Goal: Task Accomplishment & Management: Manage account settings

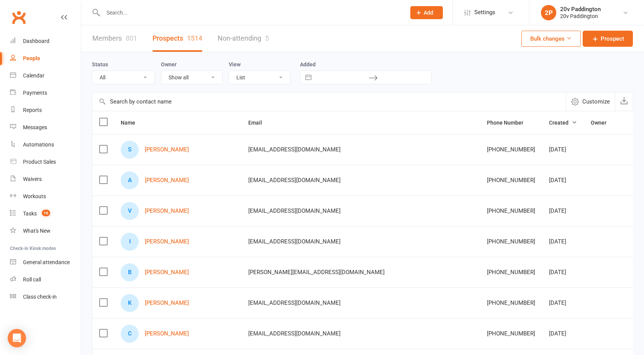
select select "100"
click at [579, 14] on div "20v Paddington" at bounding box center [580, 16] width 41 height 7
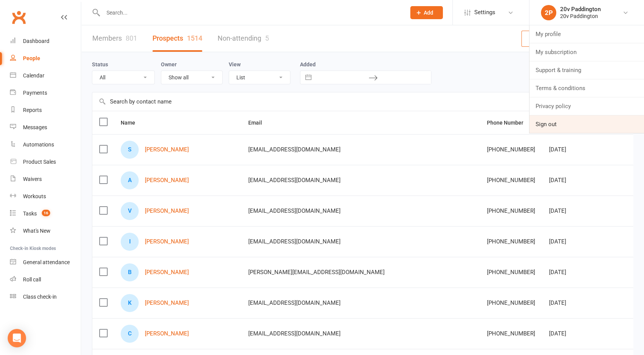
click at [551, 120] on link "Sign out" at bounding box center [586, 124] width 114 height 18
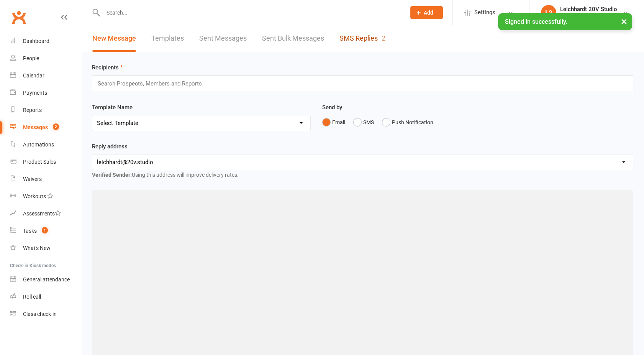
click at [380, 43] on link "SMS Replies 2" at bounding box center [362, 38] width 46 height 26
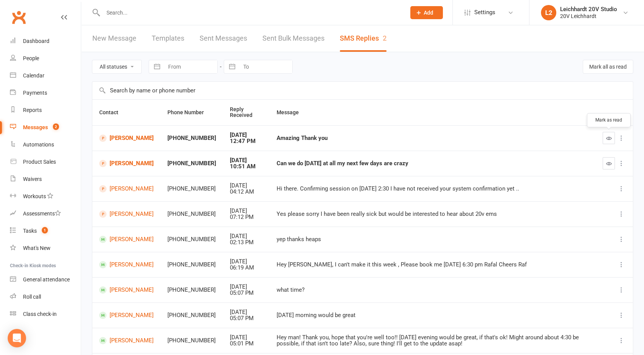
click at [608, 135] on icon "button" at bounding box center [609, 138] width 6 height 6
click at [607, 161] on icon "button" at bounding box center [609, 163] width 6 height 6
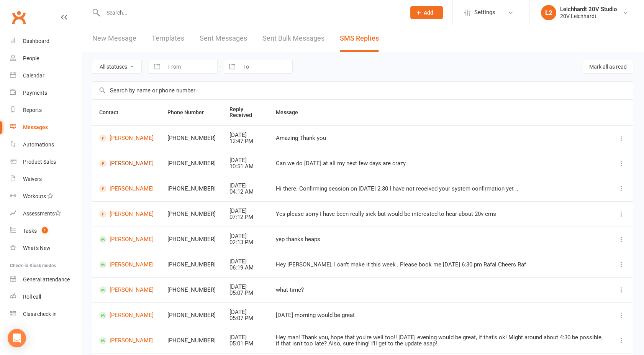
drag, startPoint x: 120, startPoint y: 169, endPoint x: 119, endPoint y: 164, distance: 5.4
click at [119, 164] on td "Odette Robinson" at bounding box center [126, 162] width 68 height 25
click at [119, 164] on link "Odette Robinson" at bounding box center [126, 163] width 54 height 7
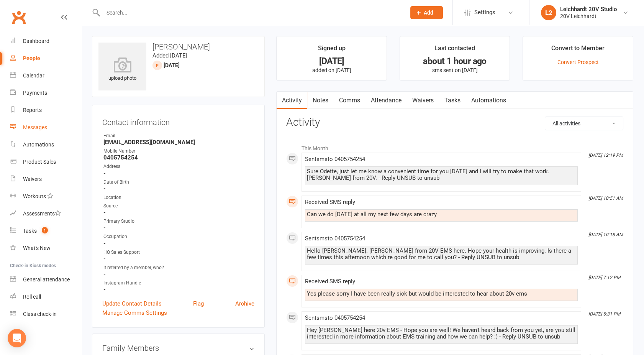
click at [34, 126] on div "Messages" at bounding box center [35, 127] width 24 height 6
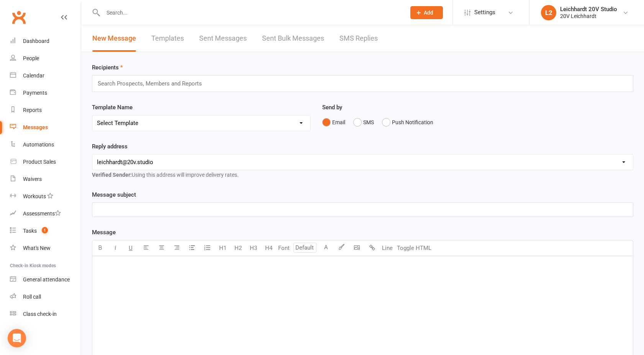
click at [361, 40] on link "SMS Replies" at bounding box center [358, 38] width 38 height 26
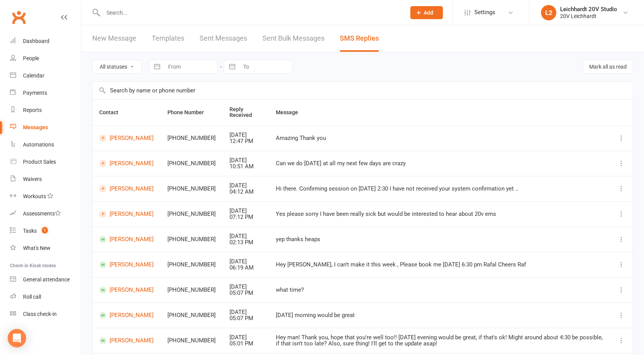
click at [121, 193] on td "Zaza Geoffroy" at bounding box center [126, 188] width 68 height 25
click at [120, 190] on link "Zaza Geoffroy" at bounding box center [126, 188] width 54 height 7
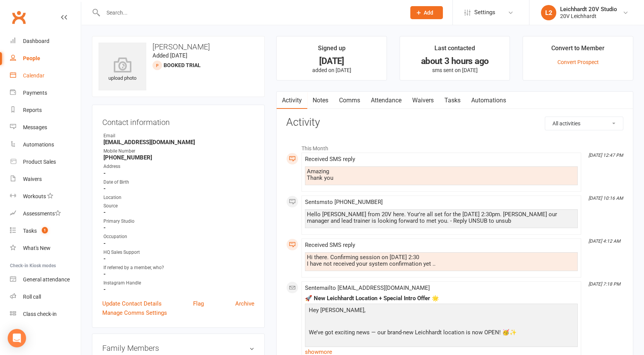
click at [35, 75] on div "Calendar" at bounding box center [33, 75] width 21 height 6
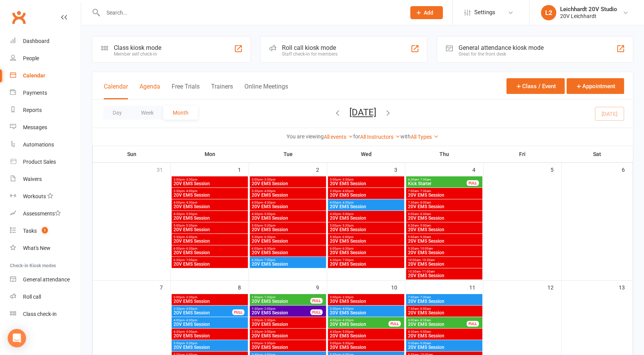
click at [155, 86] on button "Agenda" at bounding box center [149, 91] width 21 height 16
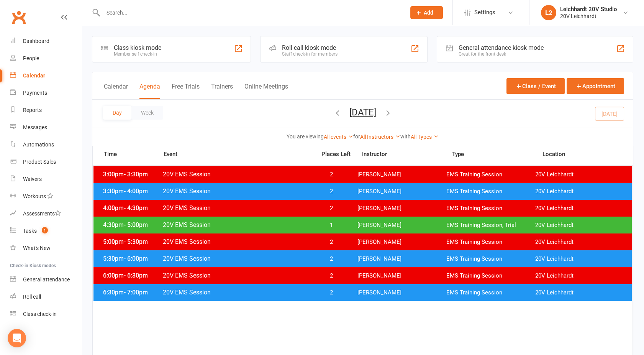
click at [364, 113] on button "Wednesday, Sep 17, 2025" at bounding box center [362, 112] width 27 height 11
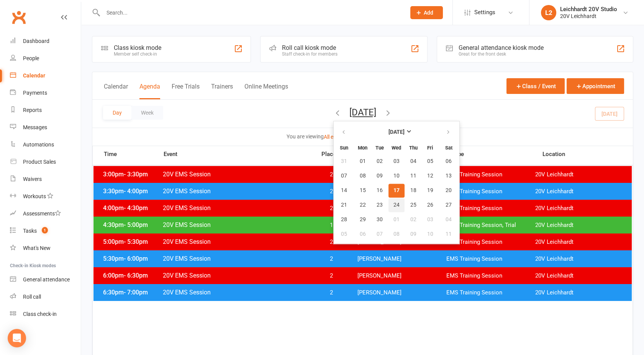
click at [393, 205] on span "24" at bounding box center [396, 205] width 6 height 6
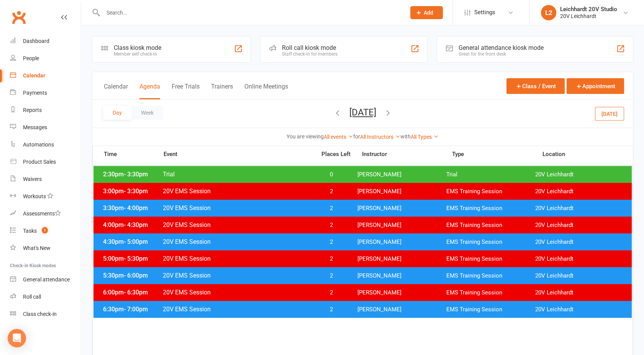
click at [283, 175] on span "Trial" at bounding box center [236, 173] width 149 height 7
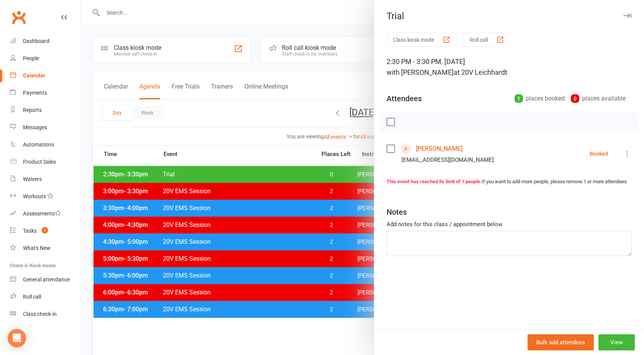
click at [273, 177] on div at bounding box center [362, 177] width 563 height 355
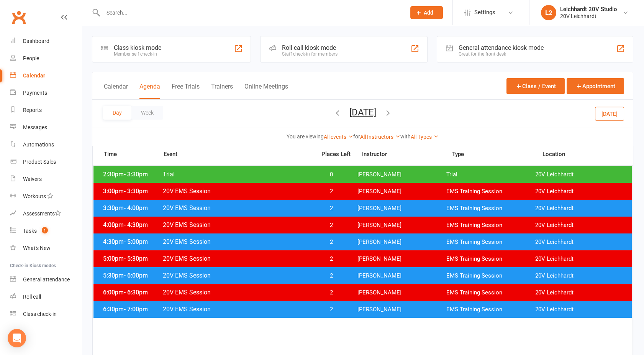
click at [283, 203] on div "3:30pm - 4:00pm 20V EMS Session 2 Joel Cox EMS Training Session 20V Leichhardt" at bounding box center [362, 208] width 538 height 17
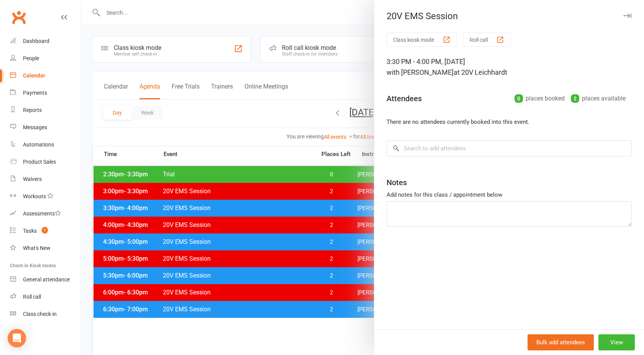
click at [283, 203] on div at bounding box center [362, 177] width 563 height 355
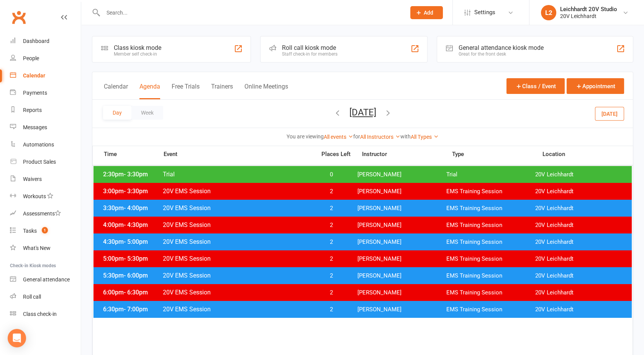
click at [353, 113] on button "Wednesday, Sep 24, 2025" at bounding box center [362, 112] width 27 height 11
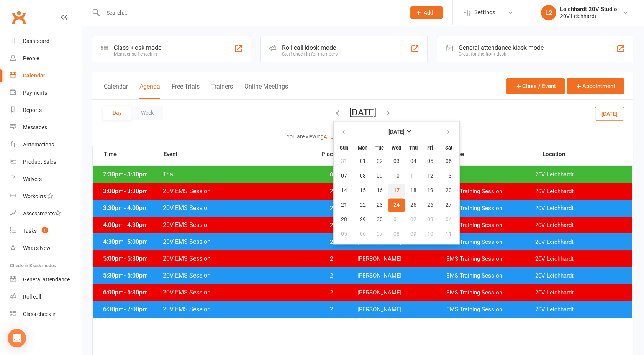
click at [393, 190] on span "17" at bounding box center [396, 190] width 6 height 6
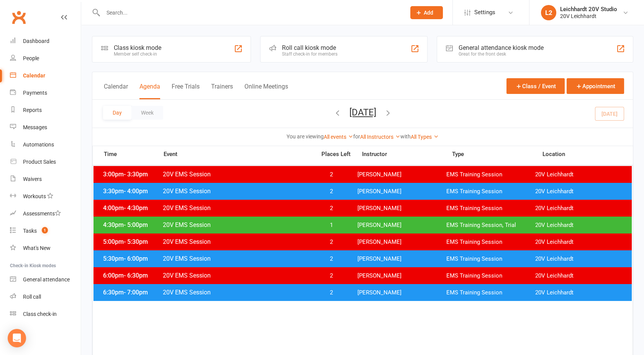
click at [305, 186] on div "3:30pm - 4:00pm 20V EMS Session 2 Joel Cox EMS Training Session 20V Leichhardt" at bounding box center [362, 191] width 538 height 17
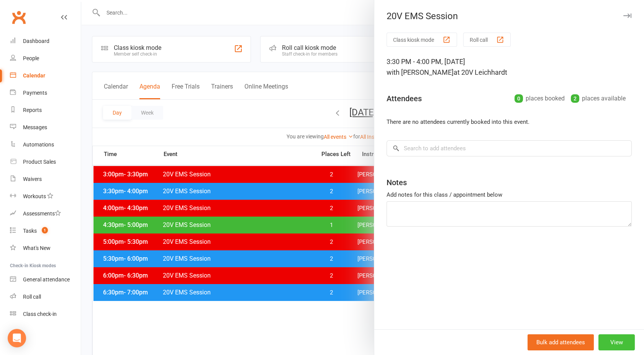
click at [615, 347] on button "View" at bounding box center [616, 342] width 36 height 16
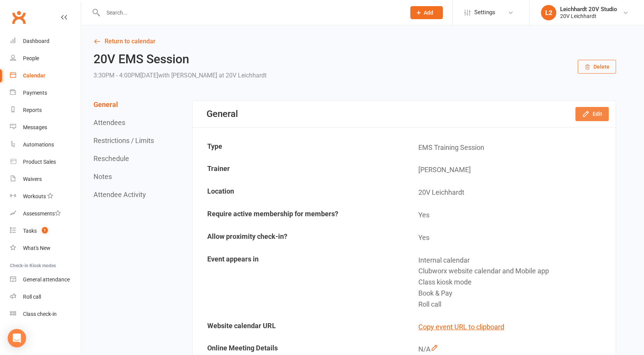
click at [591, 109] on button "Edit" at bounding box center [591, 114] width 33 height 14
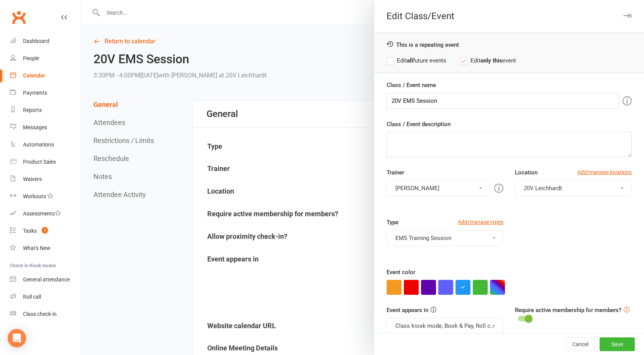
scroll to position [43, 0]
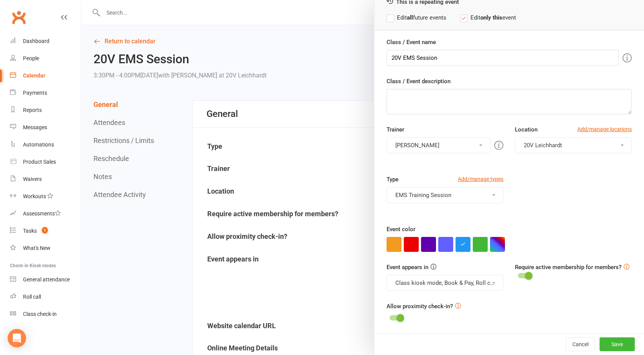
click at [412, 278] on button "Class kiosk mode, Book & Pay, Roll call, Clubworx website calendar and Mobile a…" at bounding box center [444, 283] width 117 height 16
click at [413, 299] on link "Clubworx website calendar and Mobile app" at bounding box center [451, 300] width 128 height 15
click at [409, 242] on button "button" at bounding box center [411, 244] width 15 height 15
click at [603, 341] on button "Save" at bounding box center [616, 344] width 35 height 14
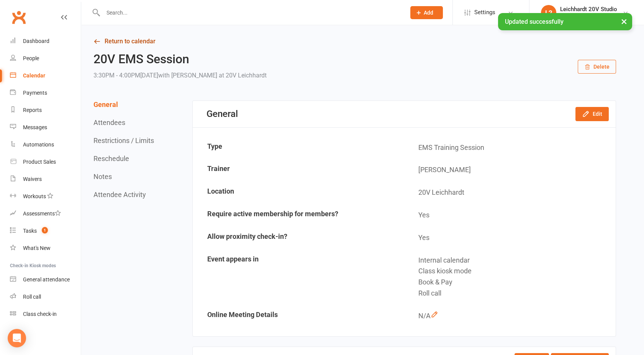
click at [129, 40] on link "Return to calendar" at bounding box center [354, 41] width 522 height 11
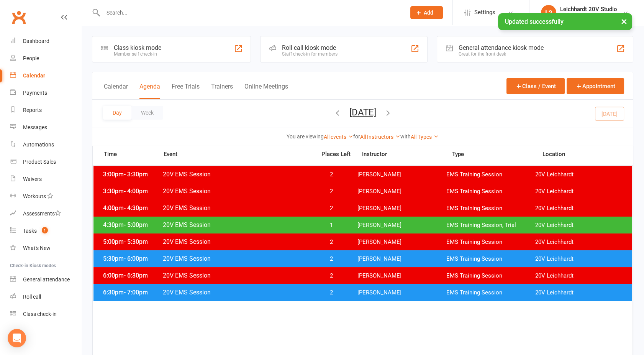
click at [144, 229] on div "4:30pm - 5:00pm 20V EMS Session 1 Joel Cox EMS Training Session, Trial 20V Leic…" at bounding box center [362, 224] width 538 height 17
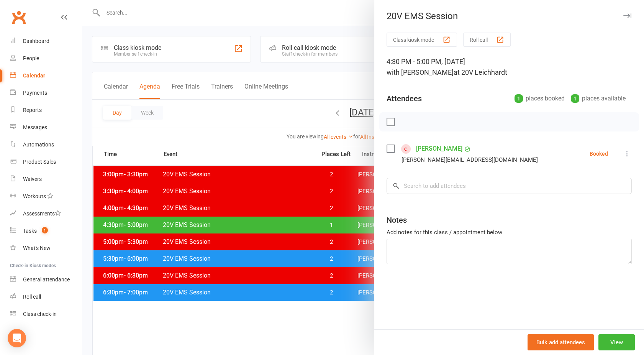
click at [144, 229] on div at bounding box center [362, 177] width 563 height 355
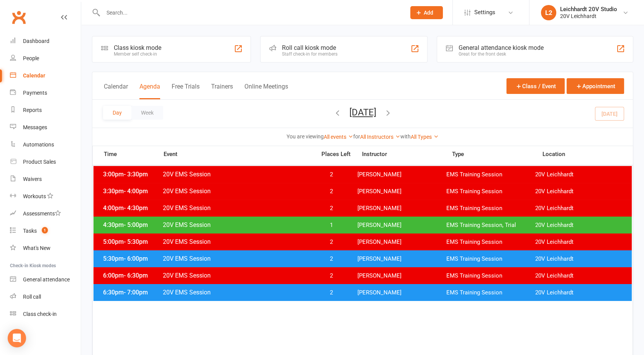
click at [144, 229] on div "4:30pm - 5:00pm 20V EMS Session 1 Joel Cox EMS Training Session, Trial 20V Leic…" at bounding box center [362, 224] width 538 height 17
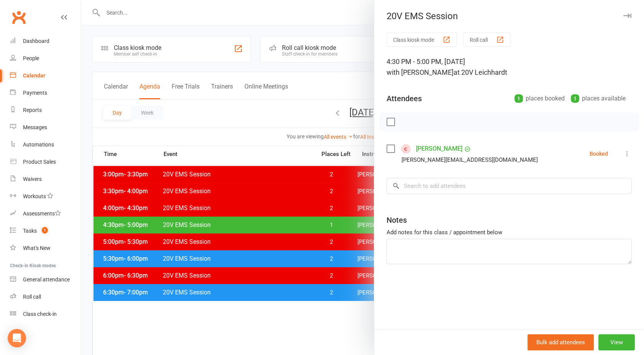
click at [426, 147] on link "Rebecca Ellis" at bounding box center [439, 148] width 46 height 12
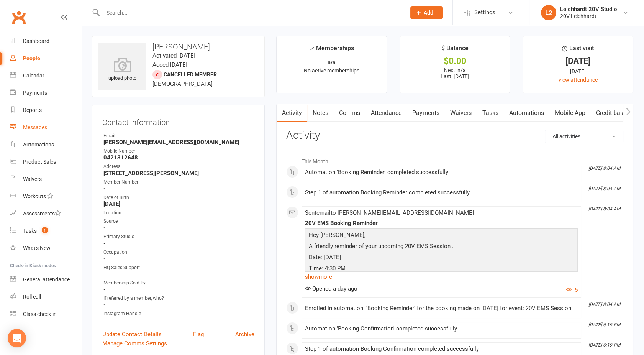
click at [30, 122] on link "Messages" at bounding box center [45, 127] width 71 height 17
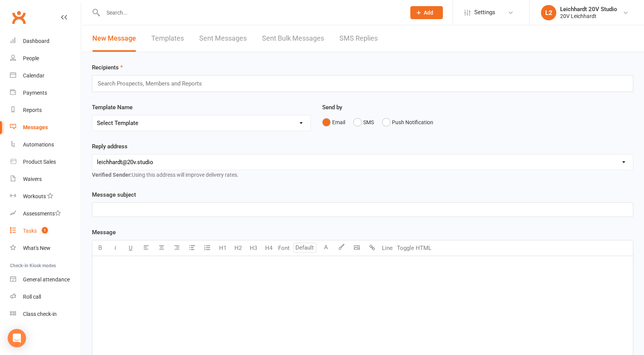
click at [31, 229] on div "Tasks" at bounding box center [30, 230] width 14 height 6
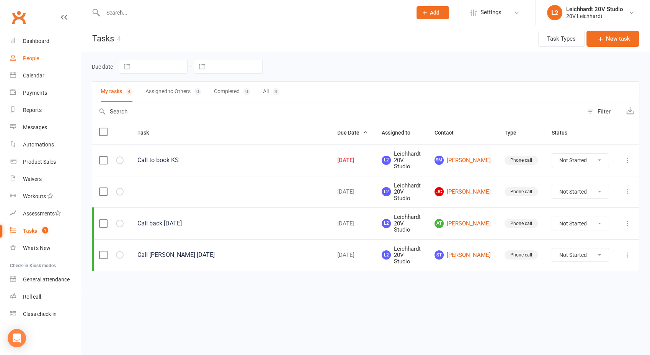
click at [41, 54] on link "People" at bounding box center [45, 58] width 71 height 17
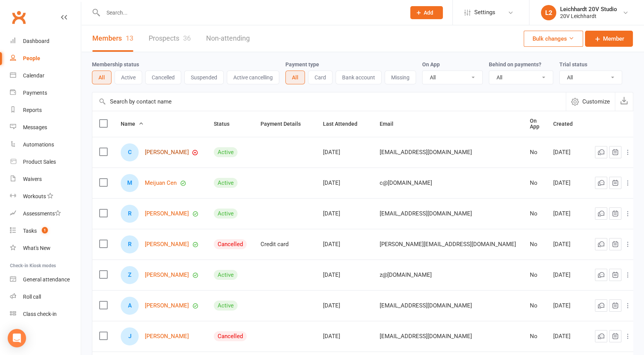
click at [166, 150] on link "[PERSON_NAME]" at bounding box center [167, 152] width 44 height 7
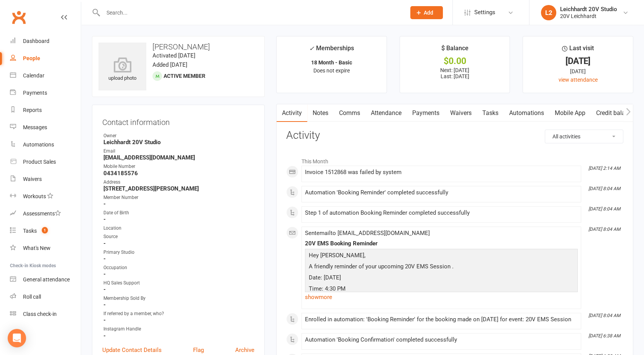
click at [429, 110] on link "Payments" at bounding box center [426, 113] width 38 height 18
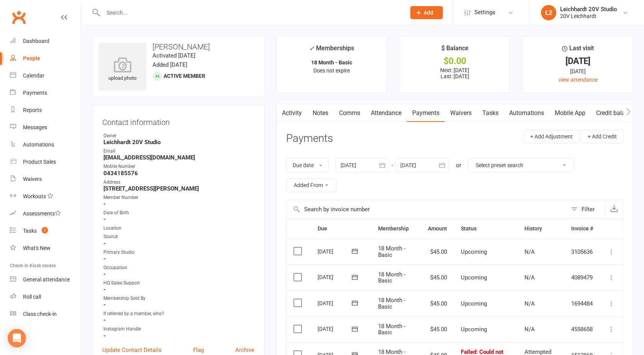
scroll to position [199, 0]
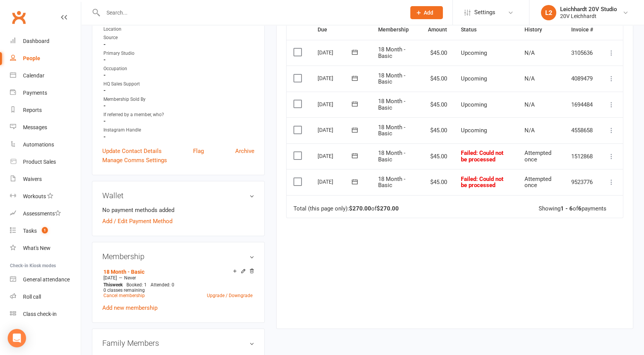
click at [296, 181] on label at bounding box center [298, 182] width 10 height 8
click at [296, 178] on input "checkbox" at bounding box center [295, 178] width 5 height 0
click at [298, 152] on label at bounding box center [298, 156] width 10 height 8
click at [298, 152] on input "checkbox" at bounding box center [295, 152] width 5 height 0
click at [605, 341] on button "Change status" at bounding box center [602, 337] width 61 height 16
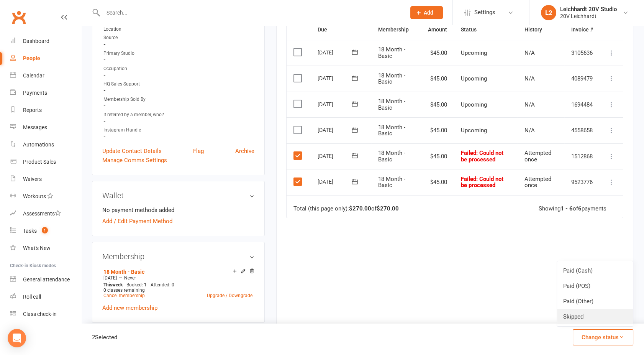
click at [587, 319] on link "Skipped" at bounding box center [595, 316] width 76 height 15
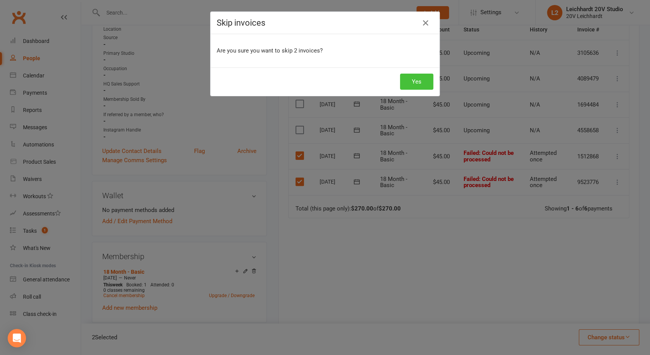
click at [419, 83] on button "Yes" at bounding box center [416, 82] width 33 height 16
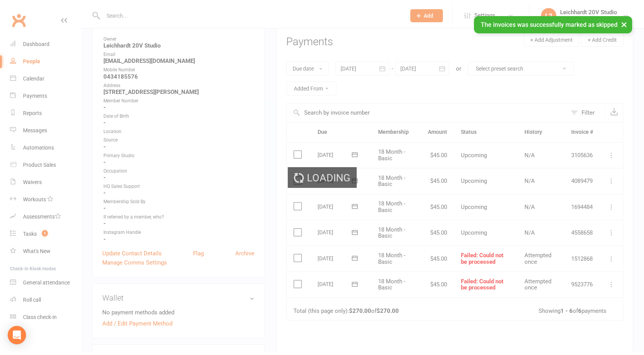
scroll to position [88, 0]
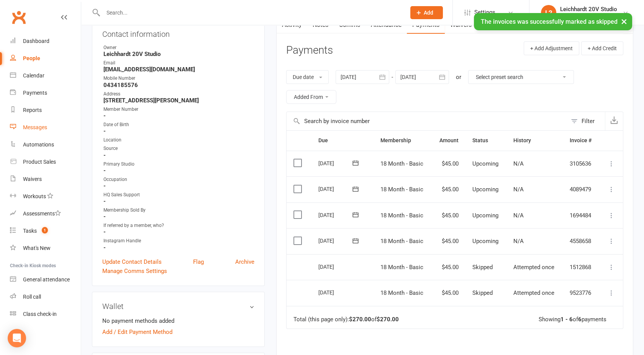
click at [47, 123] on link "Messages" at bounding box center [45, 127] width 71 height 17
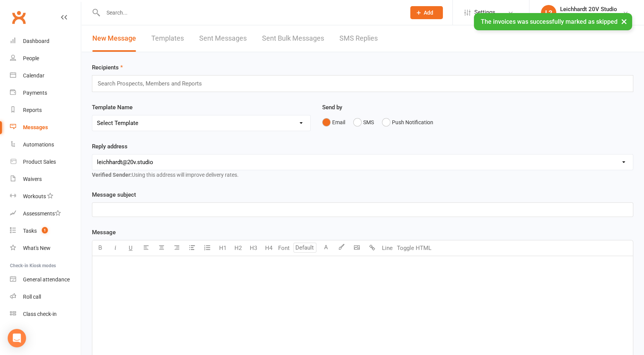
click at [347, 39] on link "SMS Replies" at bounding box center [358, 38] width 38 height 26
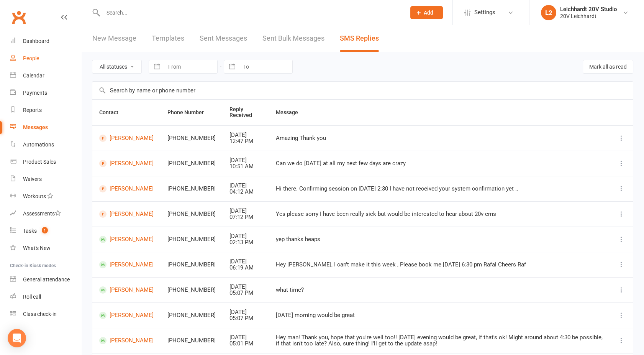
click at [31, 54] on link "People" at bounding box center [45, 58] width 71 height 17
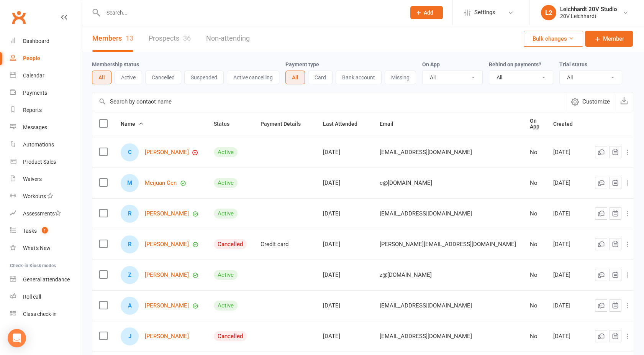
click at [165, 37] on link "Prospects 36" at bounding box center [170, 38] width 42 height 26
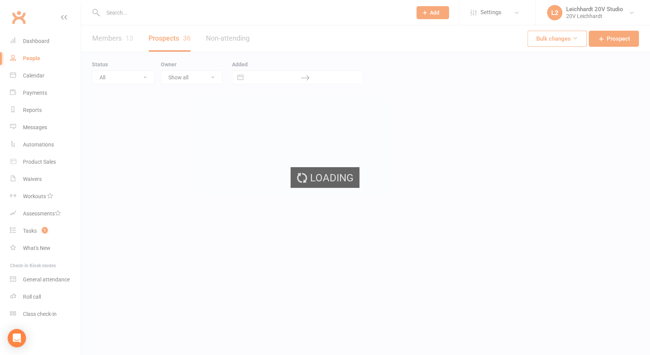
select select "100"
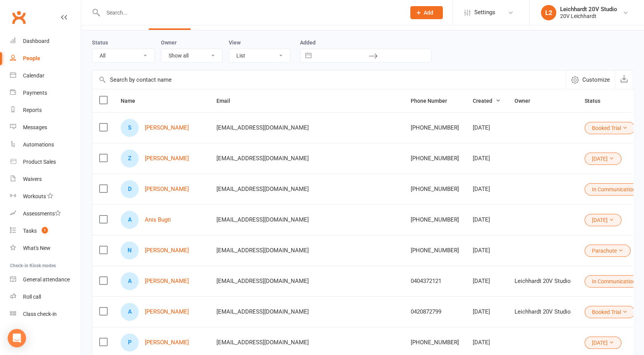
scroll to position [23, 0]
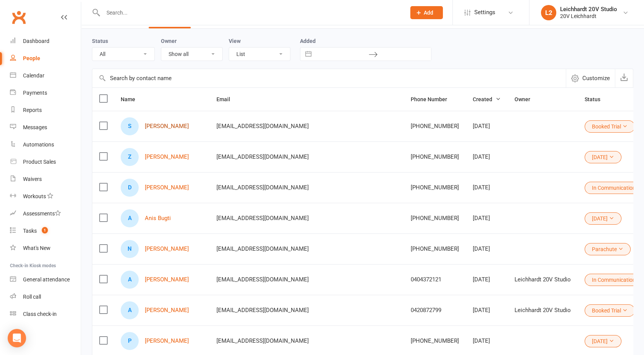
click at [173, 125] on link "Shaz Maughan" at bounding box center [167, 126] width 44 height 7
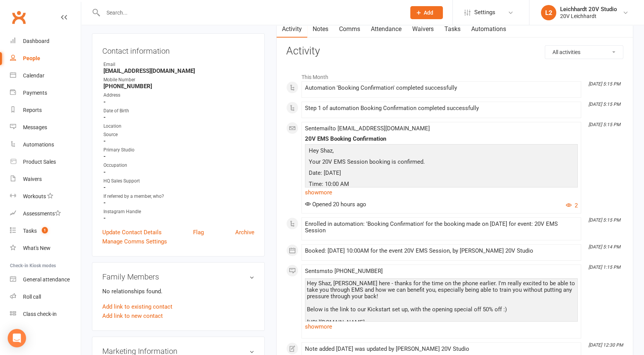
scroll to position [72, 0]
click at [316, 193] on link "show more" at bounding box center [441, 191] width 273 height 11
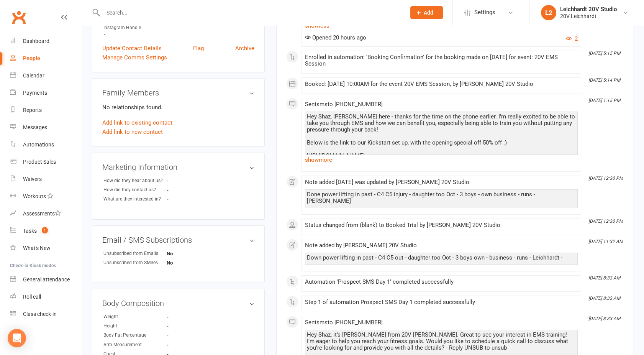
scroll to position [0, 0]
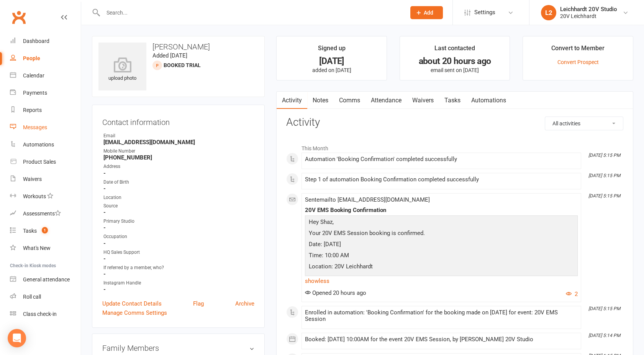
click at [35, 125] on div "Messages" at bounding box center [35, 127] width 24 height 6
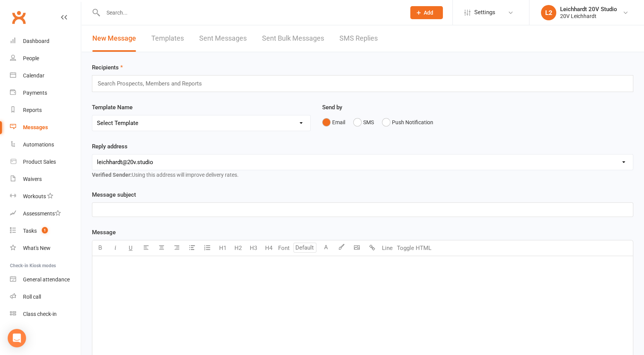
click at [361, 38] on link "SMS Replies" at bounding box center [358, 38] width 38 height 26
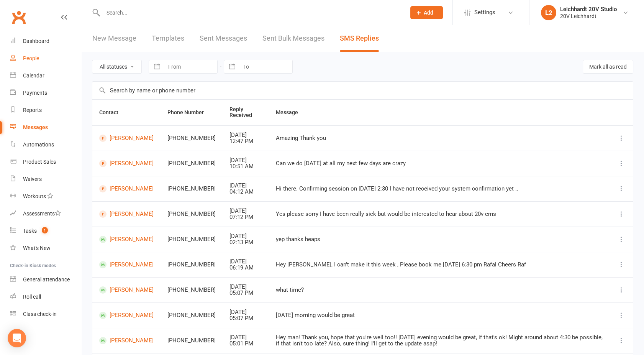
click at [30, 57] on div "People" at bounding box center [31, 58] width 16 height 6
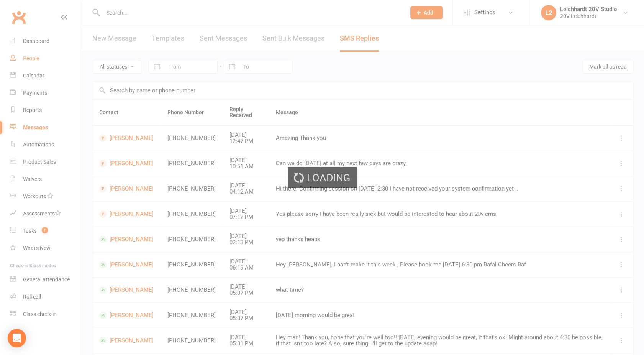
select select "100"
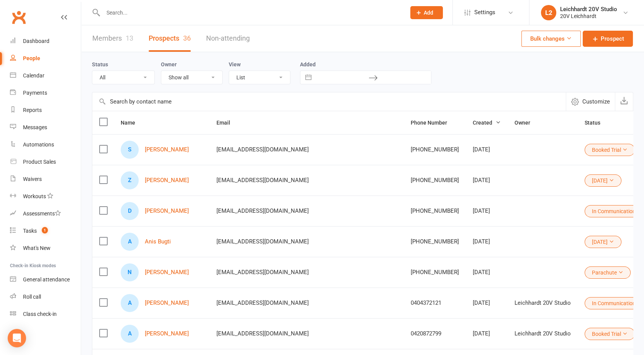
click at [574, 4] on li "L2 Leichhardt 20V Studio 20V Leichhardt My profile Support & training Terms & c…" at bounding box center [586, 12] width 115 height 25
click at [575, 8] on div "Leichhardt 20V Studio" at bounding box center [588, 9] width 57 height 7
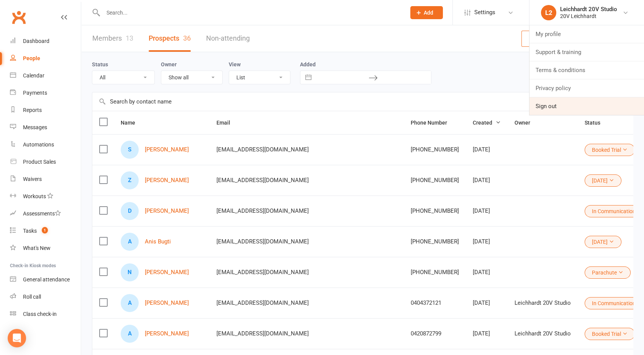
click at [554, 105] on link "Sign out" at bounding box center [586, 106] width 114 height 18
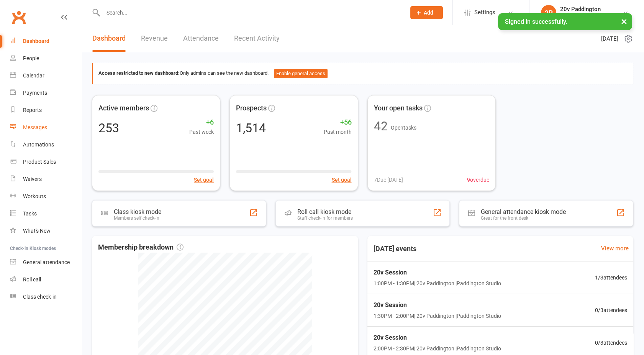
click at [38, 130] on div "Messages" at bounding box center [35, 127] width 24 height 6
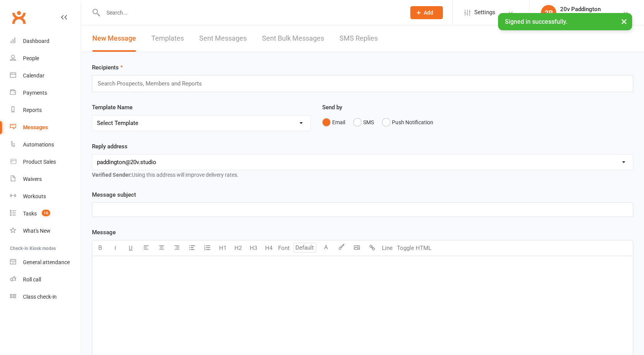
click at [355, 36] on link "SMS Replies" at bounding box center [358, 38] width 38 height 26
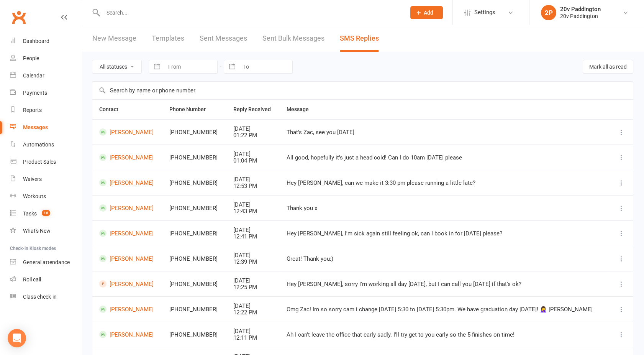
click at [162, 16] on input "text" at bounding box center [250, 12] width 299 height 11
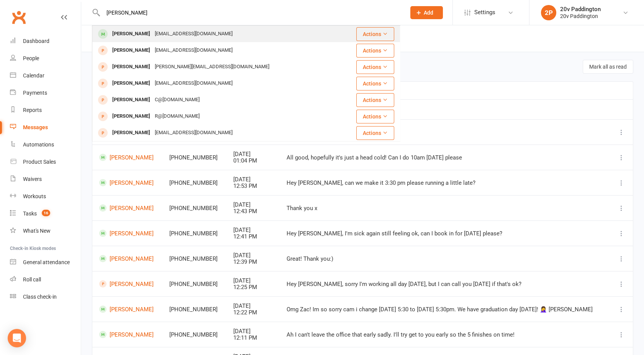
type input "[PERSON_NAME]"
click at [144, 30] on div "[PERSON_NAME]" at bounding box center [131, 33] width 43 height 11
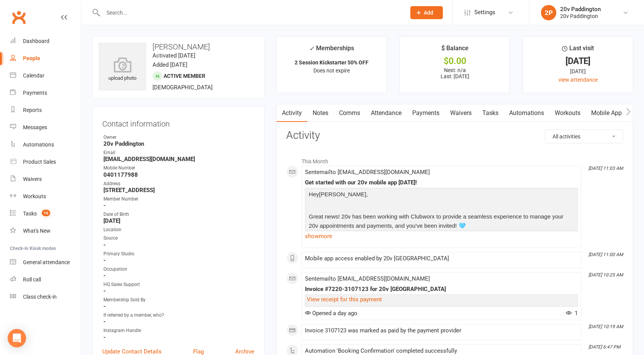
click at [438, 119] on link "Payments" at bounding box center [426, 113] width 38 height 18
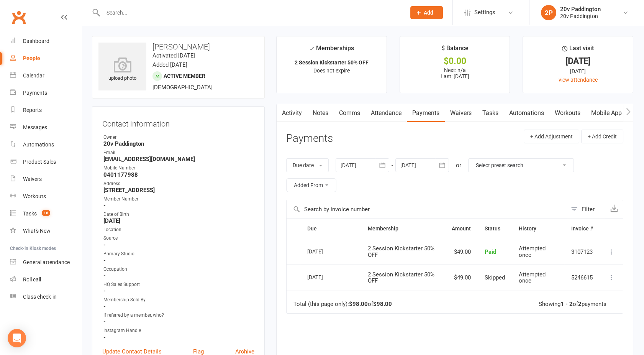
click at [343, 112] on link "Comms" at bounding box center [350, 113] width 32 height 18
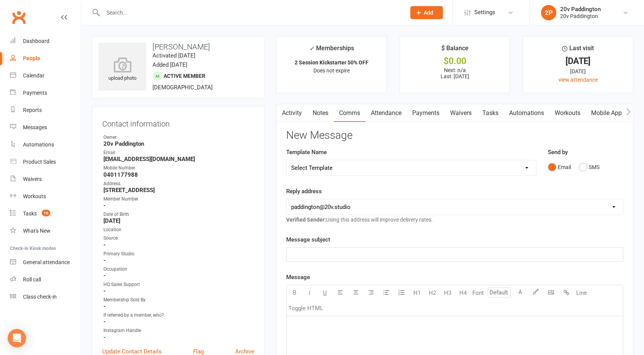
click at [439, 112] on link "Payments" at bounding box center [426, 113] width 38 height 18
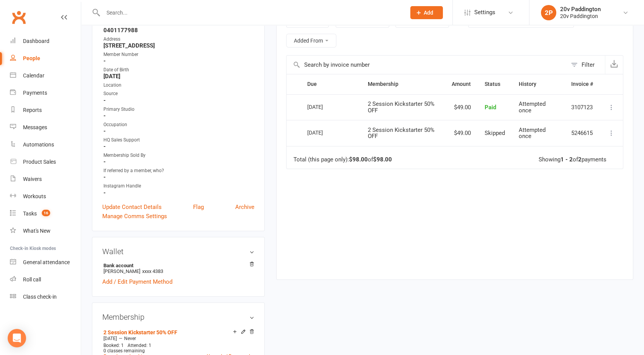
click at [432, 203] on div "Due Contact Membership Amount Status History Invoice # Select this [DATE] [PERS…" at bounding box center [454, 171] width 337 height 194
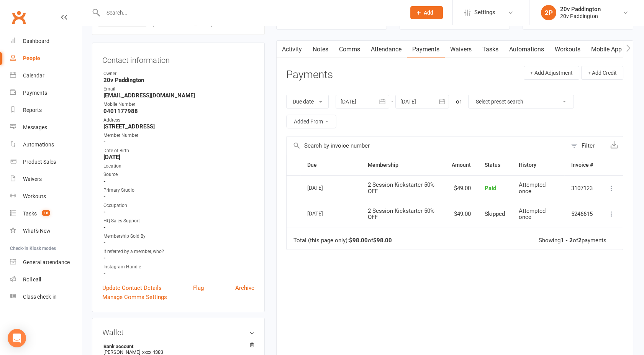
scroll to position [48, 0]
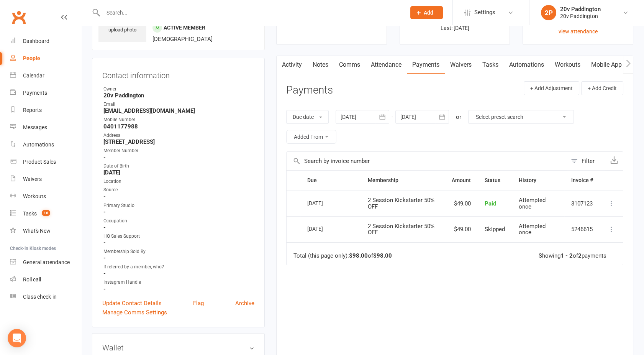
click at [363, 123] on div at bounding box center [362, 117] width 54 height 14
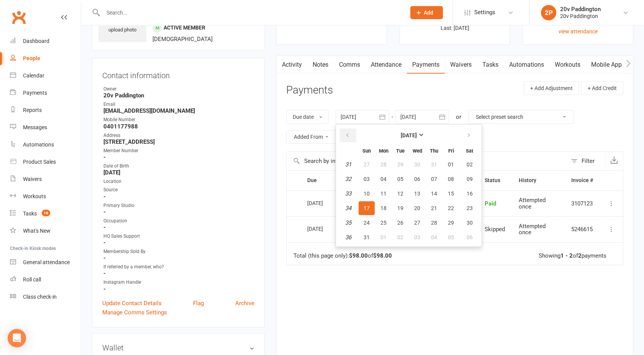
click at [349, 135] on icon "button" at bounding box center [347, 135] width 5 height 6
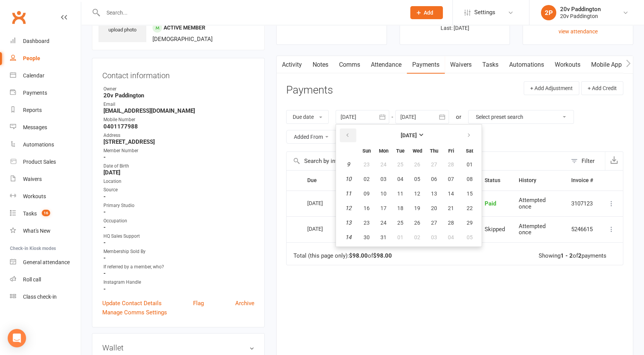
click at [349, 135] on icon "button" at bounding box center [347, 135] width 5 height 6
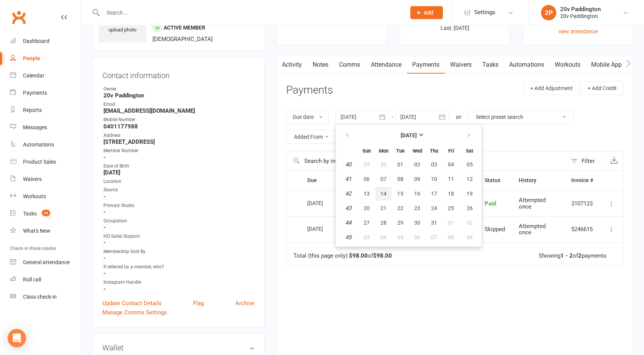
click at [376, 192] on button "14" at bounding box center [383, 193] width 16 height 14
type input "[DATE]"
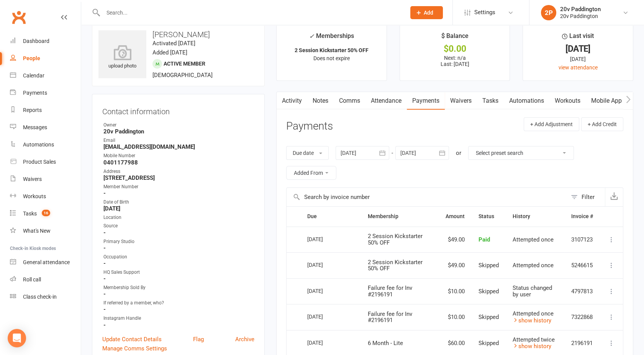
scroll to position [0, 0]
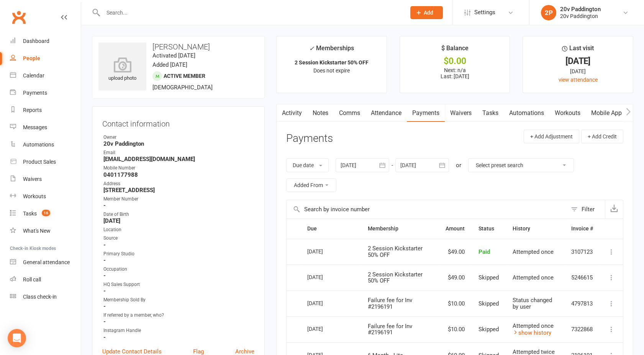
click at [290, 114] on link "Activity" at bounding box center [291, 113] width 31 height 18
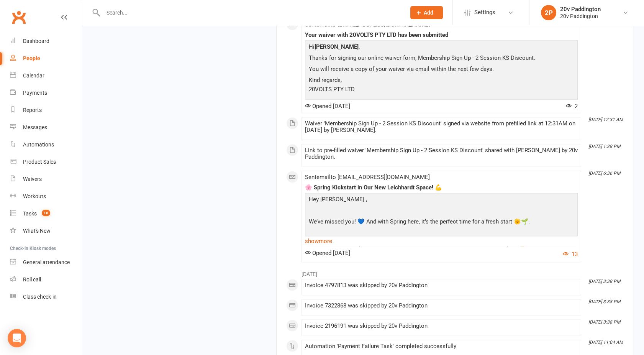
scroll to position [2242, 0]
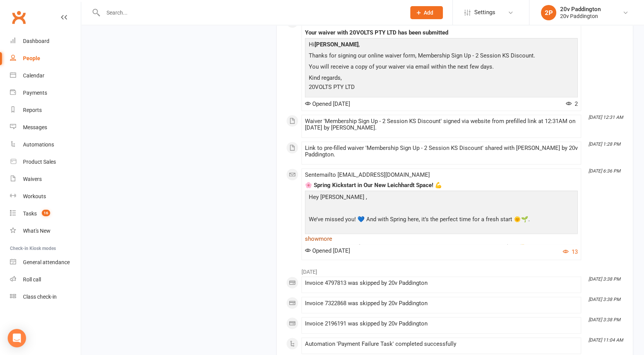
click at [320, 233] on link "show more" at bounding box center [441, 238] width 273 height 11
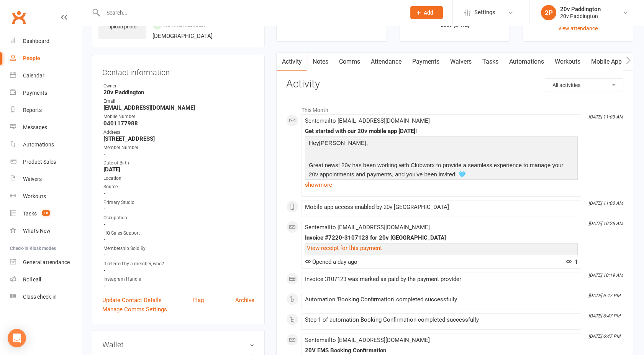
scroll to position [0, 0]
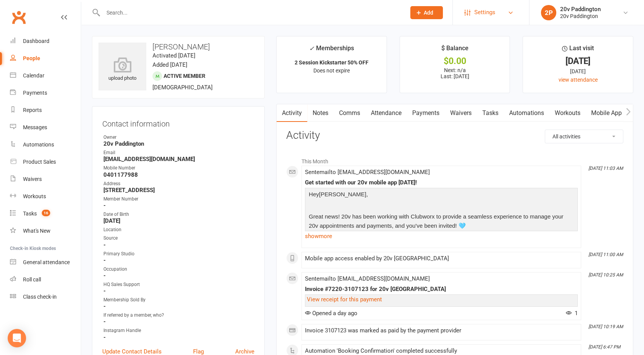
click at [479, 10] on span "Settings" at bounding box center [484, 12] width 21 height 17
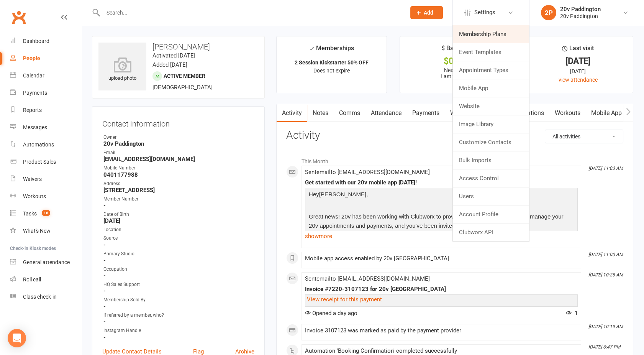
click at [474, 35] on link "Membership Plans" at bounding box center [491, 34] width 76 height 18
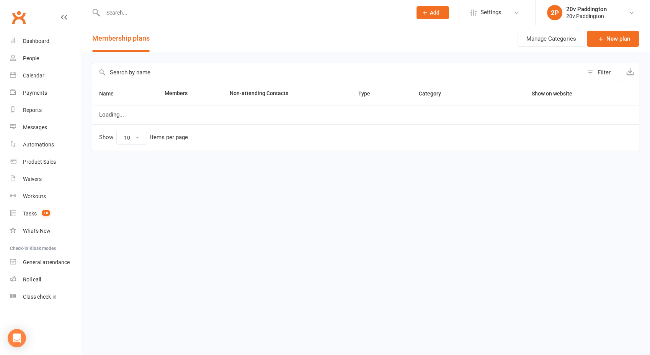
select select "100"
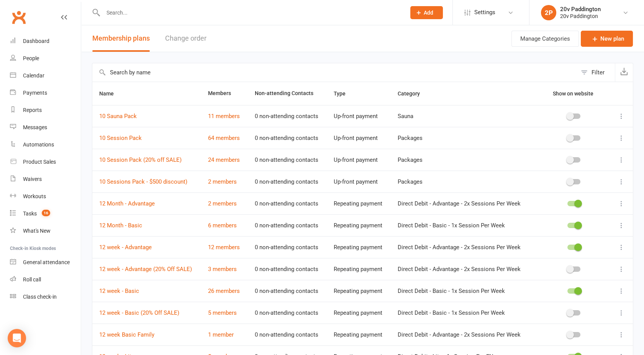
click at [258, 203] on td "0 non-attending contacts" at bounding box center [287, 203] width 79 height 22
click at [621, 159] on icon at bounding box center [621, 160] width 8 height 8
click at [562, 187] on link "Duplicate" at bounding box center [581, 189] width 76 height 15
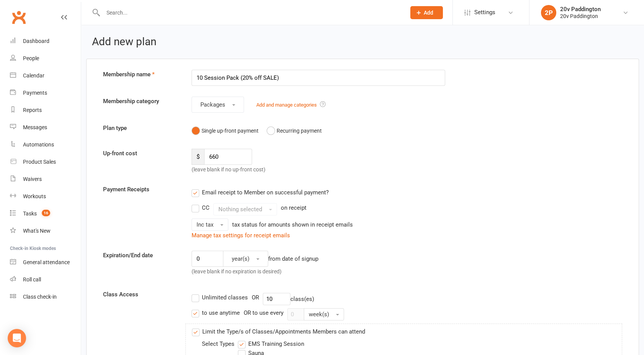
click at [248, 77] on input "10 Session Pack (20% off SALE)" at bounding box center [318, 78] width 254 height 16
type input "10 Session Pack (30% off SALE)"
click at [220, 158] on input "660" at bounding box center [228, 157] width 48 height 16
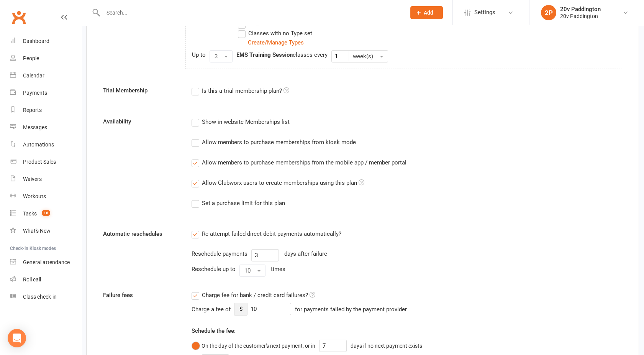
scroll to position [570, 0]
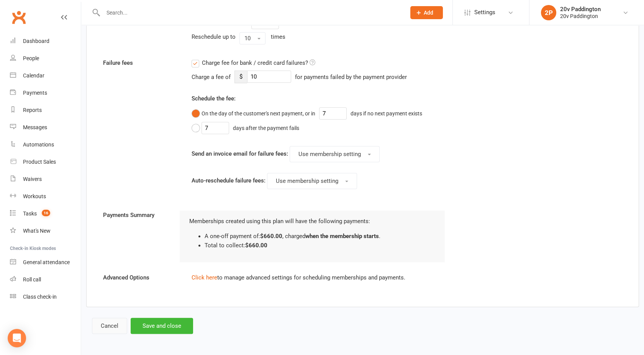
click at [106, 328] on button "Cancel" at bounding box center [109, 325] width 35 height 16
select select "100"
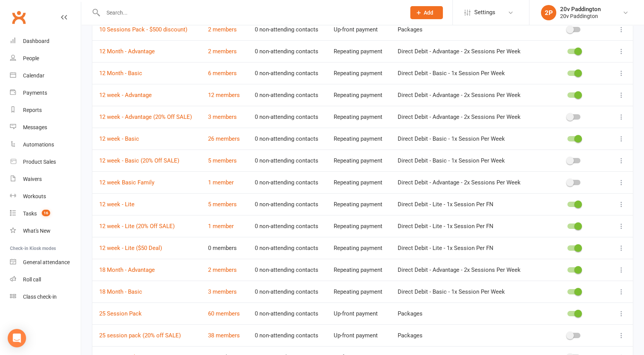
scroll to position [170, 0]
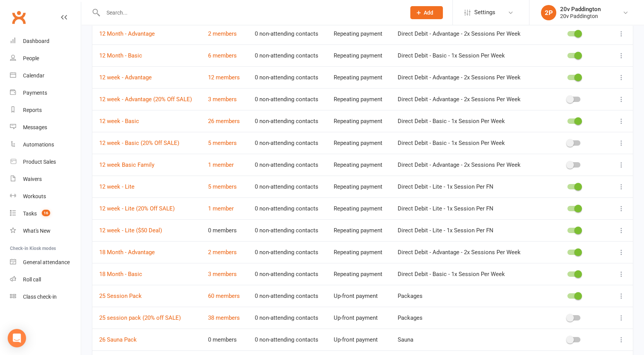
click at [621, 139] on icon at bounding box center [621, 143] width 8 height 8
click at [561, 157] on link "Edit" at bounding box center [581, 156] width 76 height 15
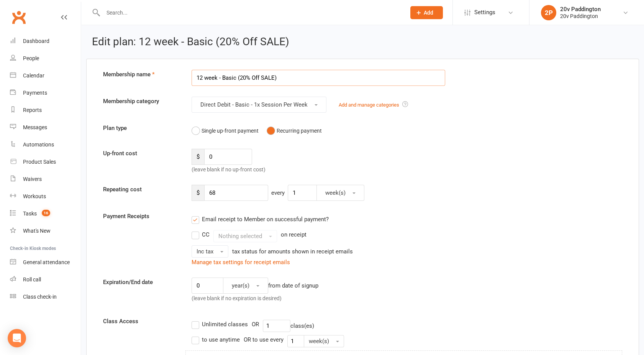
click at [245, 77] on input "12 week - Basic (20% Off SALE)" at bounding box center [318, 78] width 254 height 16
type input "12 week - Basic (30% Off SALE)"
click at [221, 193] on input "68" at bounding box center [236, 193] width 64 height 16
type input "6"
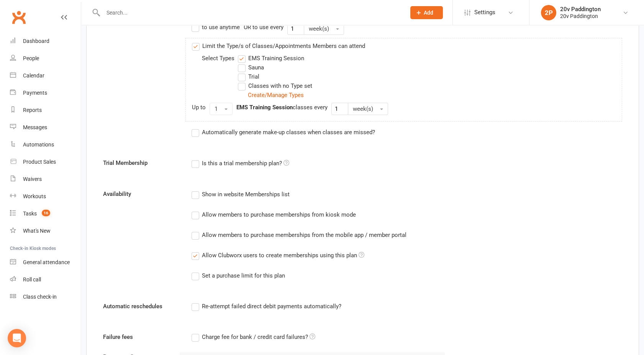
scroll to position [706, 0]
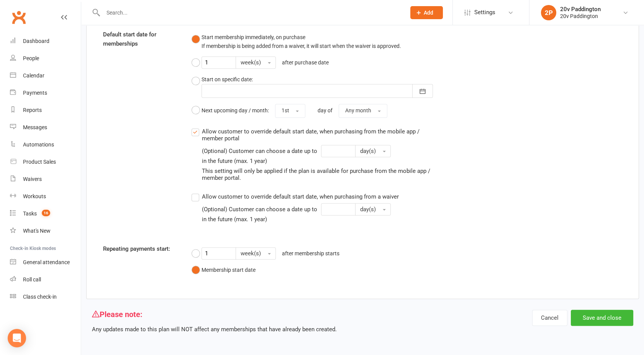
type input "59.50"
click at [600, 323] on button "Save and close" at bounding box center [602, 317] width 62 height 16
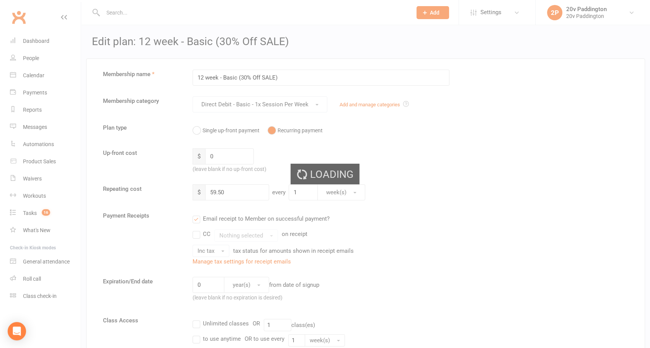
select select "100"
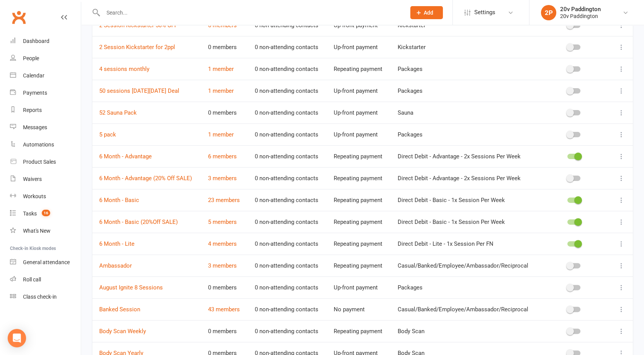
scroll to position [528, 0]
click at [623, 219] on icon at bounding box center [621, 221] width 8 height 8
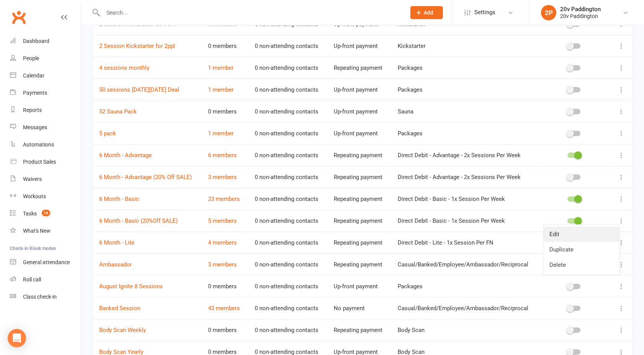
click at [569, 235] on link "Edit" at bounding box center [581, 233] width 76 height 15
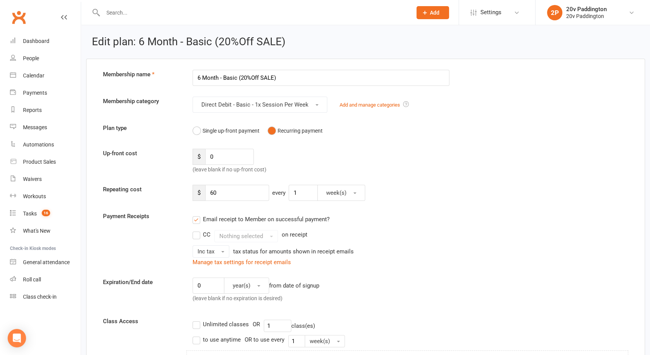
select select "100"
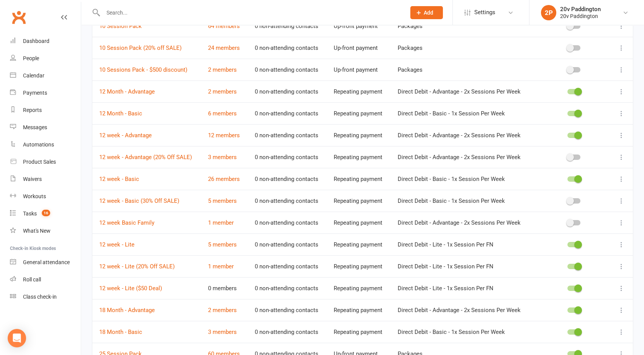
scroll to position [113, 0]
click at [620, 199] on icon at bounding box center [621, 200] width 8 height 8
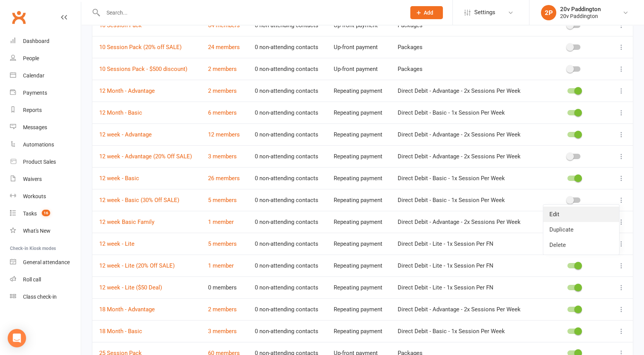
click at [550, 217] on link "Edit" at bounding box center [581, 213] width 76 height 15
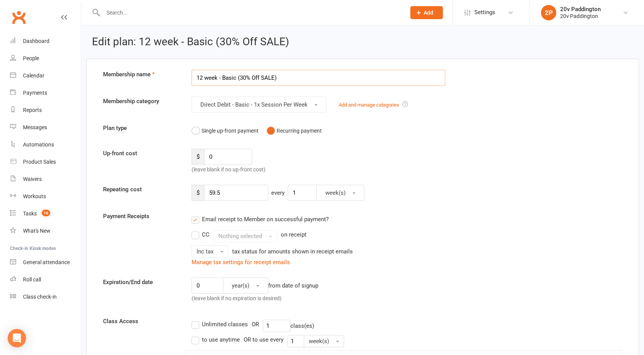
click at [244, 76] on input "12 week - Basic (30% Off SALE)" at bounding box center [318, 78] width 254 height 16
type input "12 week - Basic (20% Off SALE)"
click at [231, 187] on input "59.5" at bounding box center [236, 193] width 64 height 16
type input "5"
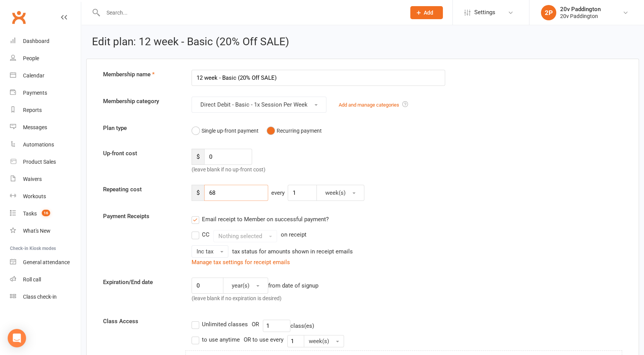
type input "68"
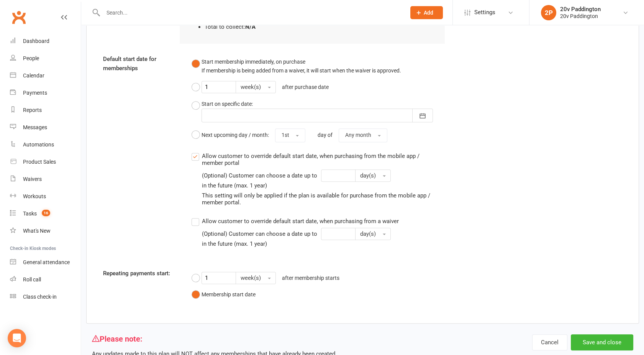
scroll to position [706, 0]
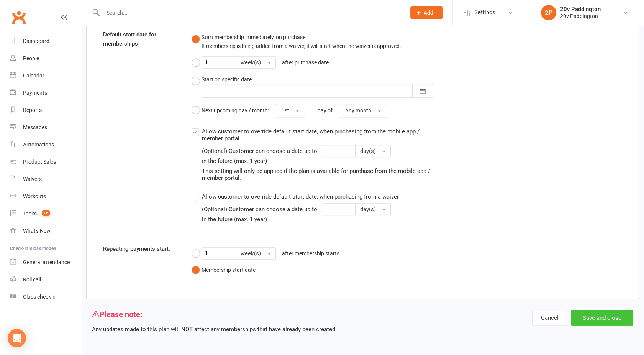
click at [614, 319] on button "Save and close" at bounding box center [602, 317] width 62 height 16
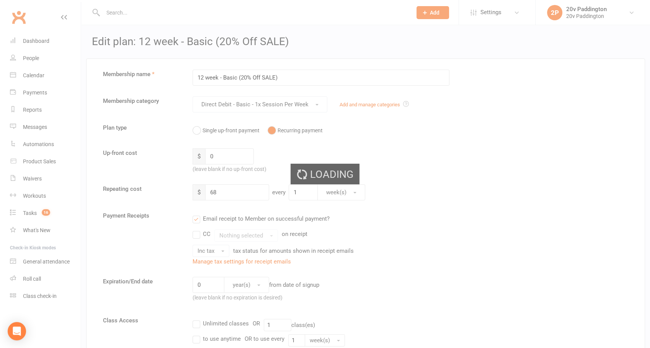
select select "100"
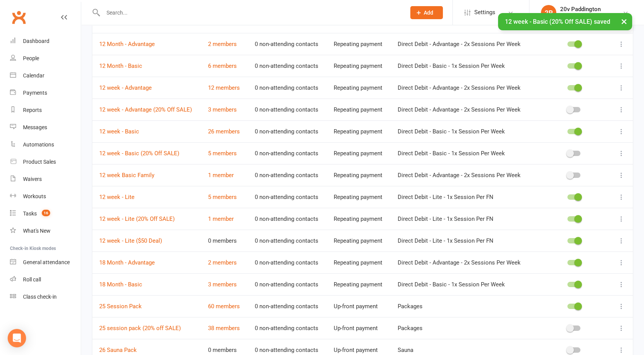
scroll to position [166, 0]
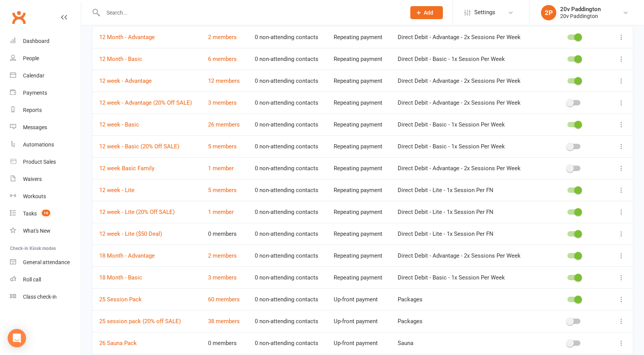
click at [623, 147] on icon at bounding box center [621, 146] width 8 height 8
click at [575, 175] on link "Duplicate" at bounding box center [581, 175] width 76 height 15
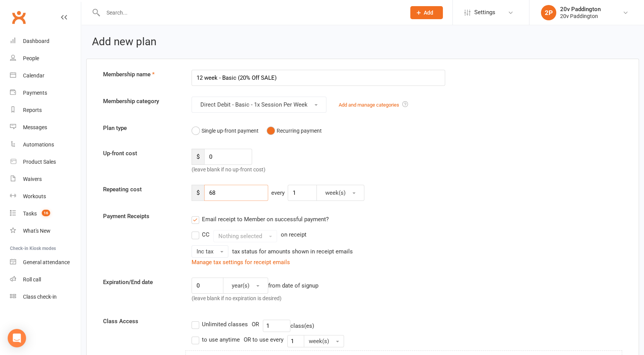
click at [227, 193] on input "68" at bounding box center [236, 193] width 64 height 16
type input "6"
type input "59.50"
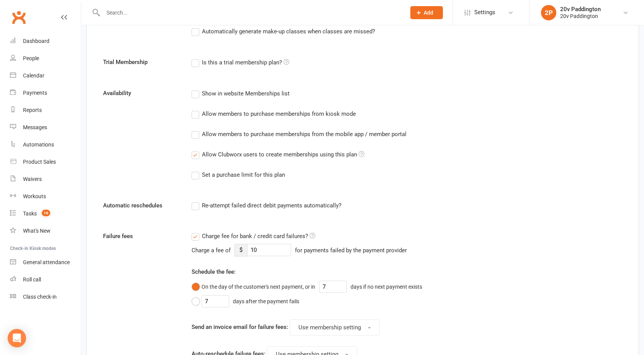
scroll to position [382, 0]
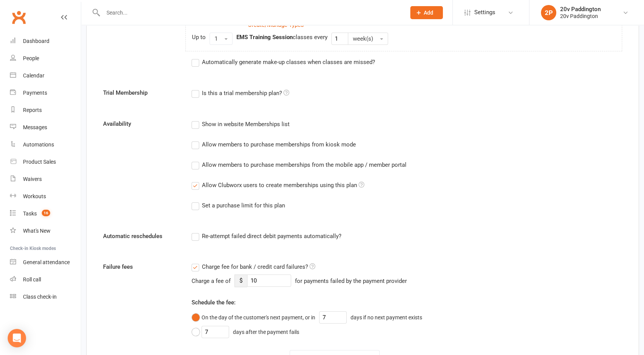
click at [195, 268] on label "Charge fee for bank / credit card failures?" at bounding box center [253, 266] width 124 height 9
click at [195, 262] on input "Charge fee for bank / credit card failures?" at bounding box center [253, 262] width 124 height 0
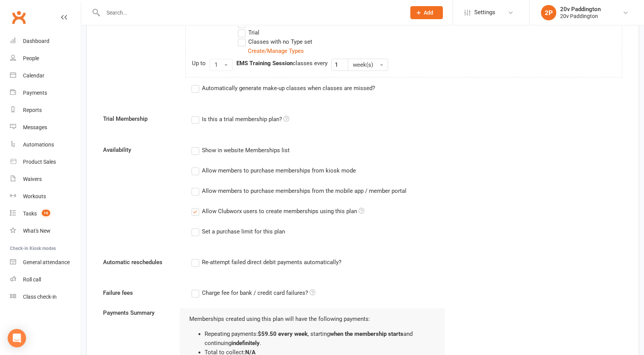
scroll to position [463, 0]
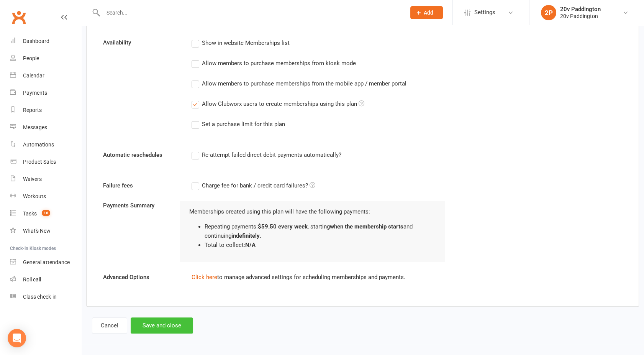
click at [158, 326] on button "Save and close" at bounding box center [162, 325] width 62 height 16
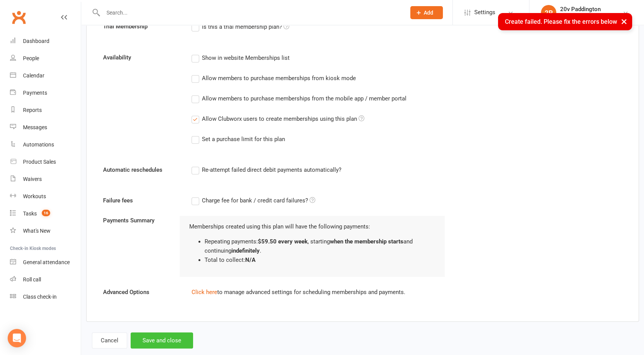
scroll to position [478, 0]
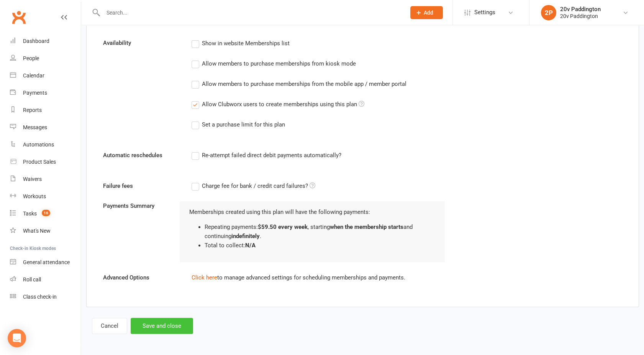
click at [163, 326] on button "Save and close" at bounding box center [162, 325] width 62 height 16
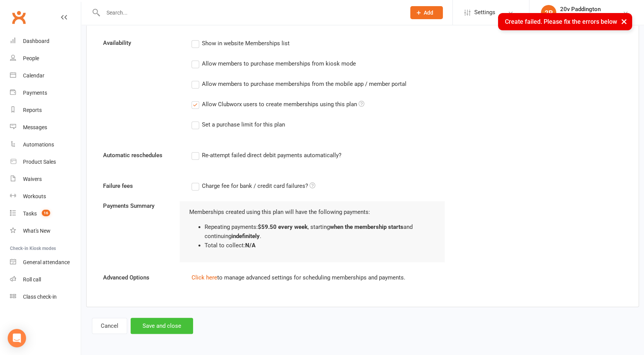
click at [159, 323] on button "Save and close" at bounding box center [162, 325] width 62 height 16
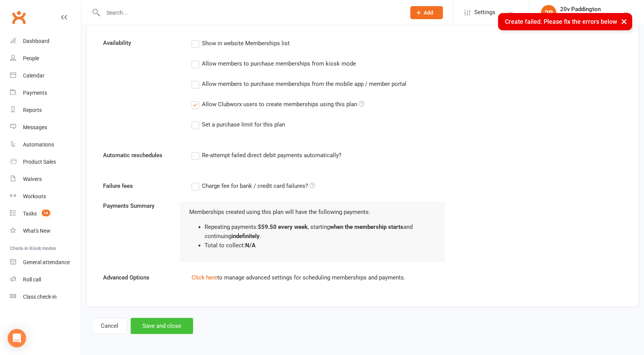
click at [159, 323] on button "Save and close" at bounding box center [162, 325] width 62 height 16
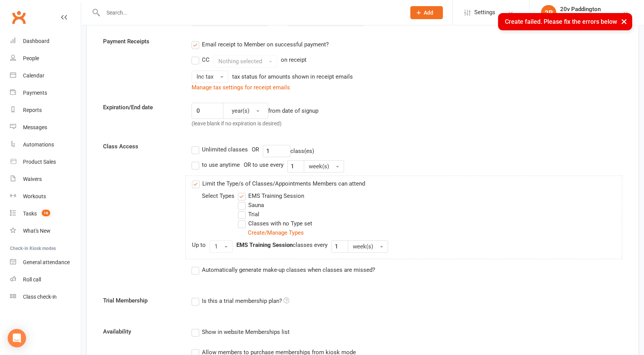
scroll to position [0, 0]
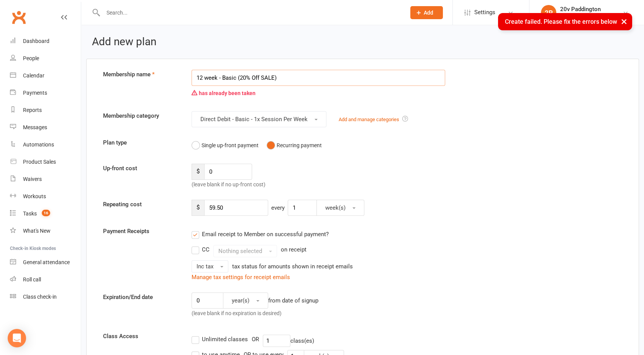
click at [244, 77] on input "12 week - Basic (20% Off SALE)" at bounding box center [318, 78] width 254 height 16
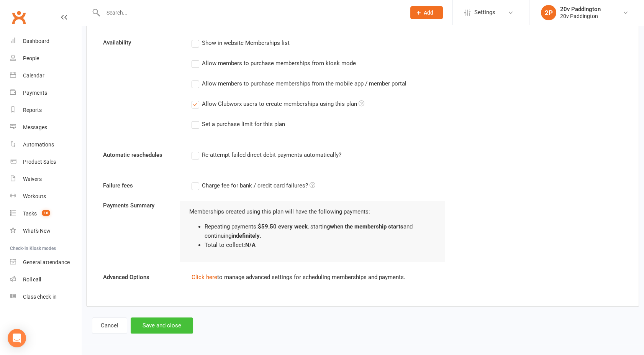
type input "12 week - Basic (30% Off SALE)"
click at [166, 324] on button "Save and close" at bounding box center [162, 325] width 62 height 16
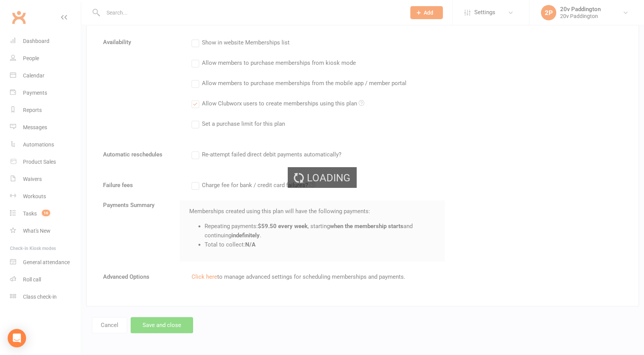
scroll to position [463, 0]
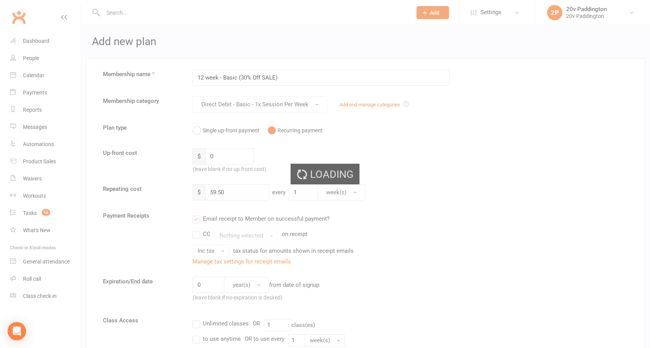
select select "100"
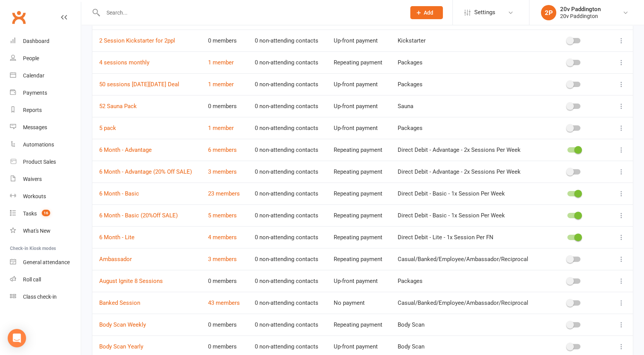
scroll to position [556, 0]
click at [618, 213] on icon at bounding box center [621, 215] width 8 height 8
click at [565, 240] on link "Duplicate" at bounding box center [581, 243] width 76 height 15
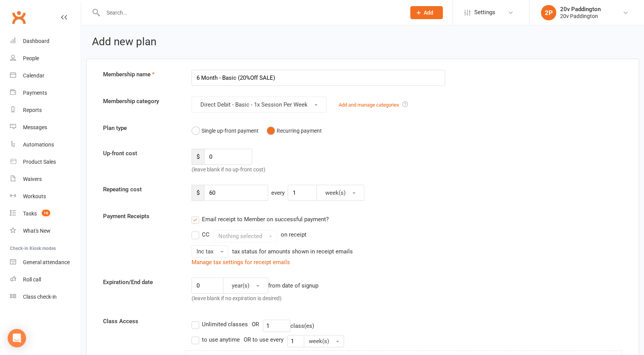
click at [242, 79] on input "6 Month - Basic (20%Off SALE)" at bounding box center [318, 78] width 254 height 16
type input "6 Month - Basic (30%Off SALE)"
click at [218, 191] on input "60" at bounding box center [236, 193] width 64 height 16
type input "6"
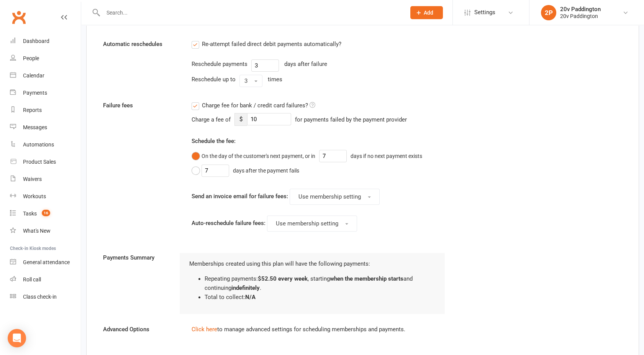
scroll to position [626, 0]
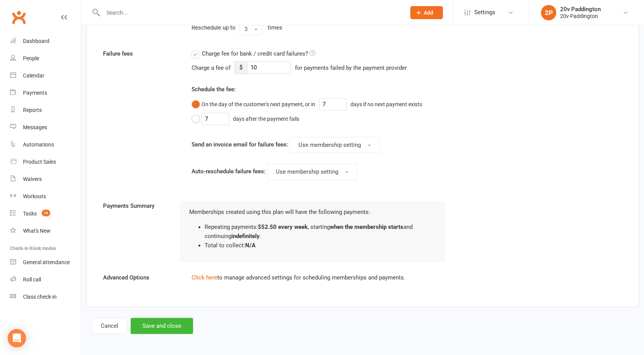
type input "52.5"
click at [195, 52] on label "Charge fee for bank / credit card failures?" at bounding box center [253, 53] width 124 height 9
click at [195, 49] on input "Charge fee for bank / credit card failures?" at bounding box center [253, 49] width 124 height 0
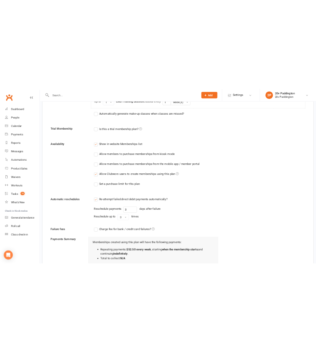
scroll to position [397, 0]
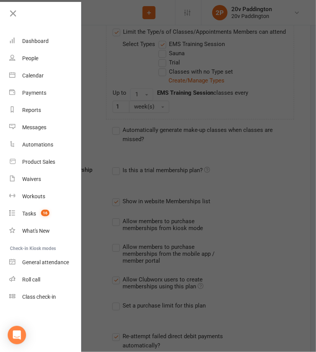
click at [247, 182] on div at bounding box center [158, 176] width 316 height 352
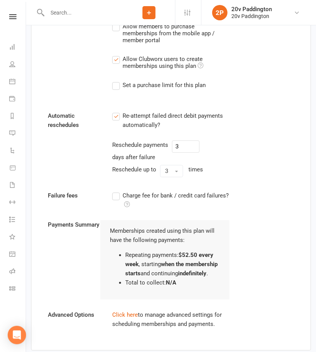
scroll to position [664, 0]
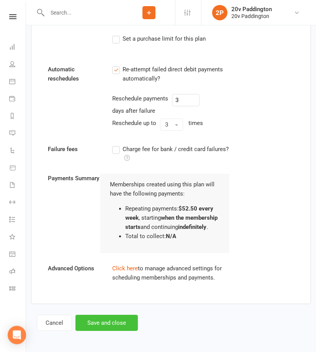
click at [105, 318] on button "Save and close" at bounding box center [106, 322] width 62 height 16
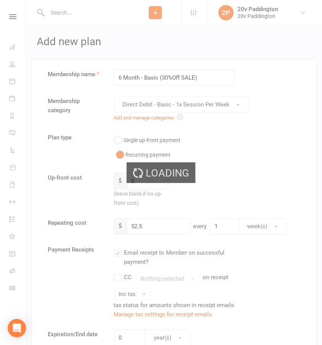
select select "100"
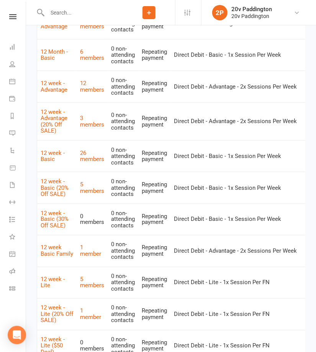
scroll to position [0, 83]
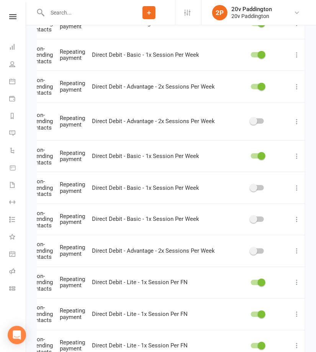
click at [299, 124] on icon at bounding box center [297, 122] width 8 height 8
click at [239, 150] on link "Duplicate" at bounding box center [257, 150] width 76 height 15
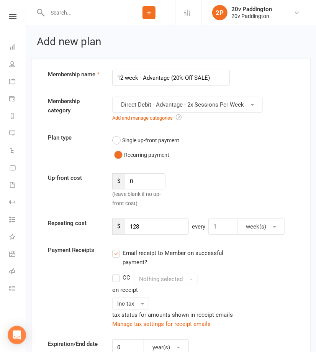
click at [175, 77] on input "12 week - Advantage (20% Off SALE)" at bounding box center [171, 78] width 118 height 16
type input "12 week - Advantage (30% Off SALE)"
click at [149, 224] on input "128" at bounding box center [157, 226] width 64 height 16
type input "1"
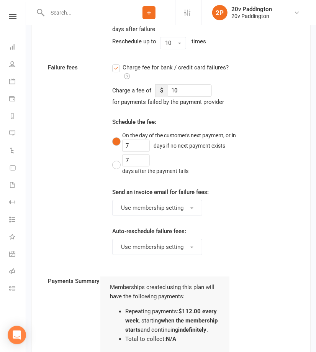
type input "112"
click at [116, 63] on label "Charge fee for bank / credit card failures?" at bounding box center [171, 72] width 118 height 18
click at [116, 63] on input "Charge fee for bank / credit card failures?" at bounding box center [171, 63] width 118 height 0
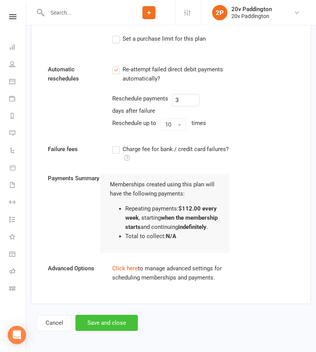
click at [106, 321] on button "Save and close" at bounding box center [106, 322] width 62 height 16
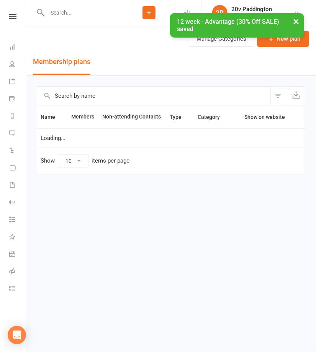
select select "100"
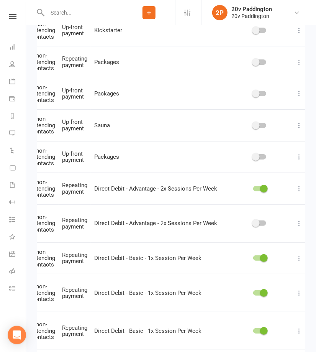
scroll to position [0, 83]
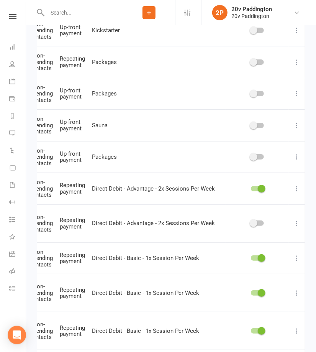
click at [299, 221] on icon at bounding box center [297, 223] width 8 height 8
click at [248, 250] on link "Duplicate" at bounding box center [257, 251] width 76 height 15
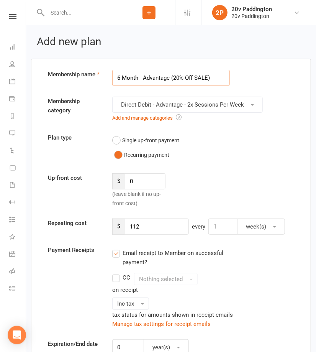
click at [175, 80] on input "6 Month - Advantage (20% Off SALE)" at bounding box center [171, 78] width 118 height 16
type input "6 Month - Advantage (30% Off SALE)"
click at [148, 229] on input "112" at bounding box center [157, 226] width 64 height 16
type input "1"
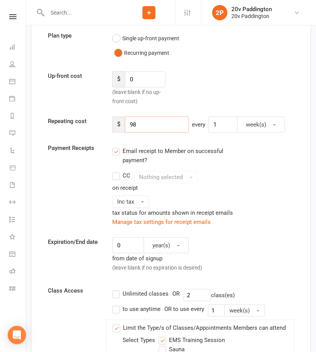
scroll to position [103, 0]
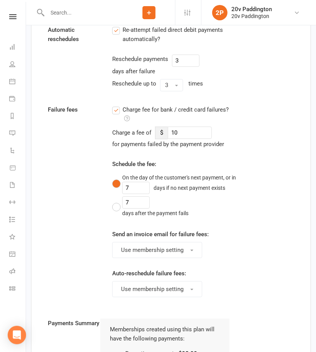
type input "98"
click at [115, 105] on label "Charge fee for bank / credit card failures?" at bounding box center [171, 114] width 118 height 18
click at [115, 105] on input "Charge fee for bank / credit card failures?" at bounding box center [171, 105] width 118 height 0
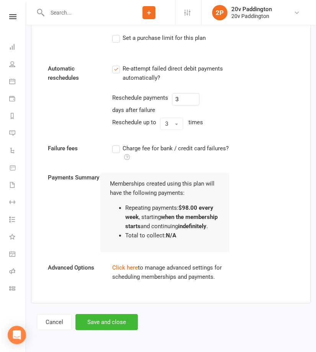
scroll to position [664, 0]
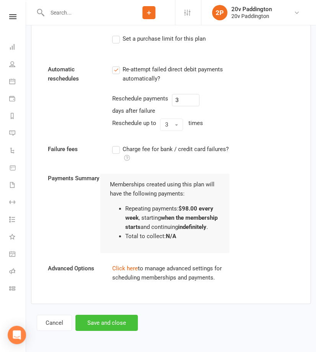
click at [106, 315] on button "Save and close" at bounding box center [106, 322] width 62 height 16
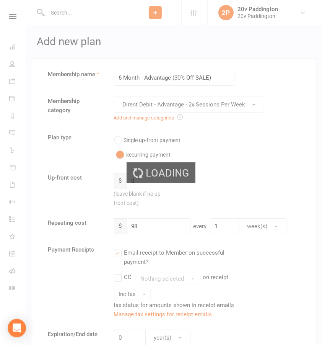
select select "100"
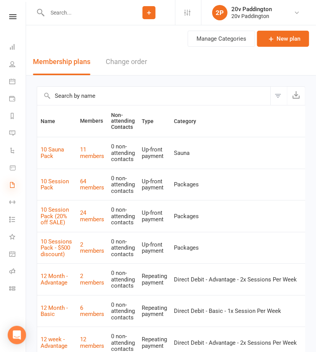
click at [10, 186] on icon at bounding box center [12, 185] width 6 height 6
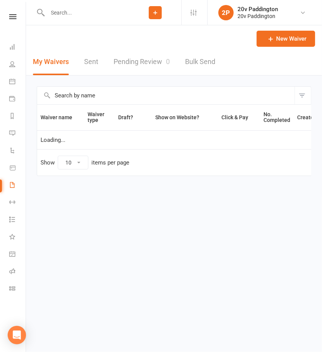
select select "100"
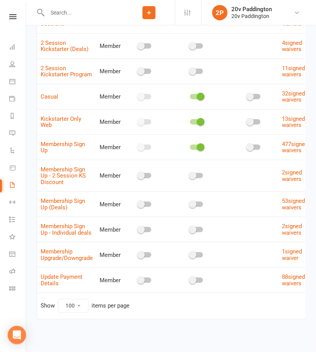
scroll to position [0, 56]
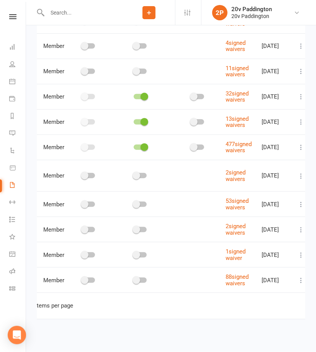
click at [301, 225] on button at bounding box center [300, 229] width 9 height 9
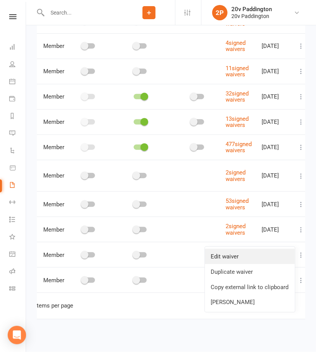
click at [233, 249] on link "Edit waiver" at bounding box center [250, 256] width 90 height 15
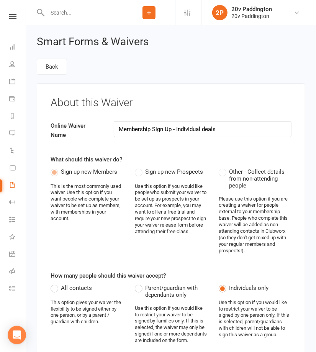
select select "select"
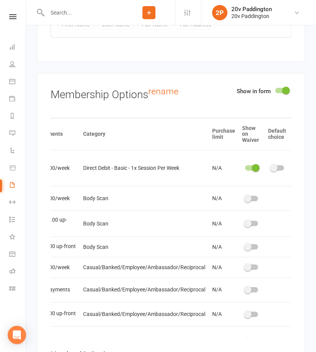
scroll to position [0, 70]
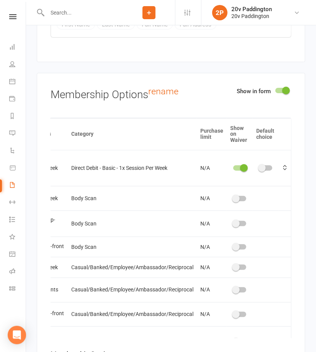
click at [240, 165] on span at bounding box center [244, 168] width 8 height 8
click at [233, 167] on input "checkbox" at bounding box center [233, 167] width 0 height 0
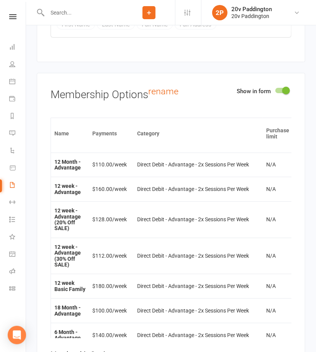
scroll to position [249, 63]
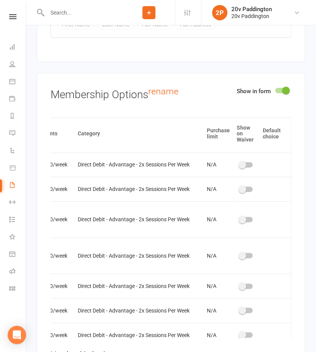
click at [240, 255] on span at bounding box center [243, 256] width 8 height 8
click at [240, 254] on input "checkbox" at bounding box center [240, 254] width 0 height 0
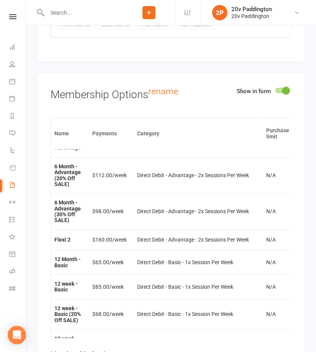
scroll to position [439, 55]
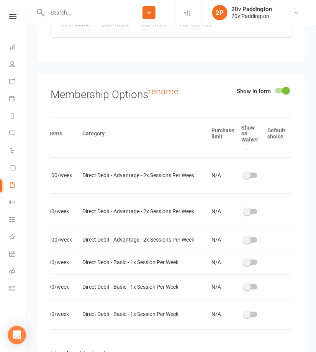
click at [249, 214] on div at bounding box center [250, 211] width 13 height 5
click at [244, 210] on input "checkbox" at bounding box center [244, 210] width 0 height 0
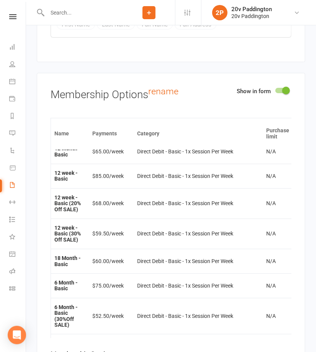
scroll to position [550, 70]
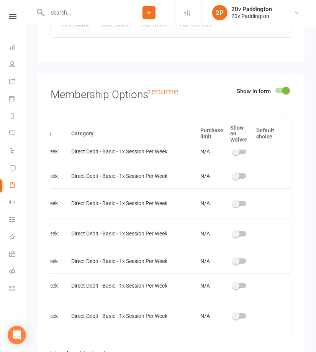
click at [236, 236] on div at bounding box center [239, 233] width 13 height 5
click at [233, 232] on input "checkbox" at bounding box center [233, 232] width 0 height 0
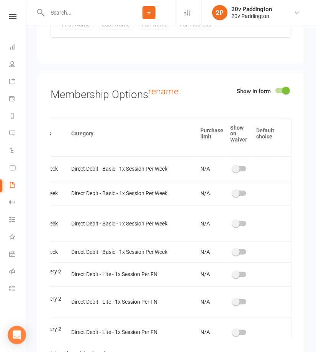
scroll to position [641, 70]
click at [236, 226] on div at bounding box center [239, 223] width 13 height 5
click at [233, 222] on input "checkbox" at bounding box center [233, 222] width 0 height 0
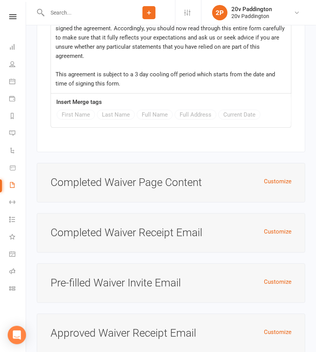
scroll to position [7610, 0]
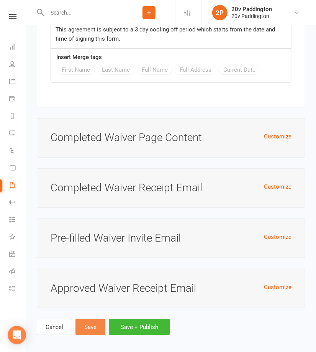
click at [93, 321] on button "Save" at bounding box center [90, 327] width 30 height 16
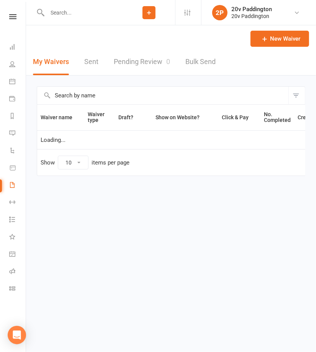
select select "100"
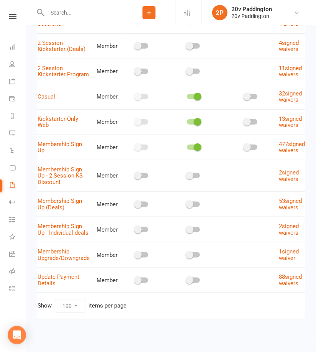
scroll to position [0, 56]
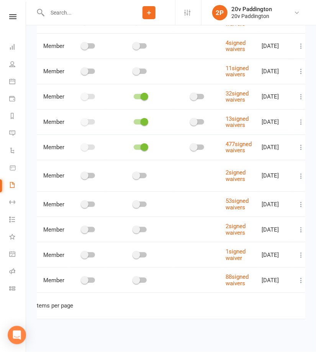
click at [297, 226] on icon at bounding box center [301, 230] width 8 height 8
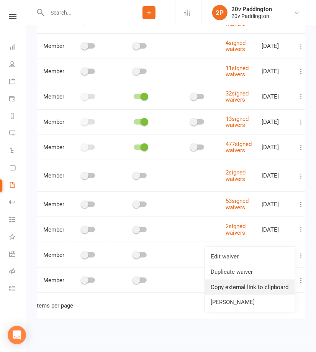
click at [239, 279] on link "Copy external link to clipboard" at bounding box center [250, 286] width 90 height 15
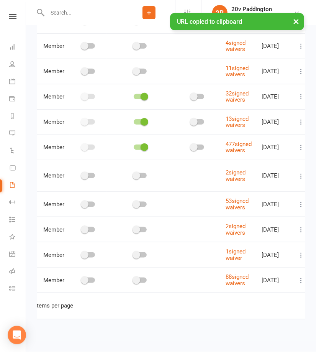
click at [69, 12] on input "text" at bounding box center [84, 12] width 78 height 11
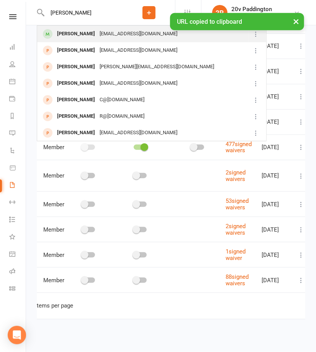
type input "[PERSON_NAME]"
click at [81, 35] on div "[PERSON_NAME]" at bounding box center [76, 33] width 43 height 11
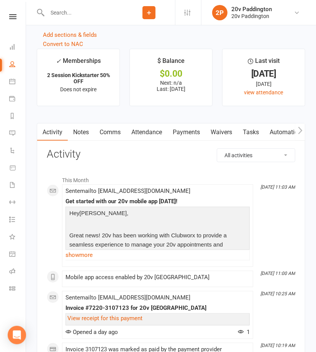
scroll to position [991, 0]
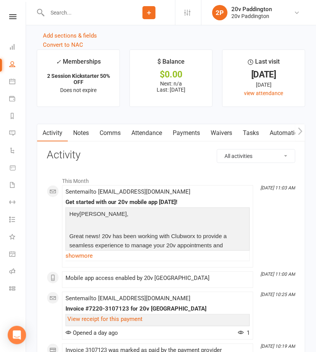
click at [103, 128] on link "Comms" at bounding box center [110, 133] width 32 height 18
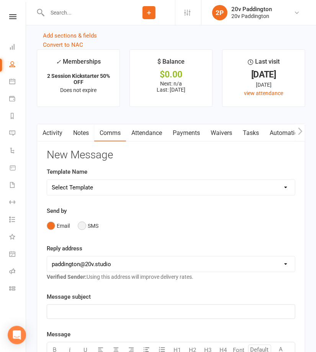
click at [86, 223] on button "SMS" at bounding box center [88, 225] width 21 height 15
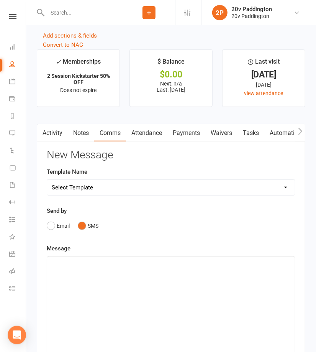
click at [84, 271] on div "﻿" at bounding box center [171, 313] width 248 height 115
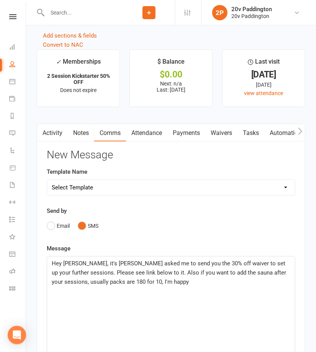
scroll to position [1002, 0]
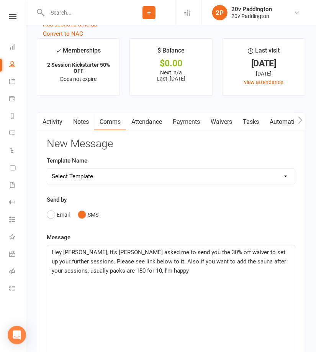
click at [222, 253] on span "Hey [PERSON_NAME], it's [PERSON_NAME] asked me to send you the 30% off waiver t…" at bounding box center [170, 261] width 236 height 25
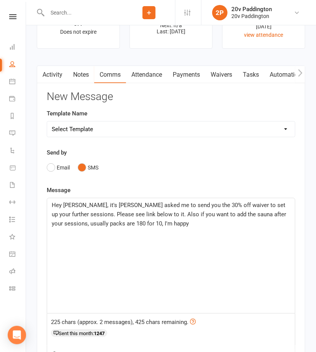
scroll to position [1050, 0]
click at [158, 224] on p "Hey [PERSON_NAME], it's [PERSON_NAME] asked me to send you the 30% off waiver t…" at bounding box center [171, 214] width 239 height 28
click at [98, 224] on span "Hey [PERSON_NAME], it's [PERSON_NAME] asked me to send you the 30% off waiver t…" at bounding box center [170, 213] width 236 height 25
click at [239, 221] on p "Hey [PERSON_NAME], it's [PERSON_NAME] asked me to send you the 30% off waiver t…" at bounding box center [171, 214] width 239 height 28
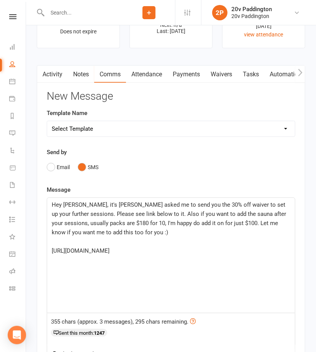
drag, startPoint x: 153, startPoint y: 252, endPoint x: 51, endPoint y: 253, distance: 102.2
click at [51, 253] on div "Hey [PERSON_NAME], it's [PERSON_NAME] asked me to send you the 30% off waiver t…" at bounding box center [171, 255] width 248 height 115
copy span "[URL][DOMAIN_NAME]"
click at [174, 252] on p "[URL][DOMAIN_NAME]" at bounding box center [171, 250] width 239 height 9
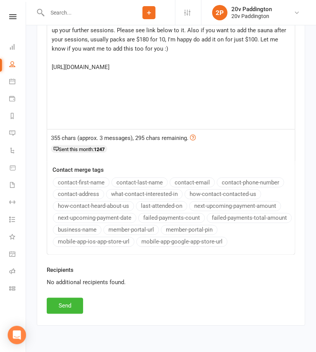
scroll to position [1247, 0]
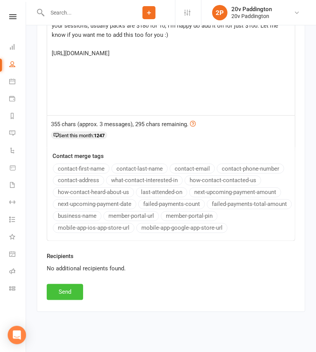
click at [65, 288] on button "Send" at bounding box center [65, 292] width 36 height 16
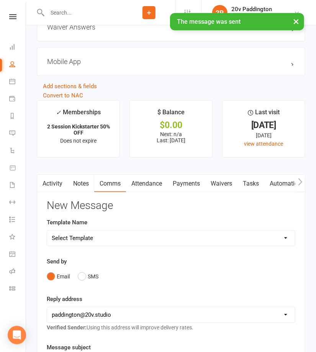
scroll to position [861, 0]
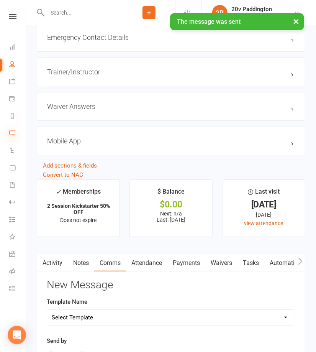
click at [12, 136] on icon at bounding box center [12, 133] width 6 height 6
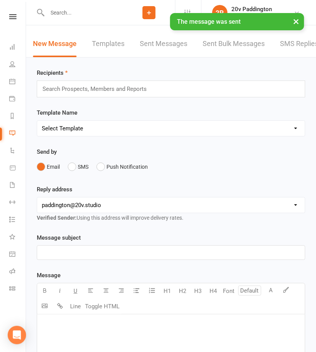
click at [288, 43] on link "SMS Replies" at bounding box center [299, 44] width 38 height 26
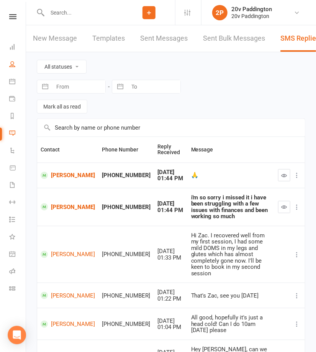
click at [11, 69] on link "People" at bounding box center [17, 64] width 17 height 17
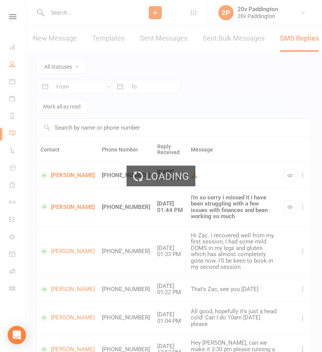
select select "100"
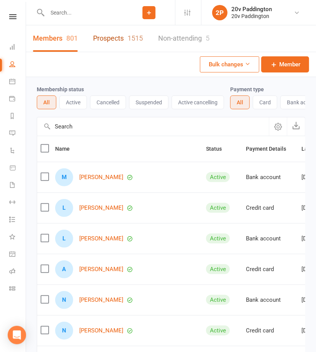
click at [100, 39] on link "Prospects 1515" at bounding box center [118, 38] width 50 height 26
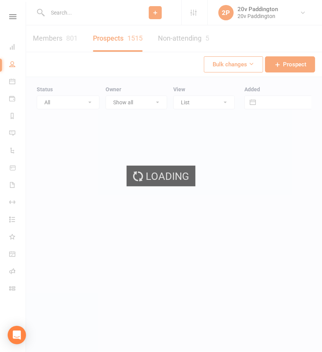
select select "100"
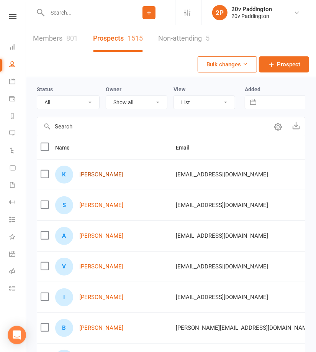
click at [95, 178] on link "[PERSON_NAME]" at bounding box center [101, 174] width 44 height 7
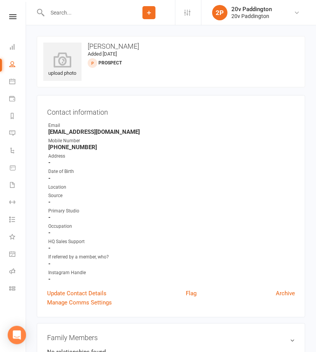
click at [4, 136] on li "Messages" at bounding box center [13, 133] width 26 height 17
click at [8, 135] on li "Messages" at bounding box center [13, 133] width 26 height 17
click at [10, 134] on icon at bounding box center [12, 133] width 6 height 6
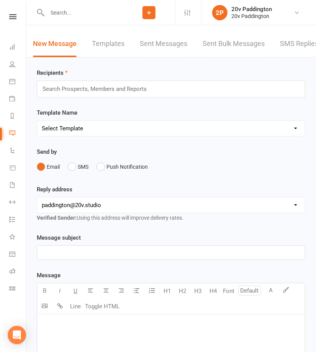
click at [297, 44] on link "SMS Replies" at bounding box center [299, 44] width 38 height 26
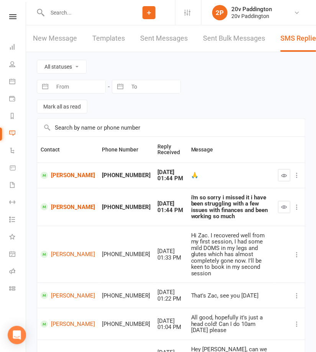
click at [72, 10] on input "text" at bounding box center [84, 12] width 78 height 11
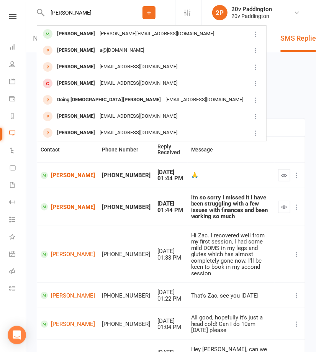
type input "[PERSON_NAME]"
click at [290, 80] on div "All statuses Read only Unread only Navigate forward to interact with the calend…" at bounding box center [171, 85] width 268 height 66
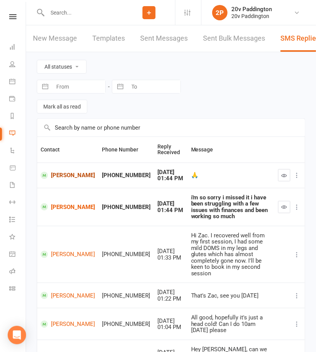
click at [60, 177] on link "[PERSON_NAME]" at bounding box center [68, 175] width 54 height 7
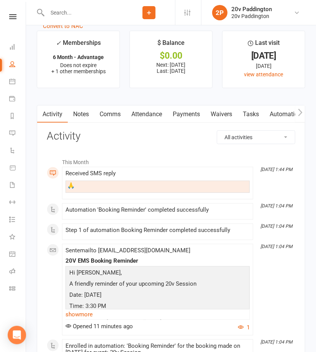
scroll to position [0, 183]
click at [193, 113] on link "Mobile App" at bounding box center [187, 114] width 41 height 18
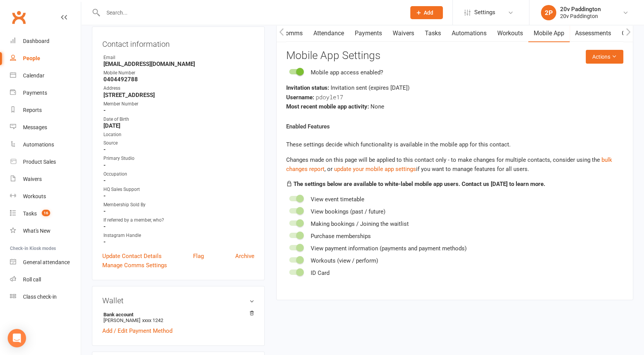
scroll to position [88, 0]
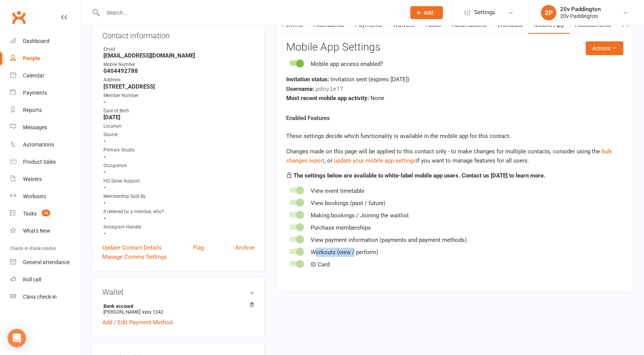
drag, startPoint x: 316, startPoint y: 252, endPoint x: 358, endPoint y: 248, distance: 42.8
click at [358, 248] on div "Workouts (view / perform)" at bounding box center [454, 251] width 337 height 9
drag, startPoint x: 358, startPoint y: 248, endPoint x: 387, endPoint y: 256, distance: 29.8
click at [387, 256] on div "Enabled Features These settings decide which functionality is available in the …" at bounding box center [454, 190] width 337 height 155
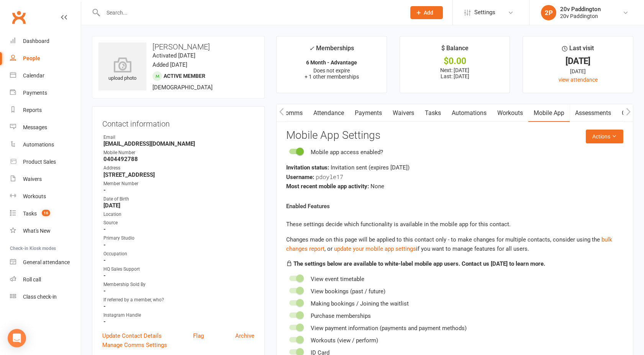
click at [133, 9] on input "text" at bounding box center [250, 12] width 299 height 11
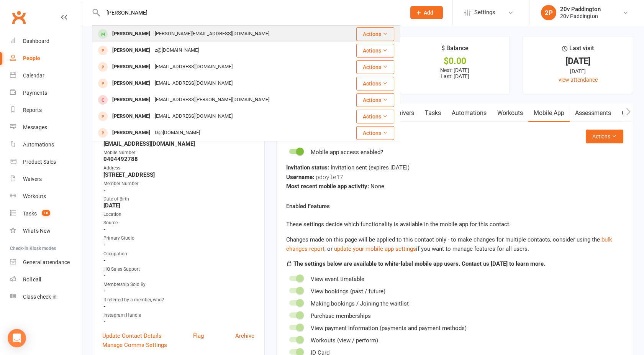
type input "[PERSON_NAME]"
click at [152, 29] on div "[PERSON_NAME][EMAIL_ADDRESS][DOMAIN_NAME]" at bounding box center [211, 33] width 119 height 11
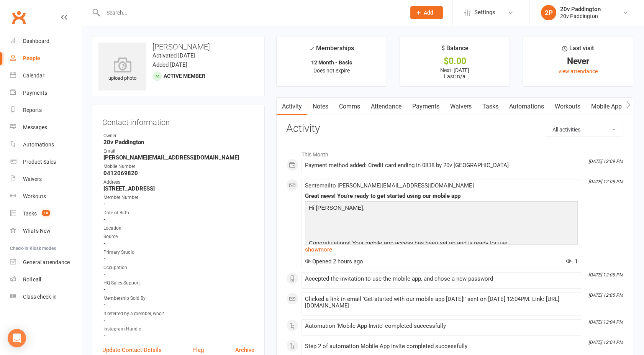
click at [599, 103] on link "Mobile App" at bounding box center [606, 107] width 41 height 18
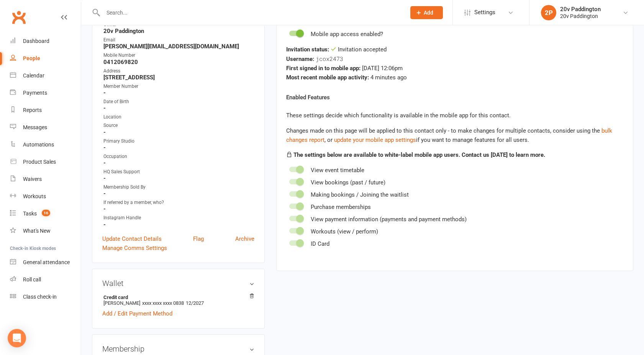
scroll to position [110, 0]
click at [298, 228] on span at bounding box center [300, 231] width 8 height 8
click at [289, 230] on input "checkbox" at bounding box center [289, 230] width 0 height 0
click at [299, 230] on span at bounding box center [300, 231] width 8 height 8
click at [289, 230] on input "checkbox" at bounding box center [289, 230] width 0 height 0
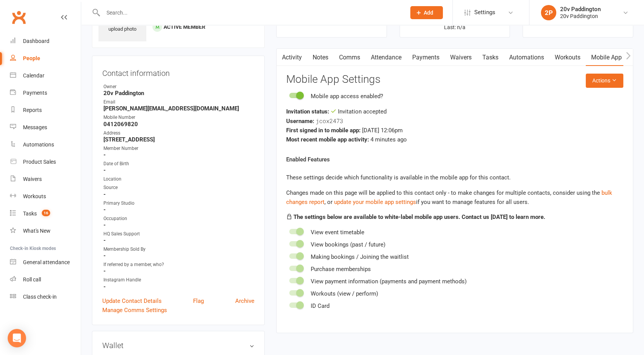
scroll to position [95, 0]
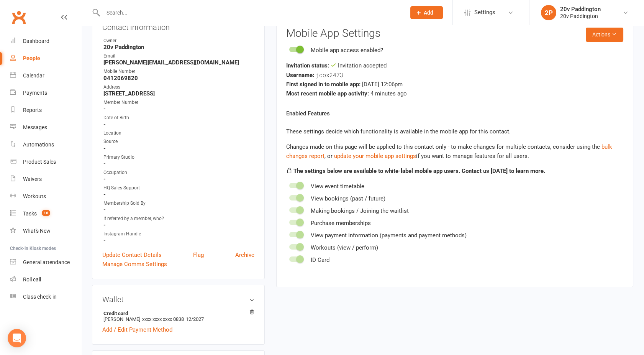
click at [298, 247] on span at bounding box center [300, 247] width 8 height 8
click at [289, 245] on input "checkbox" at bounding box center [289, 245] width 0 height 0
click at [298, 247] on span at bounding box center [300, 247] width 8 height 8
click at [289, 245] on input "checkbox" at bounding box center [289, 245] width 0 height 0
click at [298, 247] on span at bounding box center [300, 247] width 8 height 8
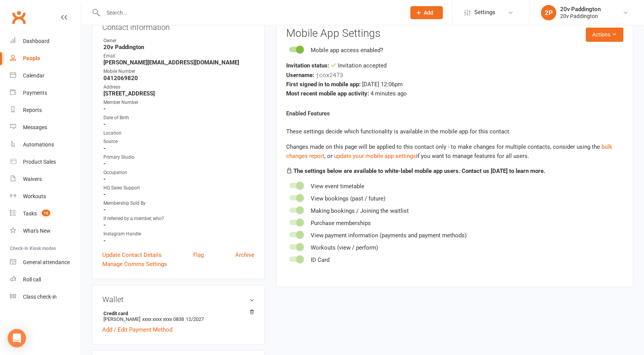
click at [289, 245] on input "checkbox" at bounding box center [289, 245] width 0 height 0
click at [298, 247] on span at bounding box center [300, 247] width 8 height 8
click at [289, 245] on input "checkbox" at bounding box center [289, 245] width 0 height 0
click at [298, 247] on span at bounding box center [300, 247] width 8 height 8
click at [289, 245] on input "checkbox" at bounding box center [289, 245] width 0 height 0
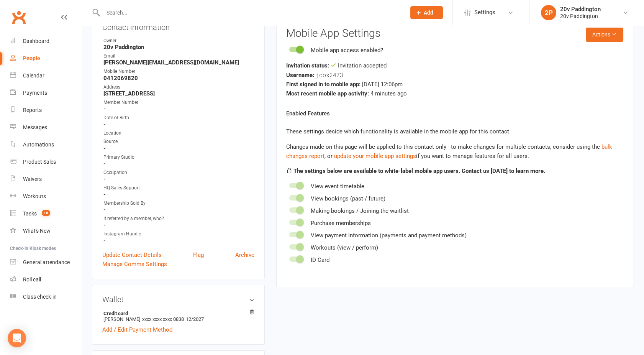
click at [298, 247] on span at bounding box center [300, 247] width 8 height 8
click at [289, 245] on input "checkbox" at bounding box center [289, 245] width 0 height 0
click at [298, 247] on span at bounding box center [300, 247] width 8 height 8
click at [289, 245] on input "checkbox" at bounding box center [289, 245] width 0 height 0
drag, startPoint x: 291, startPoint y: 170, endPoint x: 279, endPoint y: 168, distance: 11.9
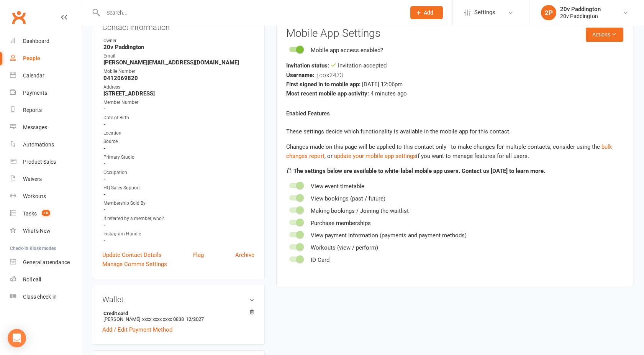
click at [279, 168] on div "Activity Notes Comms Attendance Payments Waivers Tasks Automations Workouts Mob…" at bounding box center [454, 144] width 357 height 285
click at [358, 155] on link "update your mobile app settings" at bounding box center [375, 155] width 82 height 7
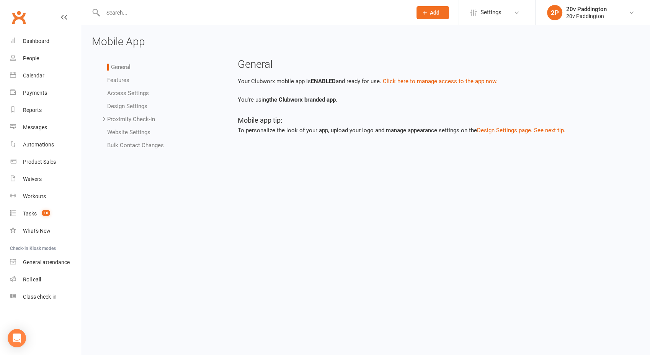
click at [128, 145] on link "Bulk Contact Changes" at bounding box center [135, 145] width 57 height 7
click at [131, 119] on link "Proximity Check-in" at bounding box center [131, 119] width 48 height 7
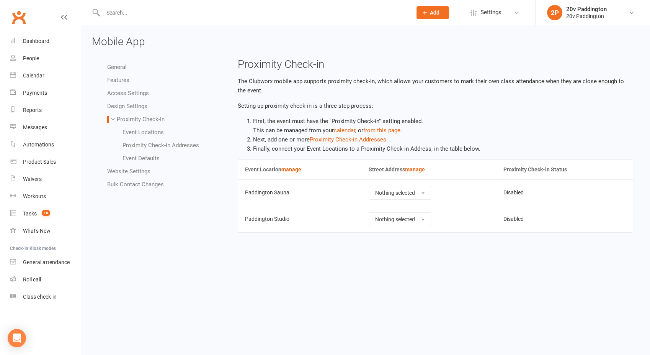
click at [121, 172] on link "Website Settings" at bounding box center [128, 171] width 43 height 7
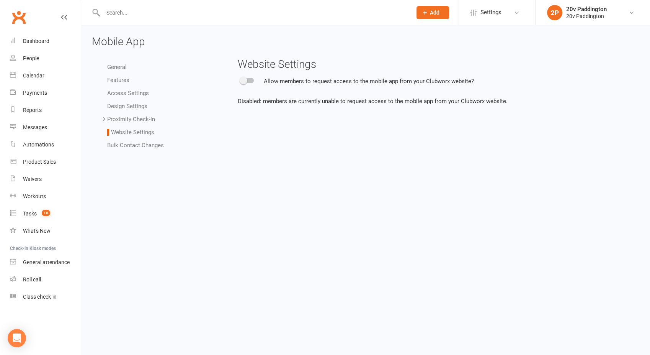
click at [129, 107] on link "Design Settings" at bounding box center [127, 106] width 40 height 7
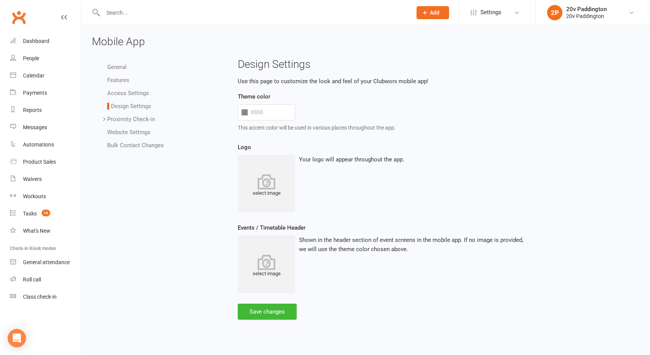
click at [118, 69] on link "General" at bounding box center [117, 67] width 20 height 7
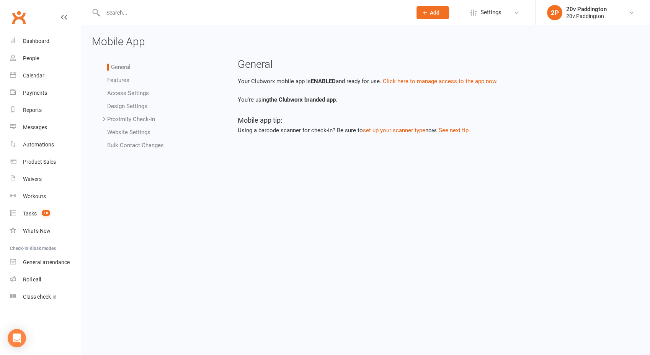
click at [140, 146] on link "Bulk Contact Changes" at bounding box center [135, 145] width 57 height 7
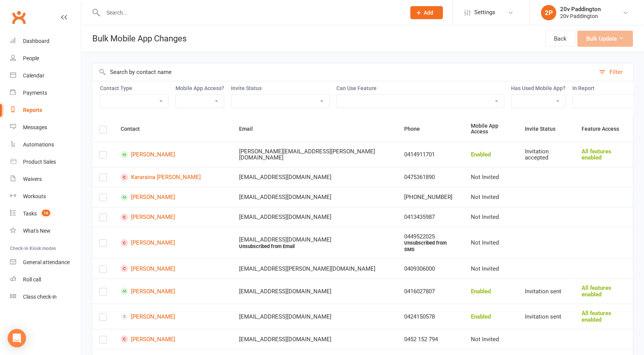
click at [593, 104] on select "Active Members - Age/Address Free Trial Prospects Google Ads Joiners KS Lifetim…" at bounding box center [630, 101] width 116 height 13
select select "107019"
click at [573, 95] on select "Active Members - Age/Address Free Trial Prospects Google Ads Joiners KS Lifetim…" at bounding box center [630, 101] width 116 height 13
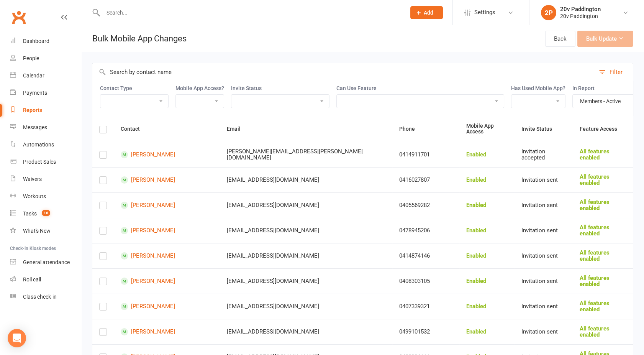
click at [605, 150] on div "All features enabled" at bounding box center [602, 154] width 46 height 13
click at [560, 38] on link "Back" at bounding box center [560, 39] width 30 height 16
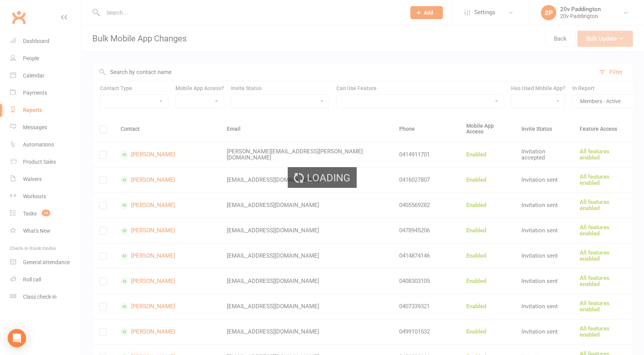
select select "100"
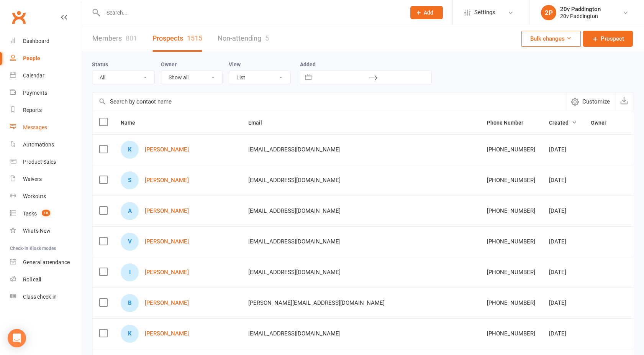
click at [41, 123] on link "Messages" at bounding box center [45, 127] width 71 height 17
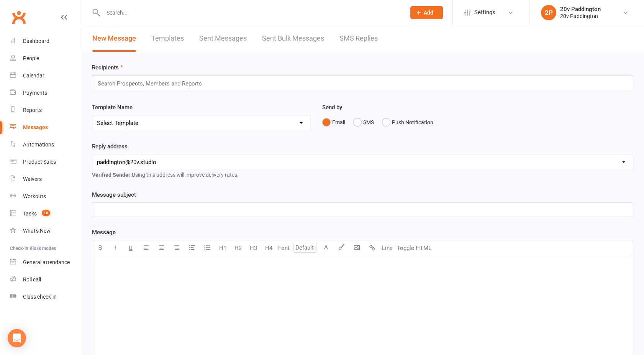
click at [365, 41] on link "SMS Replies" at bounding box center [358, 38] width 38 height 26
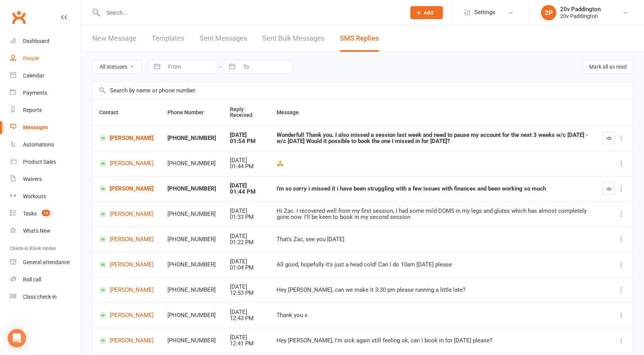
click at [29, 59] on div "People" at bounding box center [31, 58] width 16 height 6
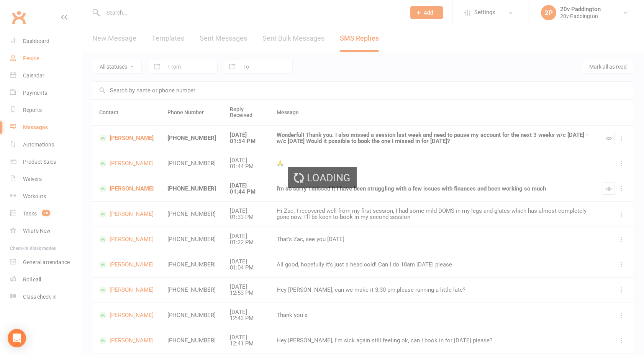
select select "100"
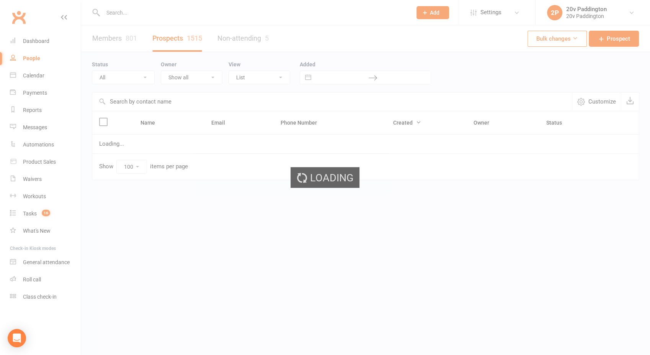
click at [126, 12] on input "text" at bounding box center [254, 12] width 306 height 11
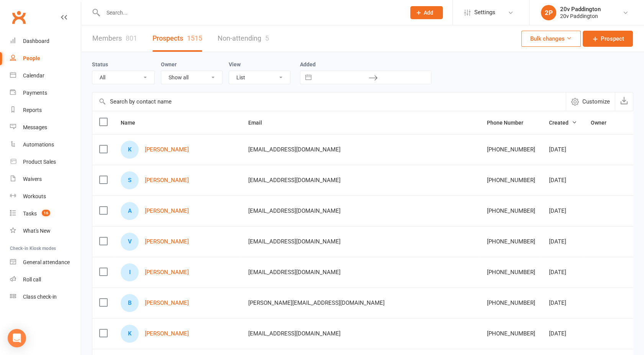
click at [126, 12] on input "text" at bounding box center [250, 12] width 299 height 11
click at [493, 12] on span "Settings" at bounding box center [484, 12] width 21 height 17
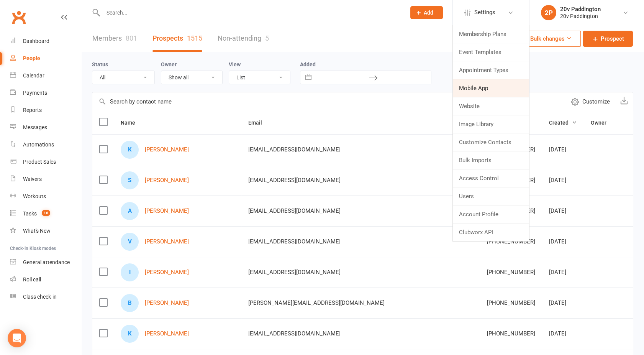
click at [481, 86] on link "Mobile App" at bounding box center [491, 88] width 76 height 18
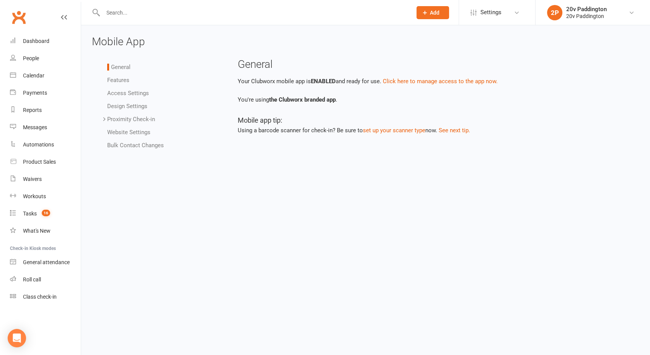
click at [135, 144] on link "Bulk Contact Changes" at bounding box center [135, 145] width 57 height 7
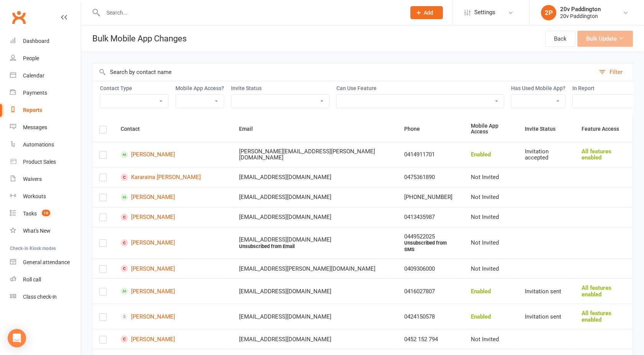
click at [591, 101] on select "Active Members - Age/Address Free Trial Prospects Google Ads Joiners KS Lifetim…" at bounding box center [630, 101] width 116 height 13
select select "107019"
click at [573, 95] on select "Active Members - Age/Address Free Trial Prospects Google Ads Joiners KS Lifetim…" at bounding box center [630, 101] width 116 height 13
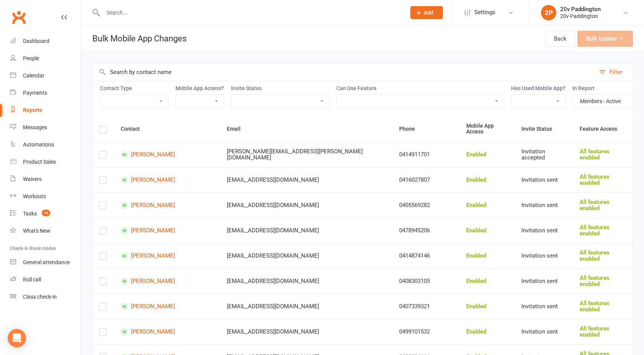
click at [559, 104] on select "Yes No" at bounding box center [538, 101] width 54 height 13
click at [283, 104] on select "Not Invited Sent Accepted Expired Expired (replacement requested)" at bounding box center [280, 101] width 98 height 13
click at [211, 101] on select "Enabled Disabled Not Invited" at bounding box center [200, 101] width 48 height 13
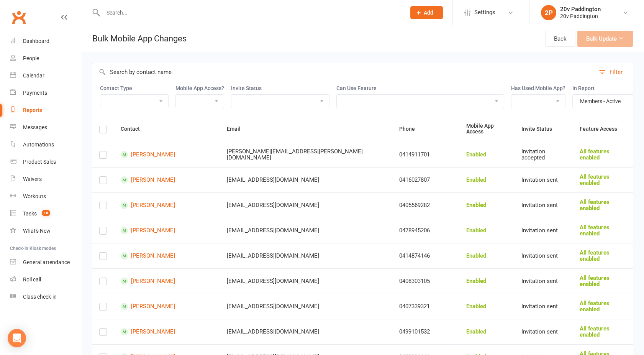
click at [211, 101] on select "Enabled Disabled Not Invited" at bounding box center [200, 101] width 48 height 13
click at [211, 100] on select "Enabled Disabled Not Invited" at bounding box center [200, 101] width 48 height 13
click at [36, 195] on div "Workouts" at bounding box center [34, 196] width 23 height 6
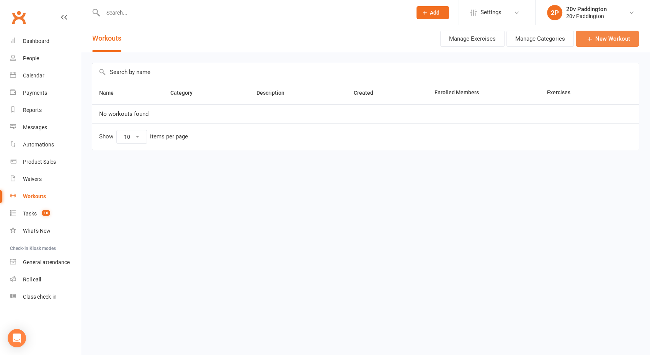
click at [602, 39] on link "New Workout" at bounding box center [607, 39] width 63 height 16
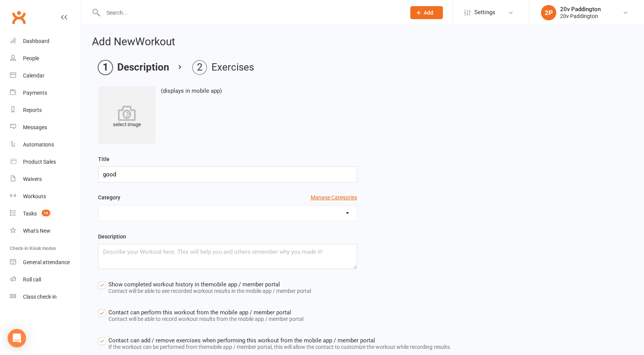
scroll to position [48, 0]
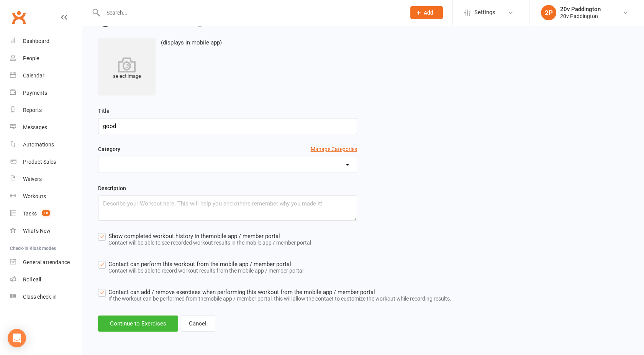
click at [132, 167] on select at bounding box center [227, 164] width 258 height 15
click at [401, 227] on div "Description" at bounding box center [362, 207] width 540 height 48
drag, startPoint x: 132, startPoint y: 131, endPoint x: 66, endPoint y: 137, distance: 66.5
click at [66, 137] on ui-view "Prospect Member Non-attending contact Class / event Appointment Task Membership…" at bounding box center [322, 149] width 644 height 390
type input "post workout"
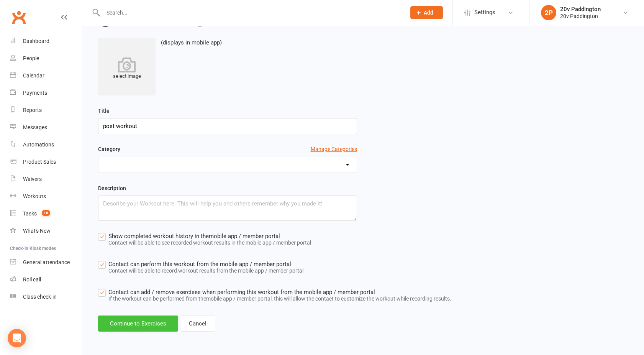
click at [126, 320] on button "Continue to Exercises" at bounding box center [138, 323] width 80 height 16
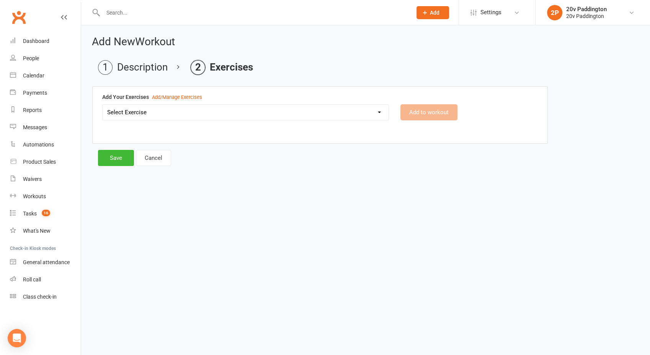
click at [371, 111] on select "Select Exercise" at bounding box center [246, 112] width 286 height 15
click at [423, 112] on div "Add to workout" at bounding box center [469, 112] width 149 height 16
click at [180, 96] on div "Add/Manage Exercises" at bounding box center [177, 97] width 50 height 8
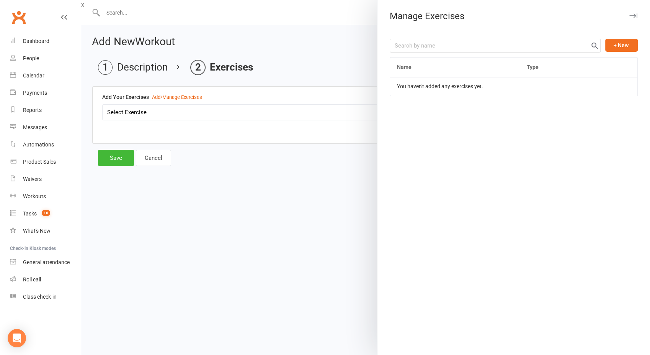
click at [261, 228] on div at bounding box center [365, 177] width 569 height 355
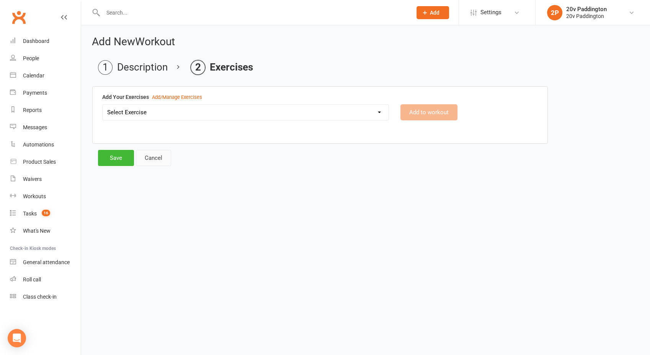
click at [142, 153] on link "Cancel" at bounding box center [153, 158] width 35 height 16
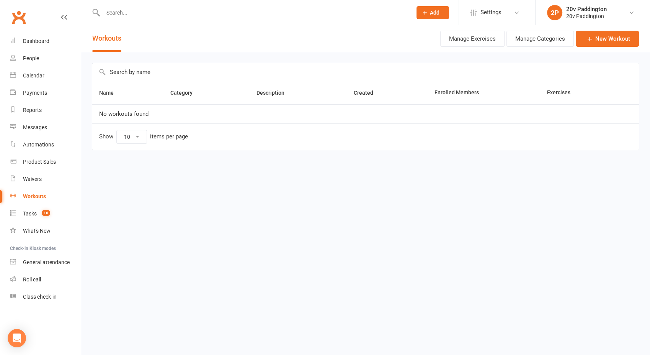
click at [131, 9] on input "text" at bounding box center [254, 12] width 306 height 11
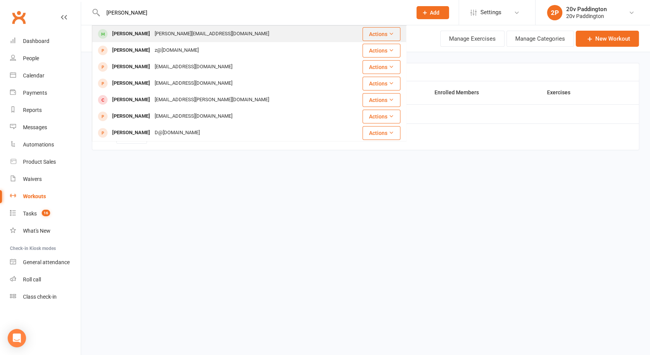
type input "[PERSON_NAME]"
click at [132, 29] on div "[PERSON_NAME]" at bounding box center [131, 33] width 43 height 11
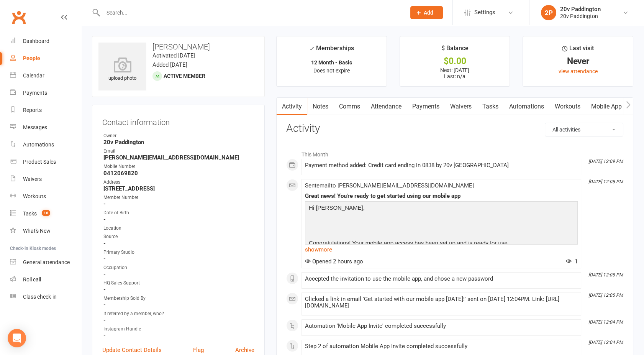
click at [356, 100] on link "Comms" at bounding box center [350, 107] width 32 height 18
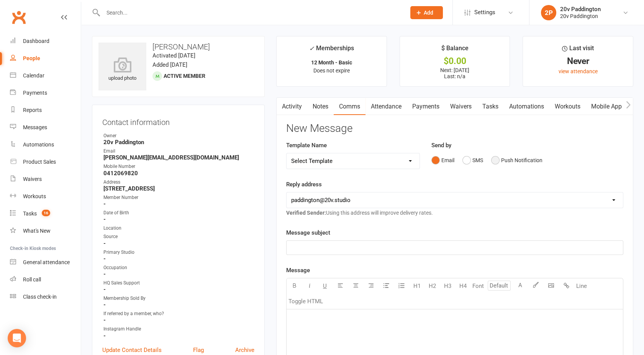
click at [493, 162] on button "Push Notification" at bounding box center [516, 160] width 51 height 15
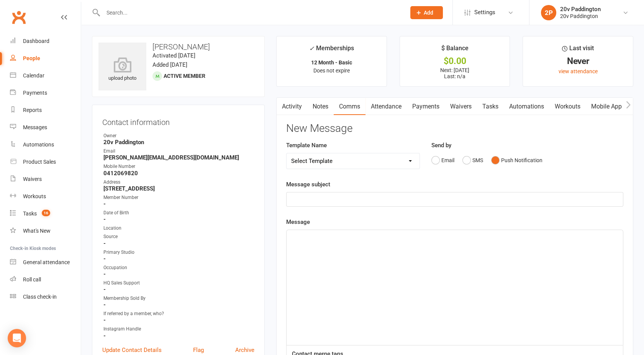
click at [334, 249] on div "﻿" at bounding box center [454, 287] width 336 height 115
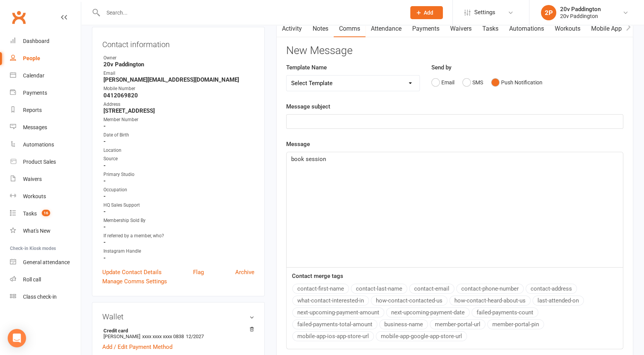
scroll to position [67, 0]
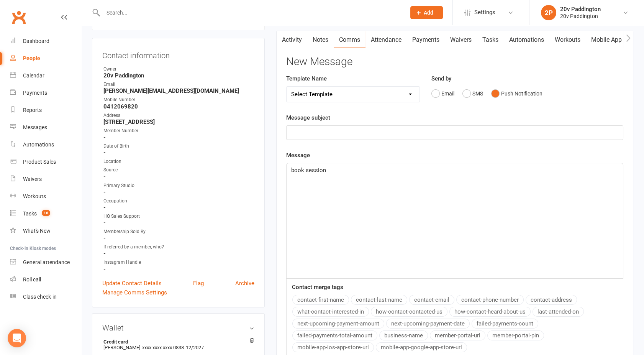
drag, startPoint x: 314, startPoint y: 133, endPoint x: 299, endPoint y: 133, distance: 14.2
click at [299, 133] on p "﻿" at bounding box center [454, 132] width 327 height 9
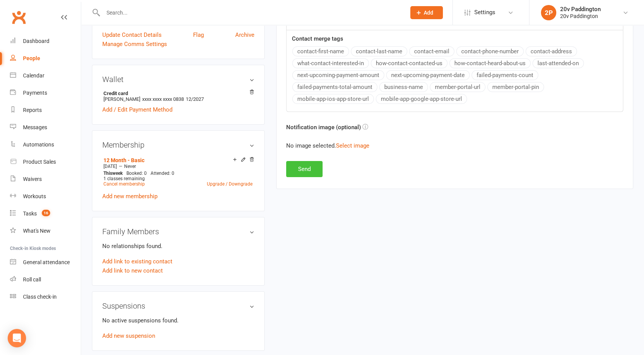
click at [301, 166] on button "Send" at bounding box center [304, 169] width 36 height 16
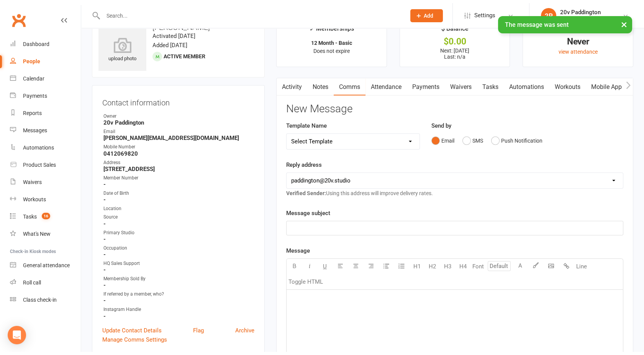
scroll to position [0, 0]
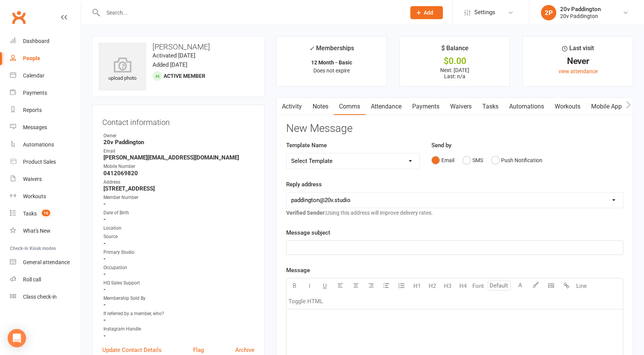
click at [291, 112] on link "Activity" at bounding box center [291, 107] width 31 height 18
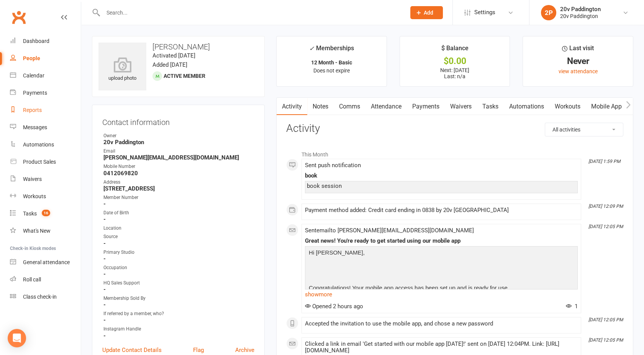
click at [31, 104] on link "Reports" at bounding box center [45, 109] width 71 height 17
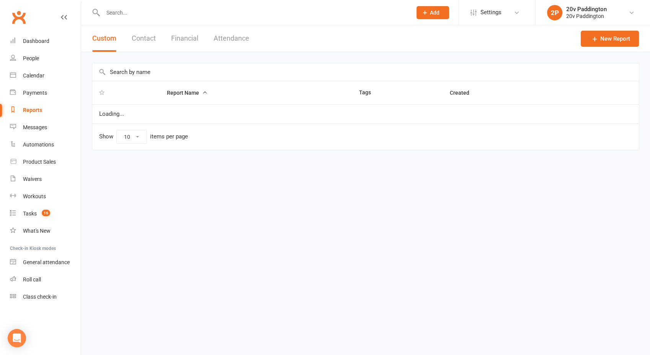
select select "100"
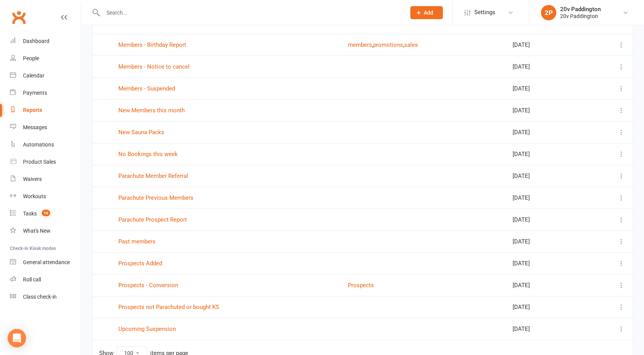
scroll to position [418, 0]
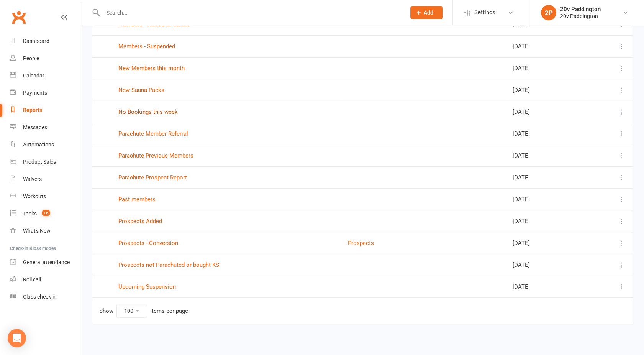
click at [154, 110] on link "No Bookings this week" at bounding box center [147, 111] width 59 height 7
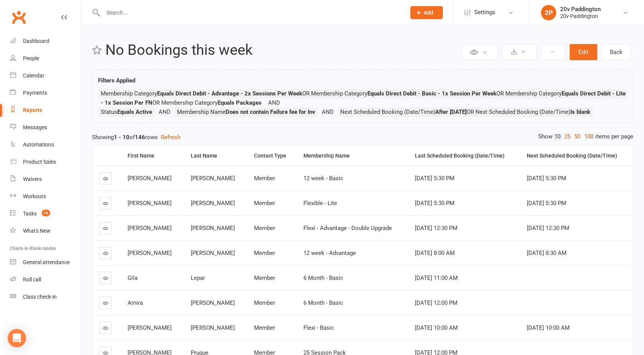
click at [583, 138] on link "100" at bounding box center [588, 136] width 13 height 8
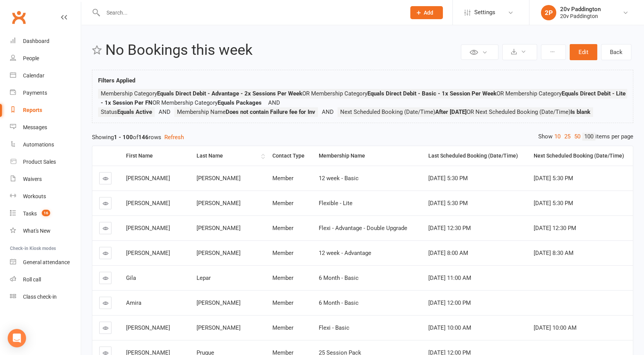
click at [196, 157] on div "Last Name" at bounding box center [227, 156] width 63 height 6
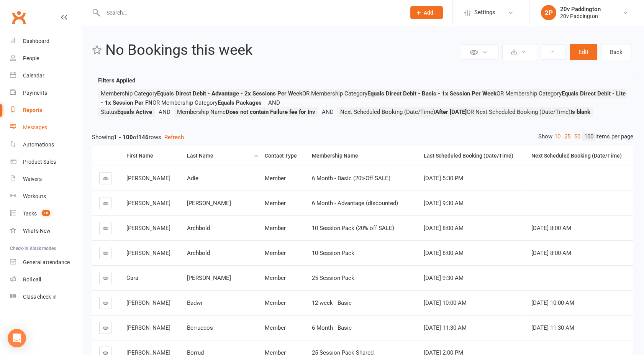
click at [34, 129] on div "Messages" at bounding box center [35, 127] width 24 height 6
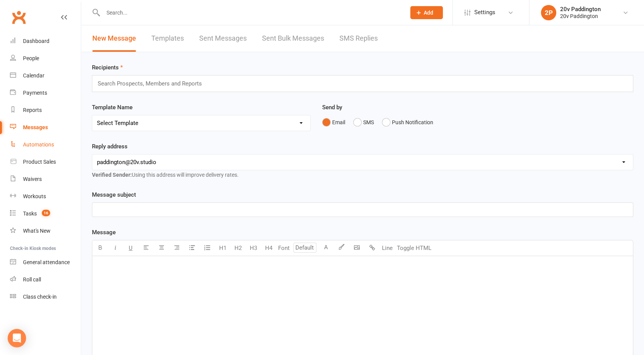
click at [30, 147] on div "Automations" at bounding box center [38, 144] width 31 height 6
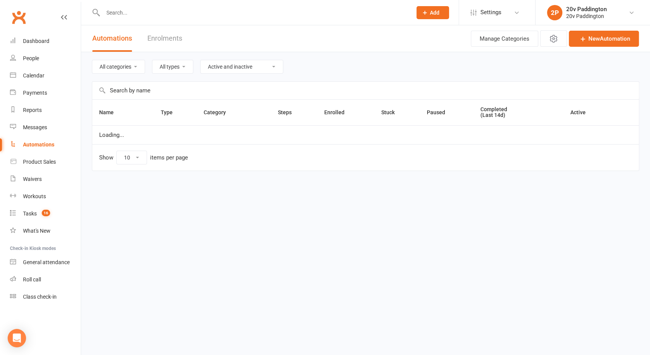
select select "100"
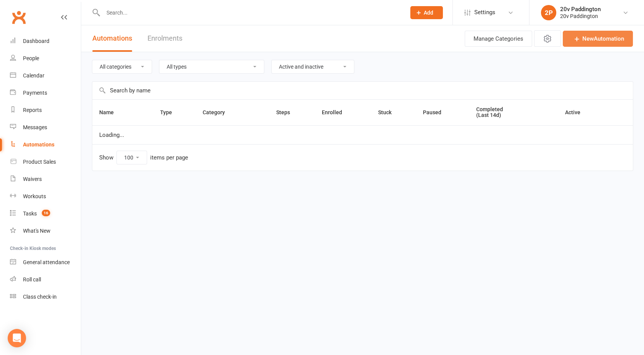
click at [593, 39] on link "New Automation" at bounding box center [598, 39] width 70 height 16
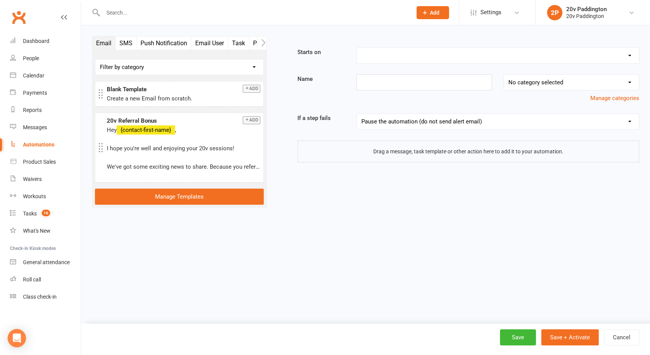
click at [375, 58] on select "Booking Cancelled Booking Due Booking Late-Cancelled Booking Marked Absent Book…" at bounding box center [498, 55] width 282 height 15
select select "1"
click at [357, 48] on select "Booking Cancelled Booking Due Booking Late-Cancelled Booking Marked Absent Book…" at bounding box center [498, 55] width 282 height 15
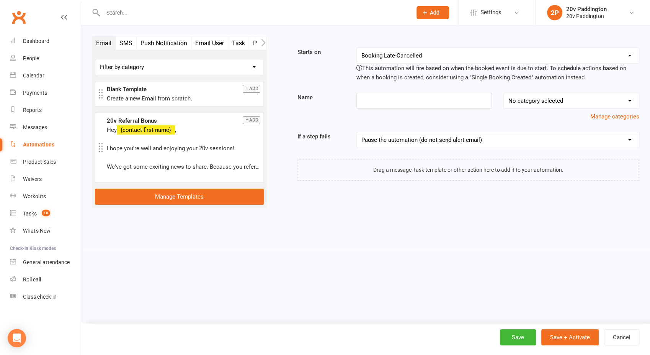
click at [482, 59] on select "Booking Cancelled Booking Due Booking Late-Cancelled Booking Marked Absent Book…" at bounding box center [498, 55] width 282 height 15
click at [302, 119] on div "Manage categories" at bounding box center [468, 116] width 353 height 9
drag, startPoint x: 37, startPoint y: 126, endPoint x: 368, endPoint y: 35, distance: 343.4
click at [37, 126] on div "Messages" at bounding box center [35, 127] width 24 height 6
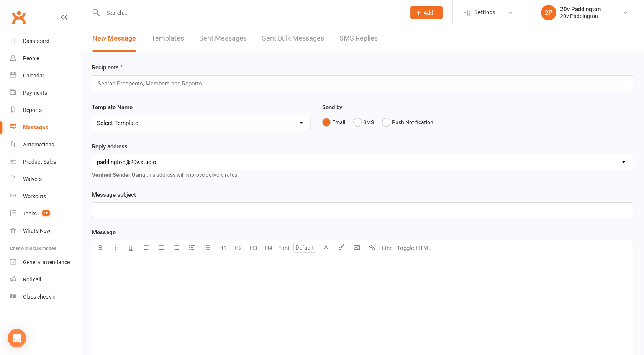
click at [126, 81] on input "text" at bounding box center [153, 84] width 112 height 10
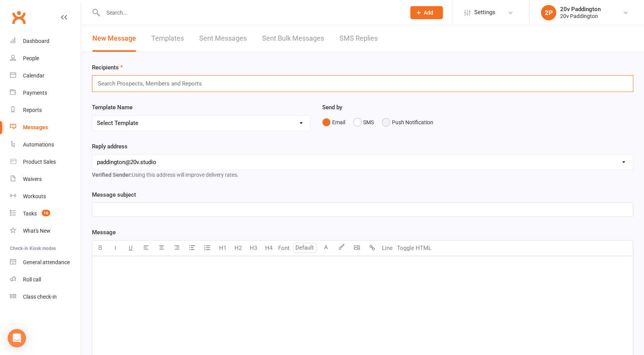
click at [392, 123] on button "Push Notification" at bounding box center [407, 122] width 51 height 15
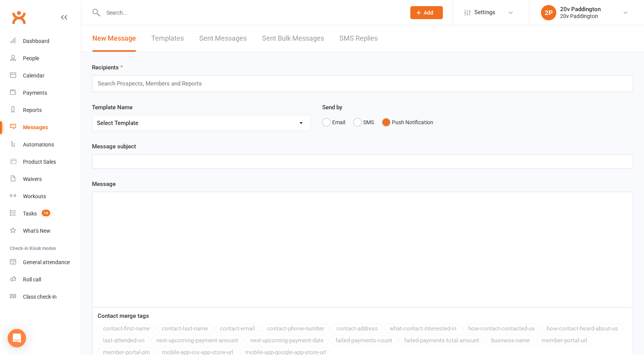
click at [188, 80] on input "text" at bounding box center [153, 84] width 112 height 10
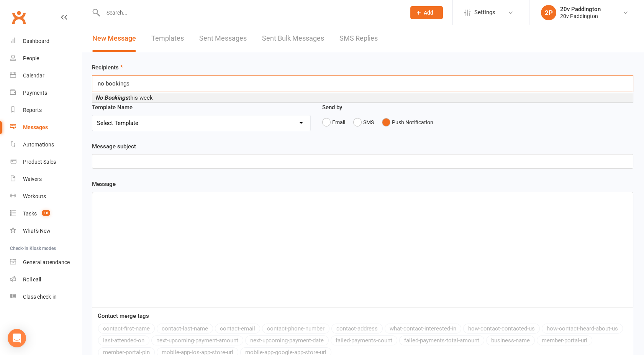
type input "no bookings"
click at [139, 94] on span "No Bookings this week" at bounding box center [123, 97] width 57 height 7
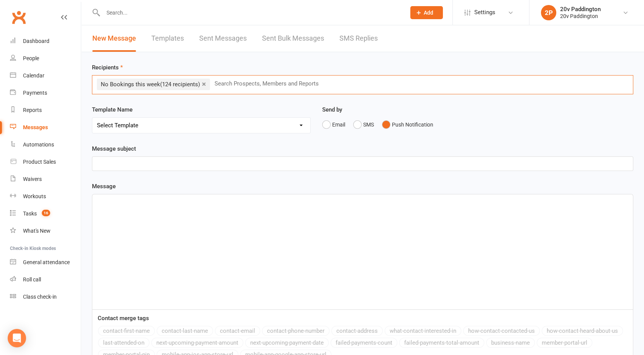
click at [142, 213] on div "﻿" at bounding box center [362, 251] width 540 height 115
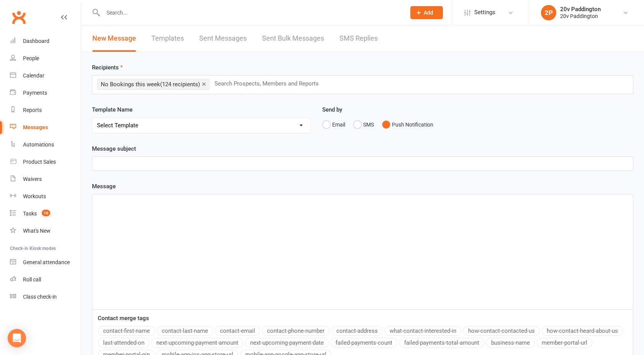
click at [111, 164] on p "﻿" at bounding box center [362, 163] width 531 height 9
click at [124, 220] on div "﻿" at bounding box center [362, 251] width 540 height 115
click at [116, 329] on button "contact-first-name" at bounding box center [126, 330] width 57 height 10
click at [115, 13] on input "text" at bounding box center [250, 12] width 299 height 11
click at [205, 83] on link "×" at bounding box center [204, 84] width 4 height 12
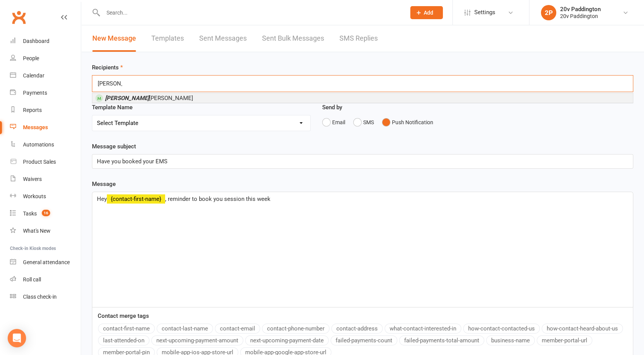
type input "[PERSON_NAME]"
click at [139, 96] on span "[PERSON_NAME]" at bounding box center [149, 98] width 88 height 7
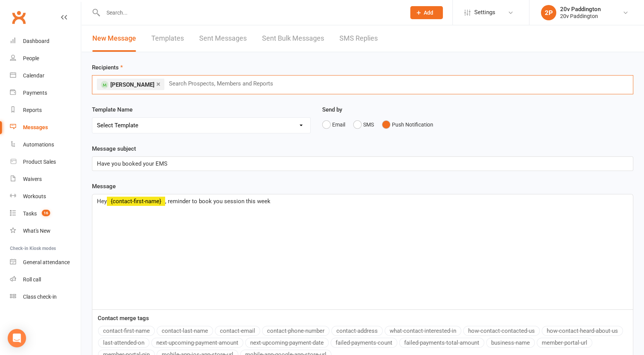
scroll to position [101, 0]
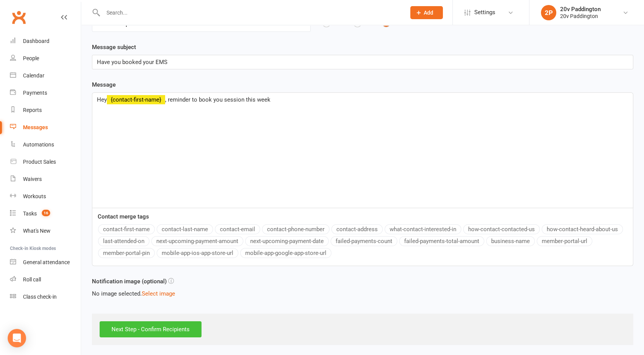
click at [138, 329] on input "Next Step - Confirm Recipients" at bounding box center [151, 329] width 102 height 16
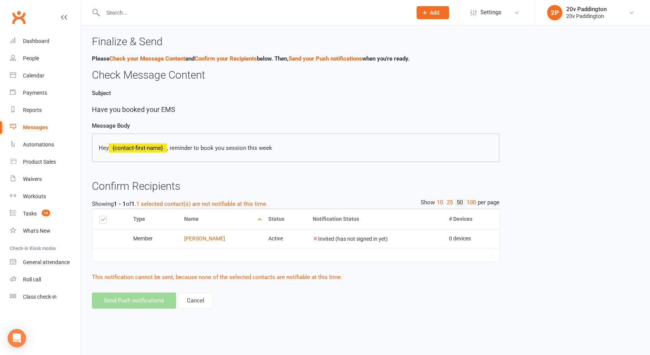
click at [38, 128] on div "Messages" at bounding box center [35, 127] width 25 height 6
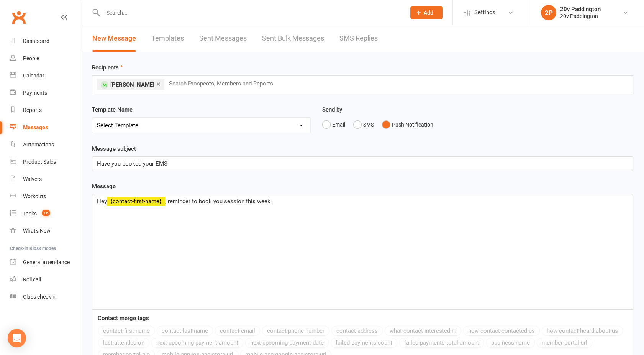
click at [158, 85] on link "×" at bounding box center [158, 84] width 4 height 12
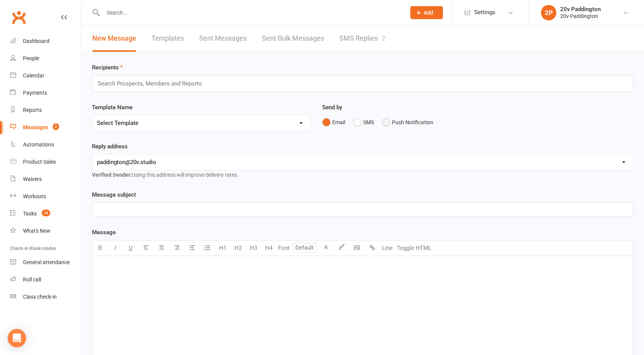
click at [386, 124] on button "Push Notification" at bounding box center [407, 122] width 51 height 15
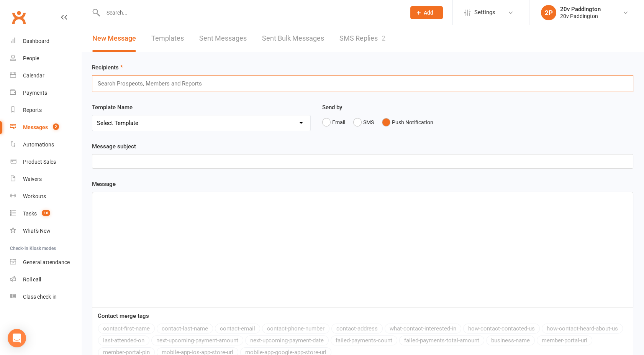
click at [164, 83] on input "text" at bounding box center [153, 84] width 112 height 10
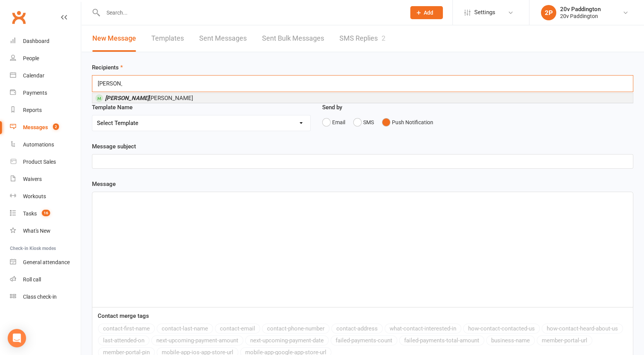
type input "graham"
click at [129, 96] on span "Graham Pearson" at bounding box center [149, 98] width 88 height 7
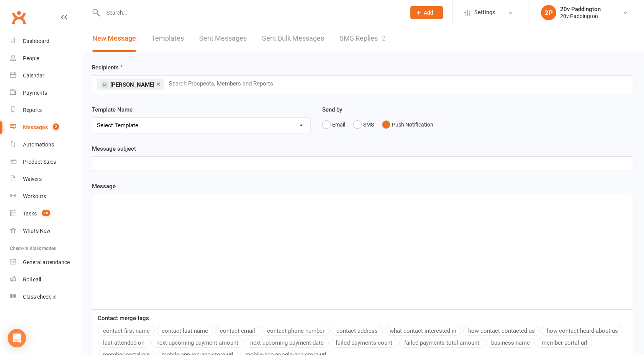
click at [146, 214] on div "﻿" at bounding box center [362, 251] width 540 height 115
click at [118, 161] on p "﻿" at bounding box center [362, 163] width 531 height 9
click at [120, 220] on div "﻿" at bounding box center [362, 251] width 540 height 115
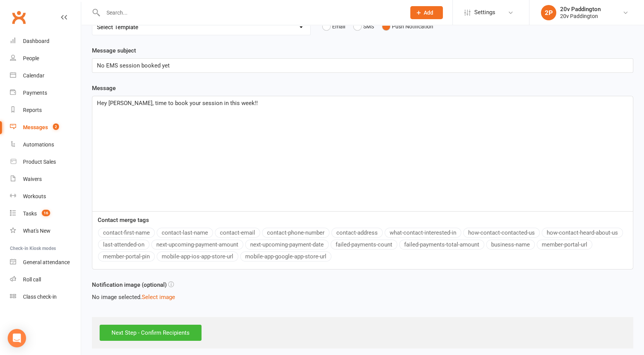
scroll to position [101, 0]
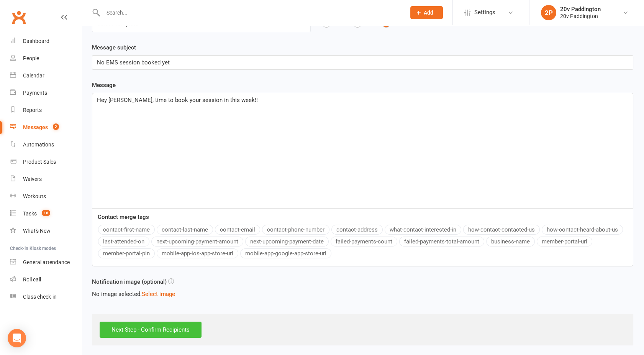
click at [134, 325] on input "Next Step - Confirm Recipients" at bounding box center [151, 329] width 102 height 16
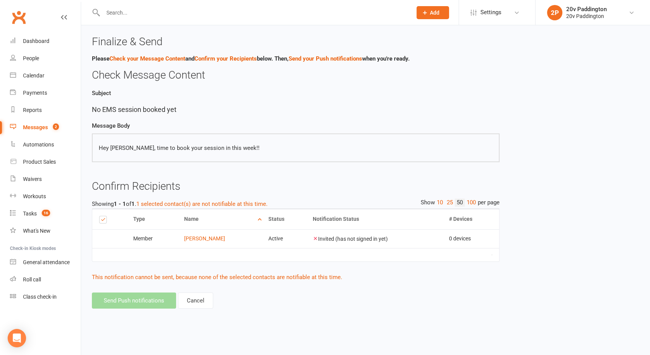
drag, startPoint x: 391, startPoint y: 240, endPoint x: 300, endPoint y: 245, distance: 90.9
click at [300, 245] on tr "Member Graham Pearson Email not present Phone number not present Active Invited…" at bounding box center [295, 238] width 407 height 19
click at [198, 238] on link "[PERSON_NAME]" at bounding box center [204, 238] width 41 height 6
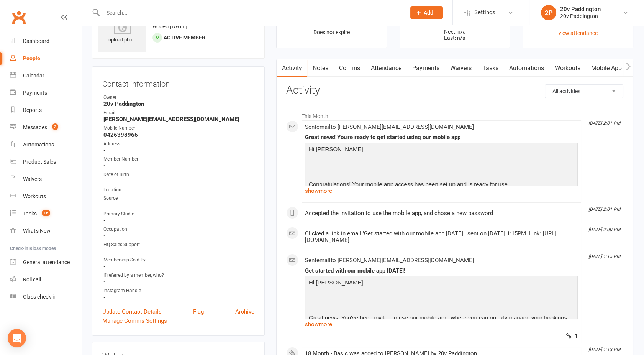
scroll to position [39, 0]
click at [314, 187] on link "show more" at bounding box center [441, 190] width 273 height 11
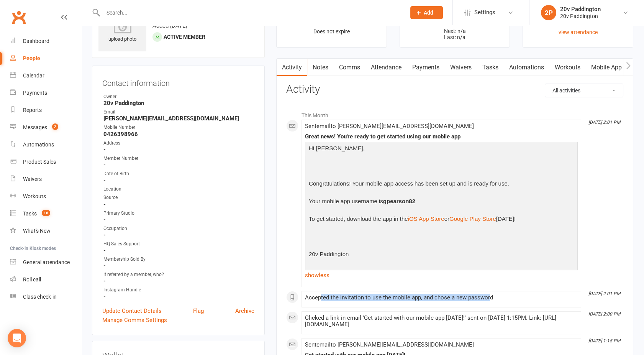
drag, startPoint x: 319, startPoint y: 299, endPoint x: 488, endPoint y: 299, distance: 168.9
click at [488, 299] on div "Accepted the invitation to use the mobile app, and chose a new password" at bounding box center [441, 297] width 273 height 7
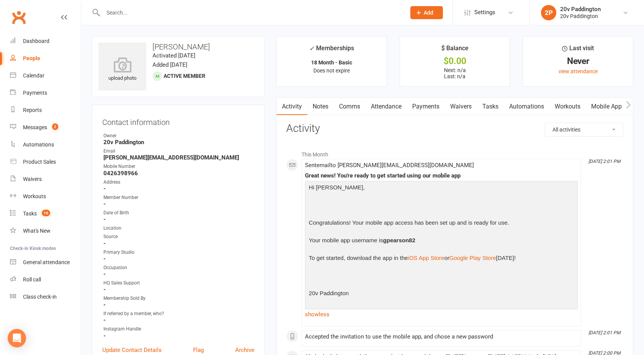
click at [599, 103] on link "Mobile App" at bounding box center [606, 107] width 41 height 18
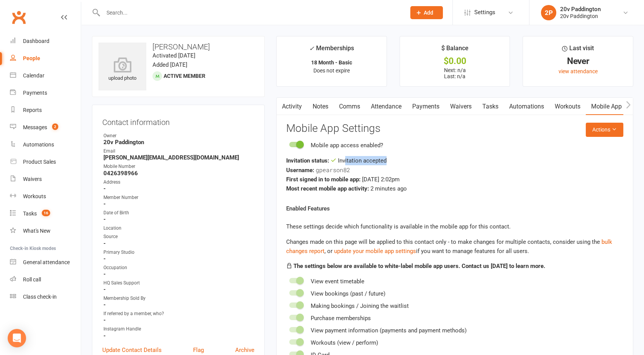
drag, startPoint x: 345, startPoint y: 161, endPoint x: 391, endPoint y: 162, distance: 46.4
click at [391, 162] on div "Invitation status: Invitation accepted" at bounding box center [454, 160] width 337 height 9
drag, startPoint x: 391, startPoint y: 162, endPoint x: 421, endPoint y: 176, distance: 33.1
click at [421, 176] on div "First signed in to mobile app: Sep 17, 2025 2:02pm" at bounding box center [454, 179] width 337 height 9
drag, startPoint x: 394, startPoint y: 183, endPoint x: 436, endPoint y: 175, distance: 42.7
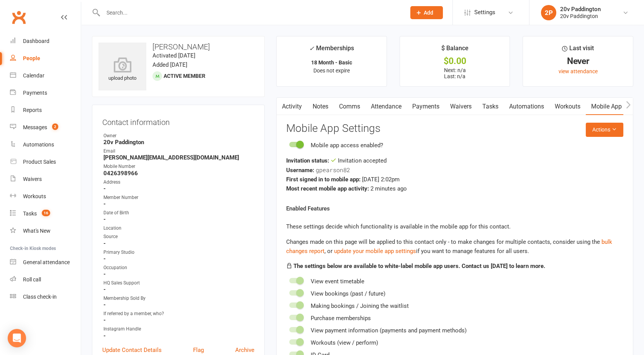
click at [436, 175] on div "Invitation status: Invitation accepted Username: gpearson82 First signed in to …" at bounding box center [454, 174] width 337 height 37
drag, startPoint x: 436, startPoint y: 175, endPoint x: 437, endPoint y: 184, distance: 9.2
click at [437, 184] on div "Most recent mobile app activity: 2 minutes ago" at bounding box center [454, 188] width 337 height 9
click at [29, 126] on div "Messages" at bounding box center [35, 127] width 24 height 6
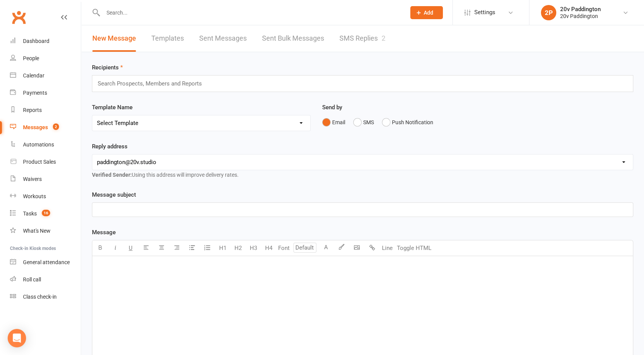
click at [371, 43] on link "SMS Replies 2" at bounding box center [362, 38] width 46 height 26
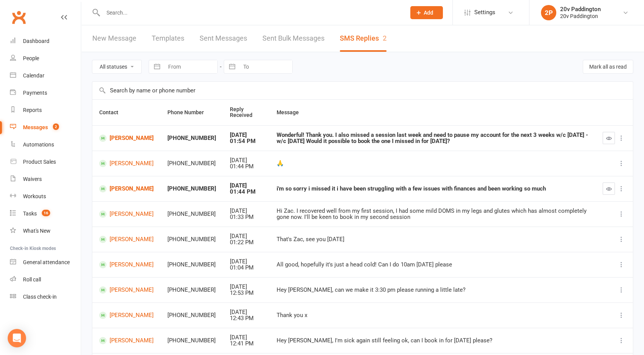
click at [36, 131] on link "Messages 2" at bounding box center [45, 127] width 71 height 17
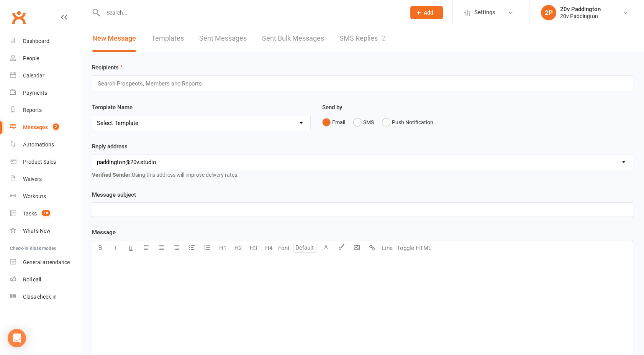
click at [133, 85] on input "text" at bounding box center [153, 84] width 112 height 10
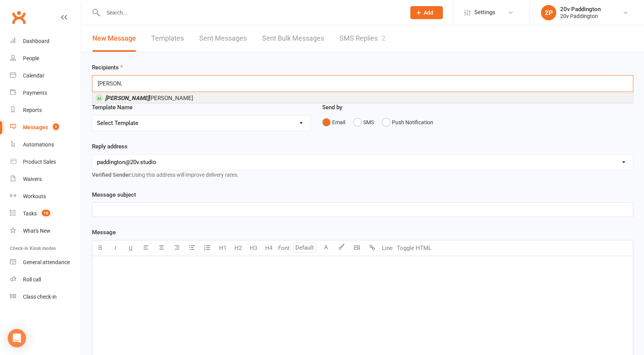
type input "[PERSON_NAME]"
click at [133, 95] on span "[PERSON_NAME]" at bounding box center [149, 98] width 88 height 7
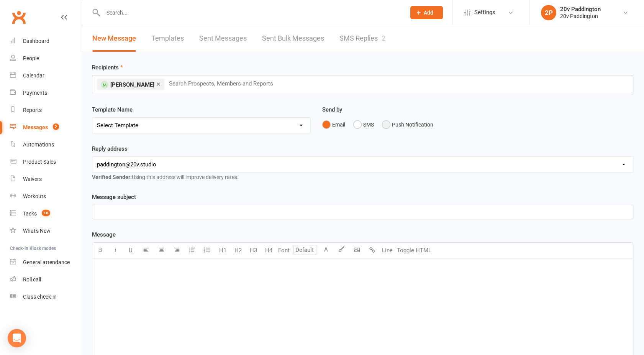
click at [395, 118] on button "Push Notification" at bounding box center [407, 124] width 51 height 15
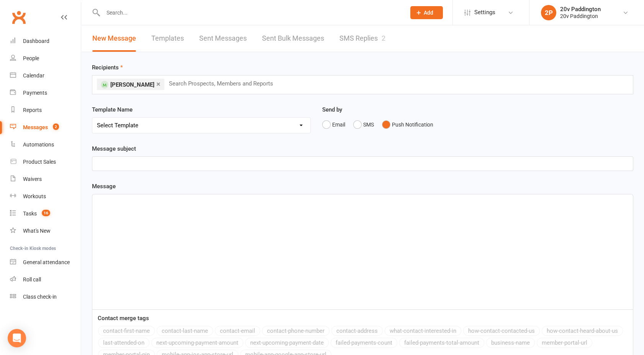
click at [234, 179] on div "Message subject ﻿ Message ﻿ Contact merge tags contact-first-name contact-last-…" at bounding box center [362, 255] width 541 height 223
click at [206, 161] on p "﻿" at bounding box center [362, 163] width 531 height 9
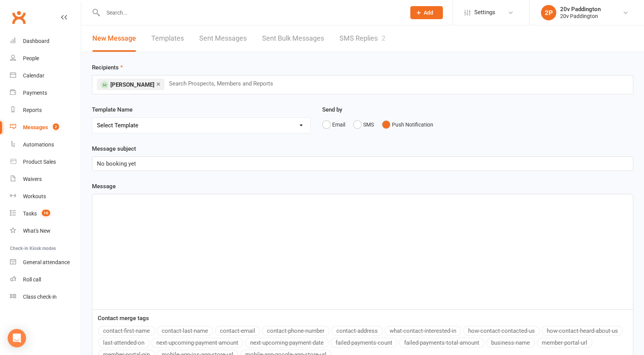
click at [132, 208] on div "﻿" at bounding box center [362, 251] width 540 height 115
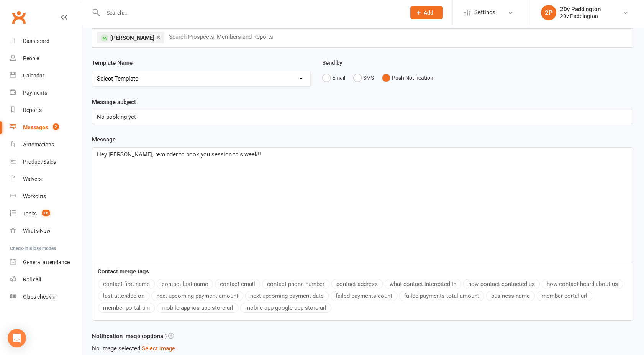
scroll to position [101, 0]
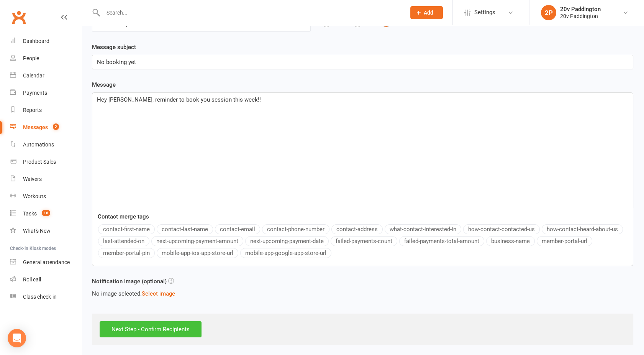
click at [141, 325] on input "Next Step - Confirm Recipients" at bounding box center [151, 329] width 102 height 16
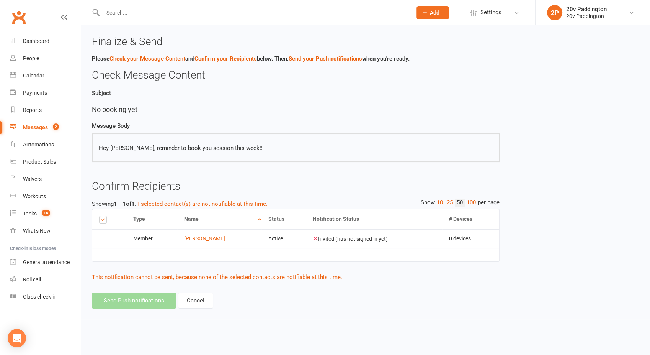
click at [144, 290] on div "Finalize & Send Please Check your Message Content and Confirm your Recipients b…" at bounding box center [295, 177] width 419 height 283
click at [239, 278] on button "This notification cannot be sent, because none of the selected contacts are not…" at bounding box center [217, 276] width 250 height 9
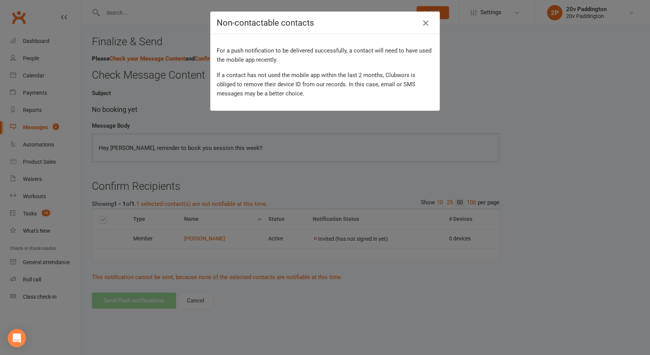
click at [423, 20] on icon "button" at bounding box center [425, 22] width 9 height 9
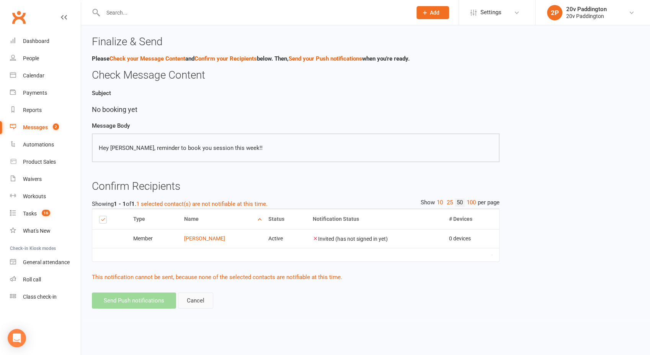
click at [192, 297] on link "Cancel" at bounding box center [195, 300] width 35 height 16
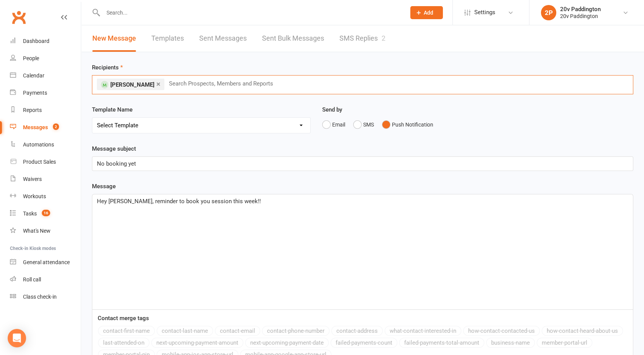
click at [175, 83] on input "text" at bounding box center [224, 84] width 112 height 10
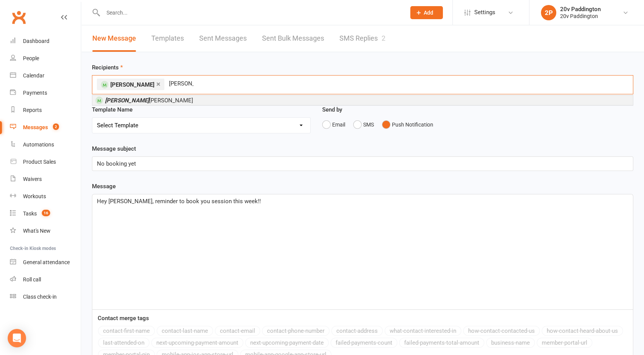
type input "[PERSON_NAME]"
click at [159, 101] on li "Joel Cox" at bounding box center [362, 100] width 540 height 10
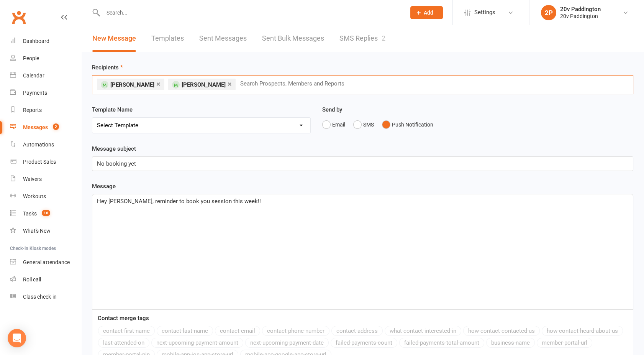
scroll to position [101, 0]
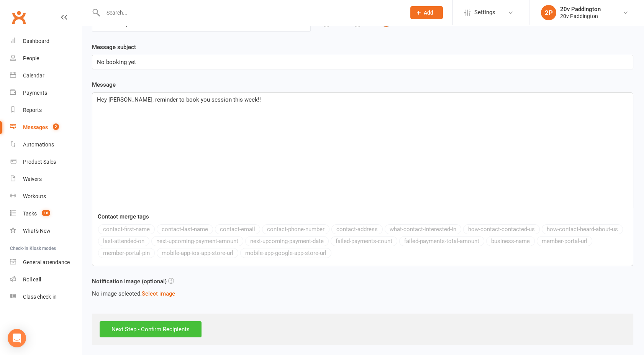
click at [144, 332] on input "Next Step - Confirm Recipients" at bounding box center [151, 329] width 102 height 16
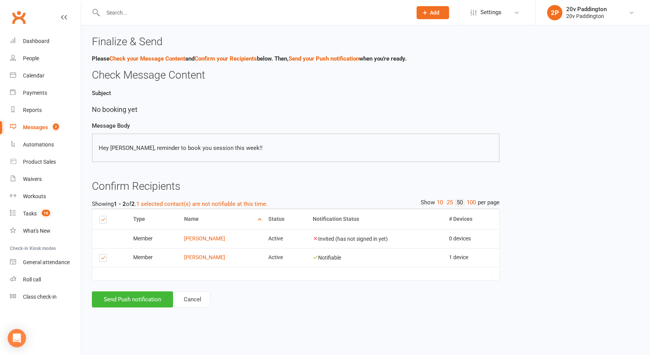
click at [130, 17] on input "text" at bounding box center [254, 12] width 306 height 11
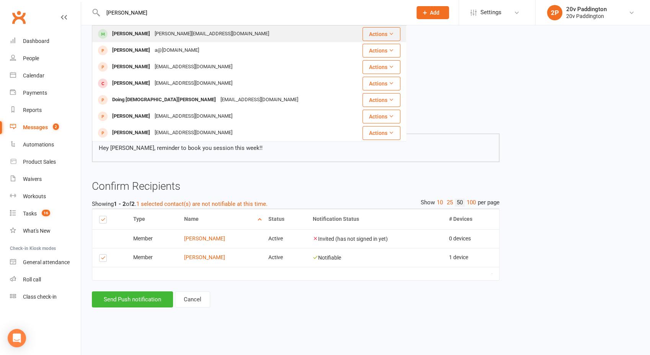
type input "[PERSON_NAME]"
click at [139, 36] on div "[PERSON_NAME]" at bounding box center [131, 33] width 43 height 11
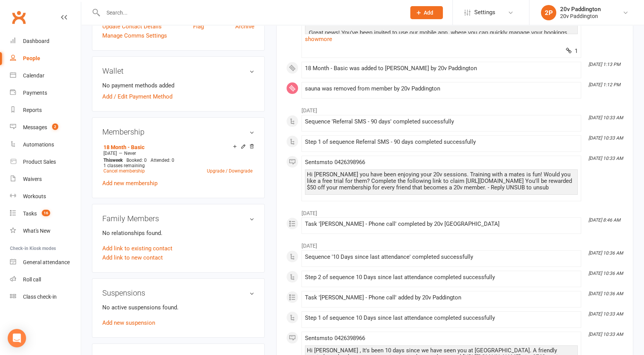
scroll to position [326, 0]
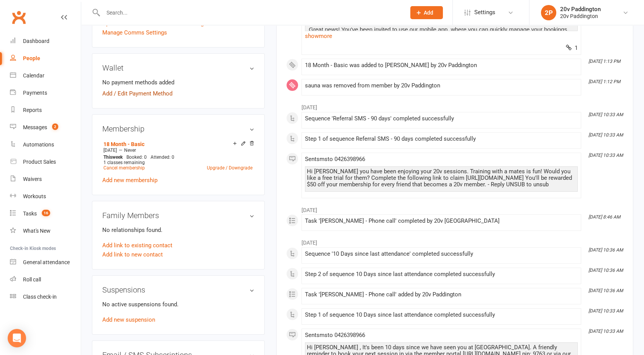
click at [144, 92] on link "Add / Edit Payment Method" at bounding box center [137, 93] width 70 height 9
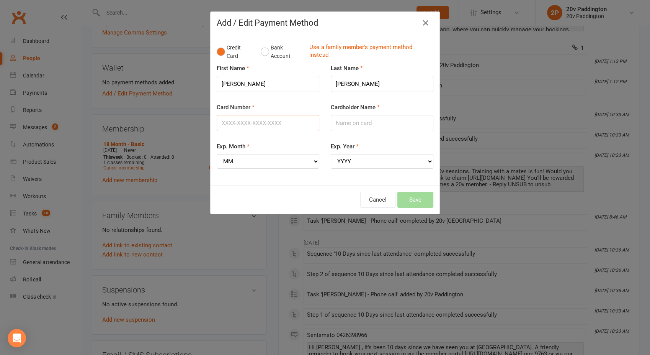
click at [229, 128] on input "Card Number" at bounding box center [268, 123] width 103 height 16
type input "4434380007700838"
click at [349, 127] on input "Cardholder Name" at bounding box center [382, 123] width 103 height 16
type input "[PERSON_NAME]"
click at [248, 159] on select "MM 01 02 03 04 05 06 07 08 09 10 11 12" at bounding box center [268, 161] width 103 height 15
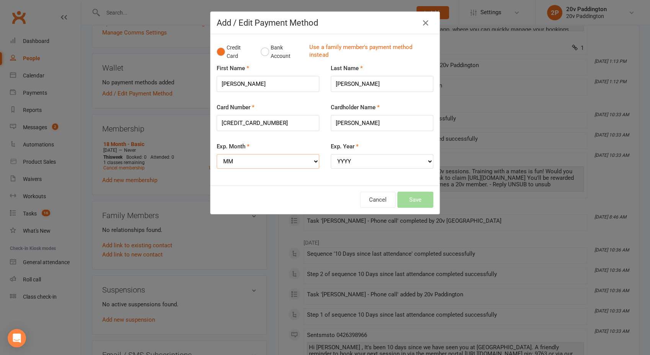
select select "12"
click at [217, 154] on select "MM 01 02 03 04 05 06 07 08 09 10 11 12" at bounding box center [268, 161] width 103 height 15
click at [366, 161] on select "YYYY 2025 2026 2027 2028 2029 2030 2031 2032 2033 2034" at bounding box center [382, 161] width 103 height 15
select select "2027"
click at [331, 154] on select "YYYY 2025 2026 2027 2028 2029 2030 2031 2032 2033 2034" at bounding box center [382, 161] width 103 height 15
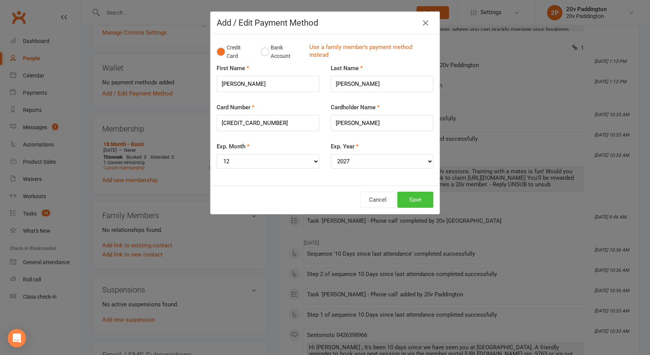
click at [413, 198] on button "Save" at bounding box center [415, 199] width 36 height 16
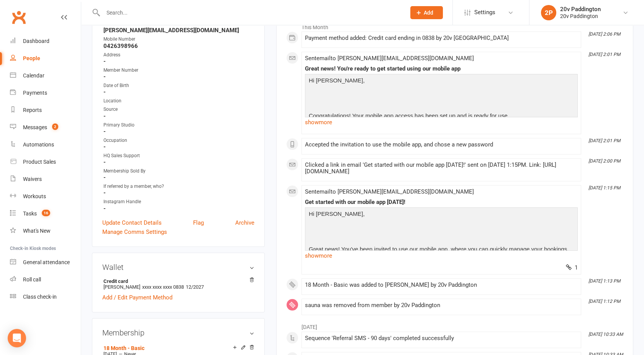
scroll to position [0, 0]
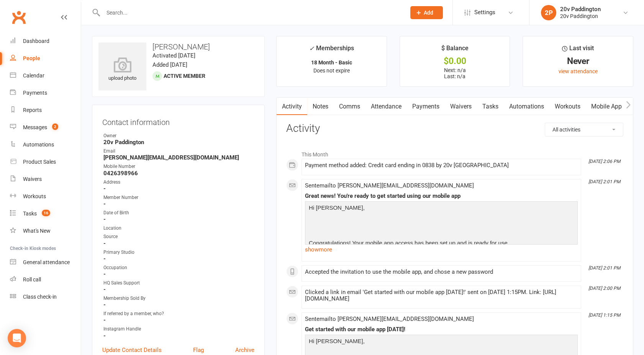
click at [136, 9] on input "text" at bounding box center [250, 12] width 299 height 11
click at [30, 60] on div "People" at bounding box center [31, 58] width 17 height 6
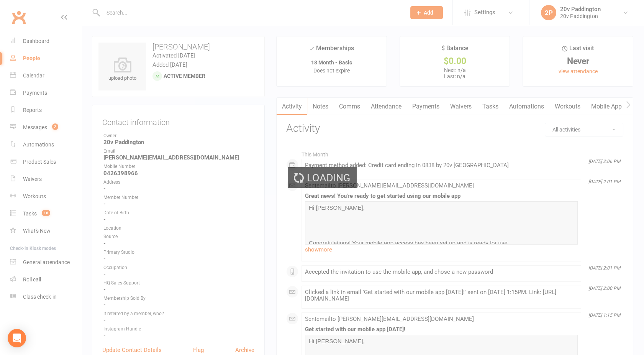
select select "100"
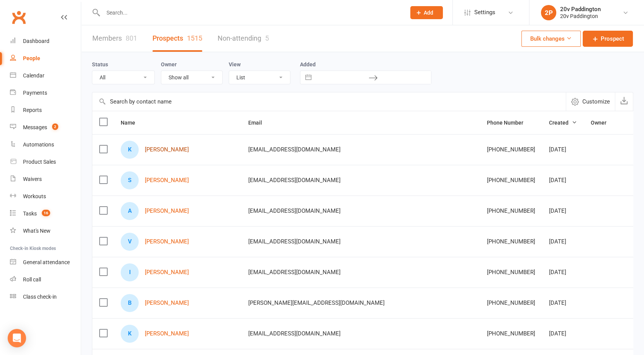
click at [164, 146] on link "[PERSON_NAME]" at bounding box center [167, 149] width 44 height 7
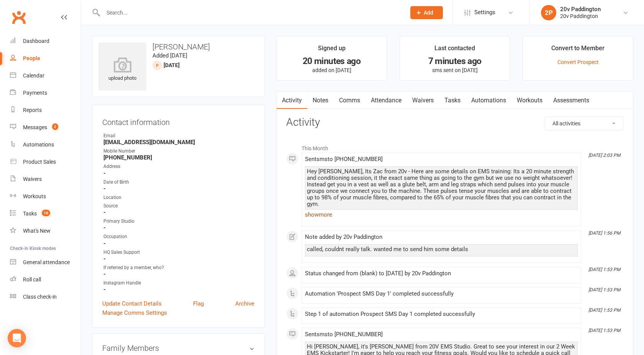
click at [314, 211] on link "show more" at bounding box center [441, 214] width 273 height 11
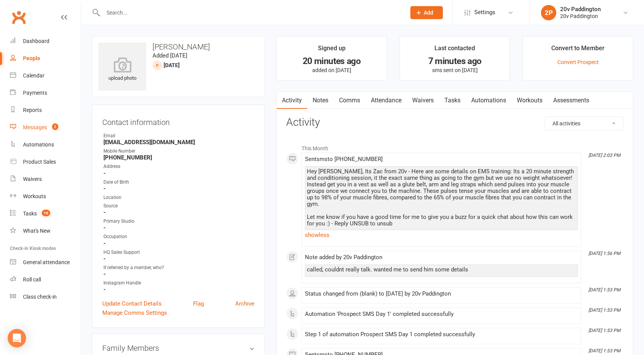
click at [53, 123] on link "Messages 2" at bounding box center [45, 127] width 71 height 17
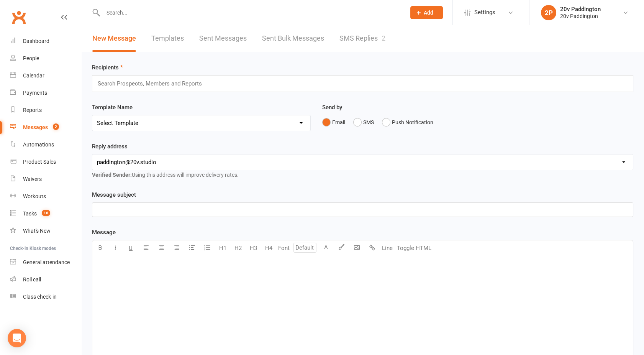
click at [355, 47] on link "SMS Replies 2" at bounding box center [362, 38] width 46 height 26
